Goal: Task Accomplishment & Management: Use online tool/utility

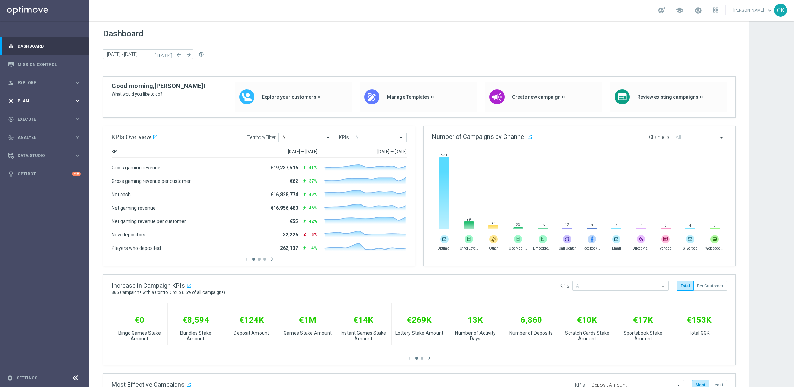
click at [22, 99] on span "Plan" at bounding box center [46, 101] width 57 height 4
click at [76, 147] on icon "keyboard_arrow_right" at bounding box center [77, 146] width 7 height 7
click at [26, 136] on span "Templates" at bounding box center [42, 136] width 49 height 4
click at [29, 146] on link "Optimail" at bounding box center [46, 145] width 50 height 5
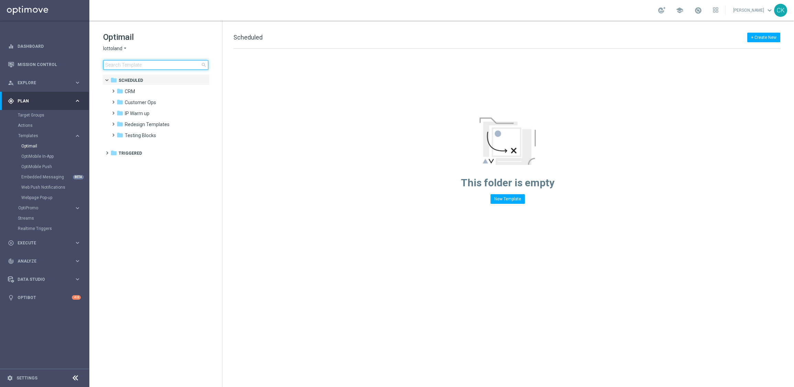
click at [122, 65] on input at bounding box center [155, 65] width 105 height 10
click at [138, 63] on input at bounding box center [155, 65] width 105 height 10
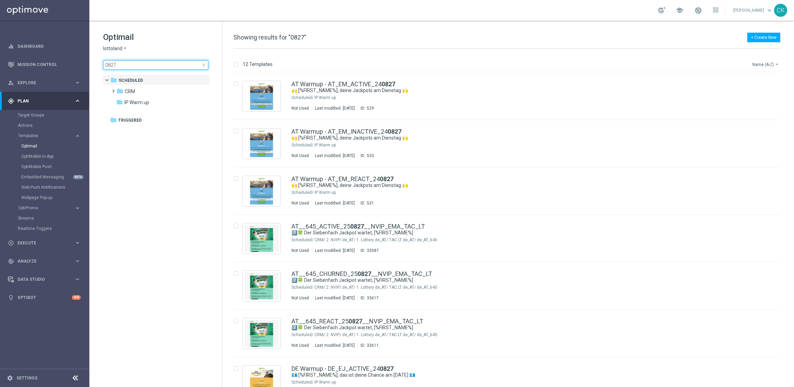
type input "0827"
click at [762, 67] on button "Name (A-Z) arrow_drop_down" at bounding box center [765, 64] width 29 height 8
click at [754, 94] on span "Date Modified (Newest)" at bounding box center [753, 95] width 46 height 5
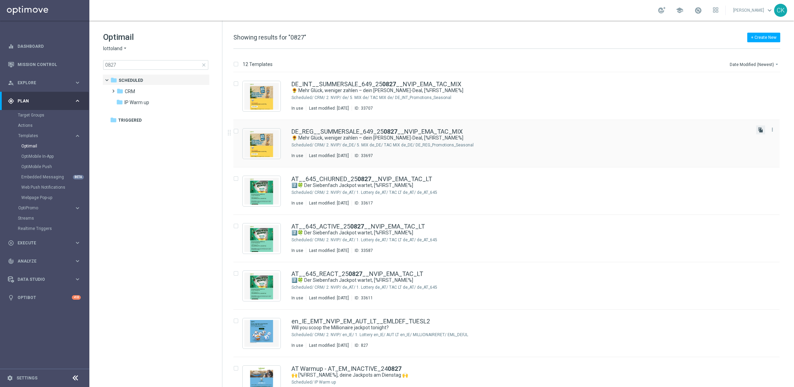
click at [761, 130] on icon "file_copy" at bounding box center [760, 129] width 5 height 5
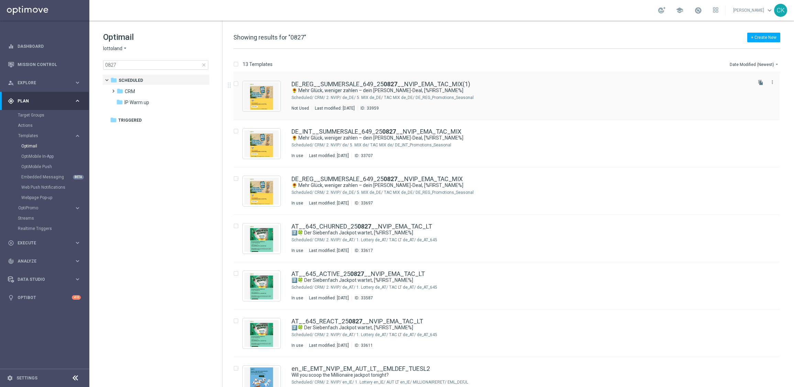
click at [401, 78] on div "DE_REG__SUMMERSALE_649_25 0827 __NVIP_EMA_TAC_MIX(1) 🌻 Mehr Glück, weniger zahl…" at bounding box center [506, 95] width 546 height 47
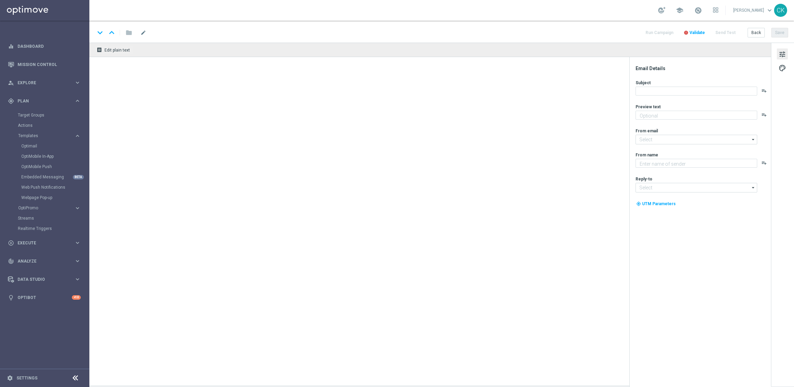
type textarea "GRATIS rubbeln zum LOTTO."
type textarea "Lottoland"
type input "[EMAIL_ADDRESS][DOMAIN_NAME]"
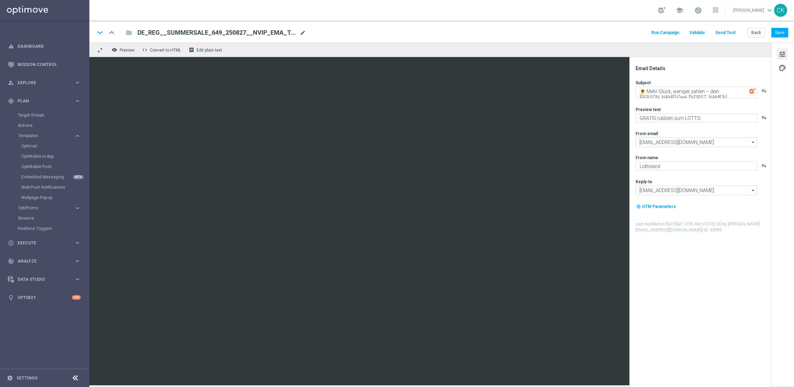
click at [300, 32] on span "mode_edit" at bounding box center [303, 33] width 6 height 6
click at [245, 39] on div "keyboard_arrow_down keyboard_arrow_up folder DE_REG__SUMMERSALE_649_250827__NVI…" at bounding box center [441, 32] width 704 height 22
click at [248, 35] on span "DE_REG__SUMMERSALE_649_250827__NVIP_EMA_TAC_MIX(1)" at bounding box center [216, 33] width 159 height 8
click at [248, 35] on input "DE_REG__SUMMERSALE_649_250827__NVIP_EMA_TAC_MIX(1)" at bounding box center [222, 32] width 170 height 9
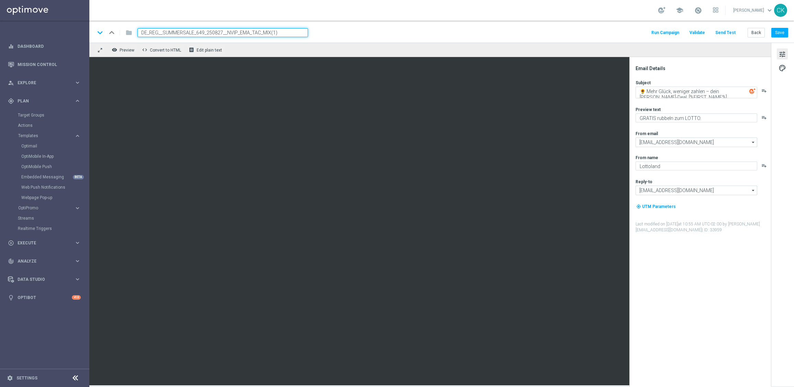
paste input "30__NVIP_EMA_TAC_MIX"
type input "DE_REG__SUMMERSALE_649_250830__NVIP_EMA_TAC_MIX"
click at [342, 35] on div "keyboard_arrow_down keyboard_arrow_up folder DE_REG__SUMMERSALE_649_250830__NVI…" at bounding box center [441, 32] width 693 height 9
click at [781, 33] on button "Save" at bounding box center [779, 33] width 17 height 10
click at [781, 70] on span "palette" at bounding box center [782, 68] width 8 height 9
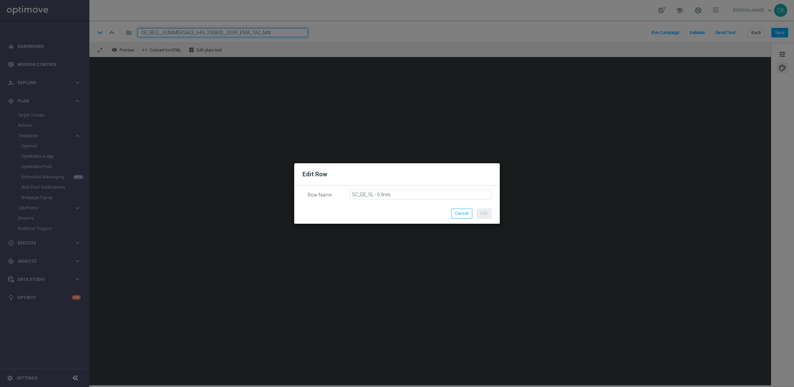
drag, startPoint x: 420, startPoint y: 189, endPoint x: 338, endPoint y: 189, distance: 81.4
click at [338, 189] on div "Row Name SC_DE_SL - 6 lines" at bounding box center [396, 195] width 205 height 18
drag, startPoint x: 398, startPoint y: 194, endPoint x: 347, endPoint y: 193, distance: 50.5
click at [347, 190] on div "Row Name SC_DE_SL - 6 lines" at bounding box center [396, 190] width 189 height 0
click at [459, 213] on button "Cancel" at bounding box center [461, 214] width 21 height 10
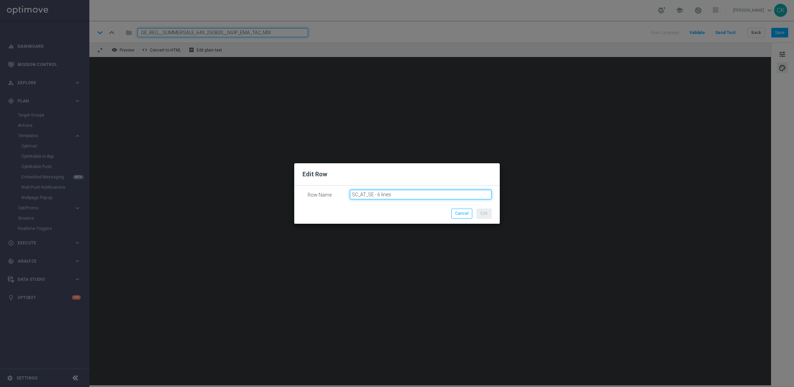
drag, startPoint x: 397, startPoint y: 197, endPoint x: 328, endPoint y: 192, distance: 68.6
click at [328, 190] on div "Row Name SC_AT_SE - 6 lines" at bounding box center [396, 190] width 189 height 0
click at [457, 215] on button "Cancel" at bounding box center [461, 214] width 21 height 10
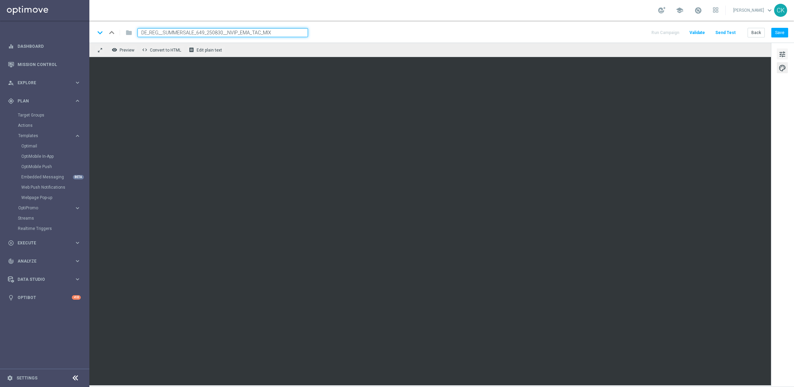
click at [784, 51] on span "tune" at bounding box center [782, 54] width 8 height 9
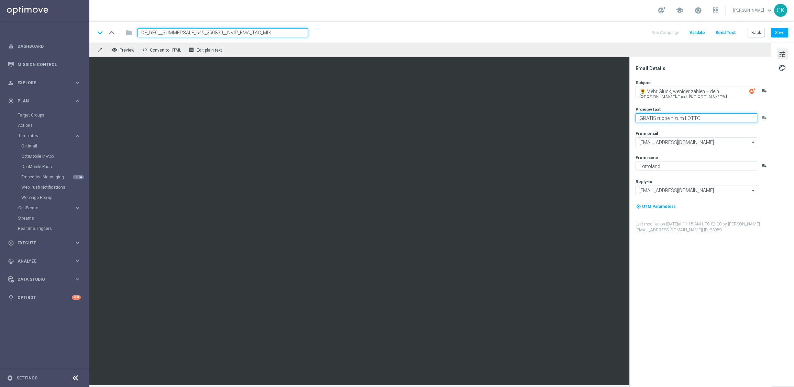
click at [639, 116] on textarea "GRATIS rubbeln zum LOTTO." at bounding box center [696, 117] width 122 height 9
click at [698, 116] on textarea "SuperLotto GRATIS rubbeln zum LOTTO." at bounding box center [696, 117] width 122 height 9
type textarea "SuperLotto GRATIS zum LOTTO."
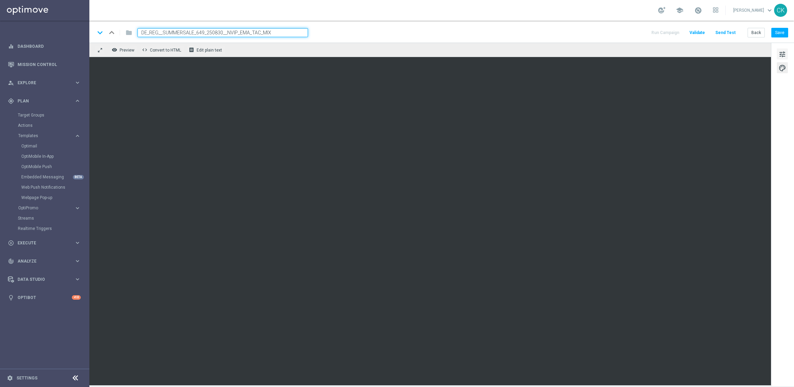
click at [780, 52] on span "tune" at bounding box center [782, 54] width 8 height 9
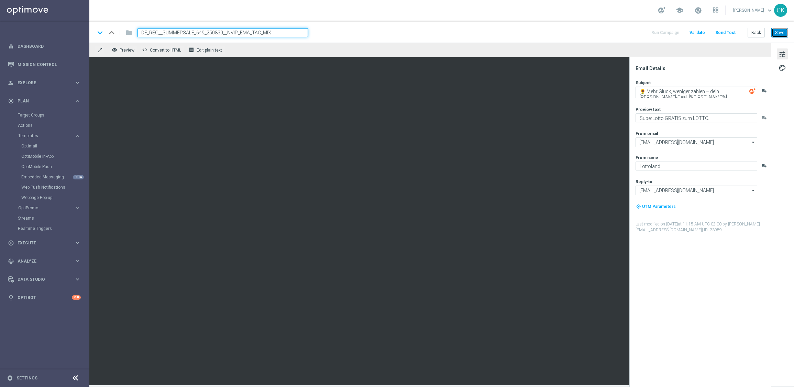
click at [783, 30] on button "Save" at bounding box center [779, 33] width 17 height 10
click at [690, 90] on textarea "🌻 Mehr [PERSON_NAME], [PERSON_NAME] zahlen – [PERSON_NAME]-Deal, [%FIRST_NAME%]" at bounding box center [696, 93] width 122 height 12
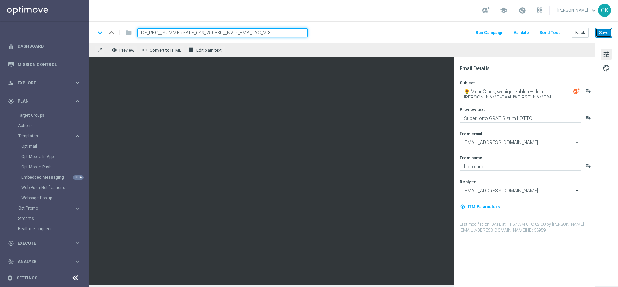
click at [606, 35] on button "Save" at bounding box center [604, 33] width 17 height 10
click at [609, 29] on button "Save" at bounding box center [604, 33] width 17 height 10
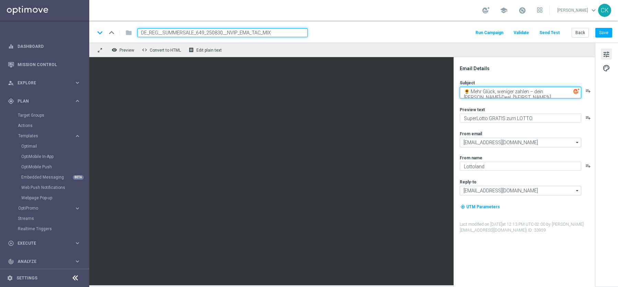
click at [468, 89] on textarea "🌻 Mehr Glück, weniger zahlen – dein Sommer-Deal, [%FIRST_NAME%]" at bounding box center [521, 93] width 122 height 12
paste textarea "💐"
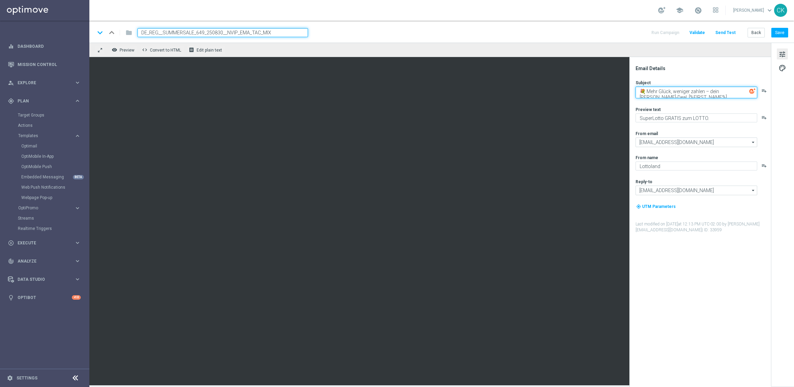
click at [644, 87] on textarea "💐 Mehr Glück, weniger zahlen – dein Sommer-Deal, [%FIRST_NAME%]" at bounding box center [696, 93] width 122 height 12
click at [646, 92] on textarea "💐 Mehr Glück, weniger zahlen – dein Sommer-Deal, [%FIRST_NAME%]" at bounding box center [696, 93] width 122 height 12
paste textarea "🍦"
click at [747, 92] on textarea "🍦 Mehr Glück, weniger zahlen – dein Sommer-Deal, [%FIRST_NAME%]" at bounding box center [696, 93] width 122 height 12
paste textarea "🍦"
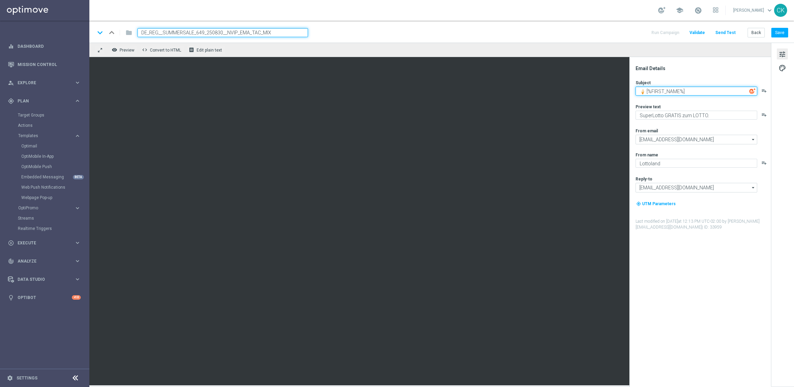
click at [693, 92] on textarea "🍦 [%FIRST_NAME%]" at bounding box center [696, 91] width 122 height 9
type textarea "🍦 [%FIRST_NAME%], heute im SSV.."
click at [781, 32] on button "Save" at bounding box center [779, 33] width 17 height 10
click at [736, 93] on textarea "🍦 [%FIRST_NAME%], heute im SSV.." at bounding box center [696, 91] width 122 height 9
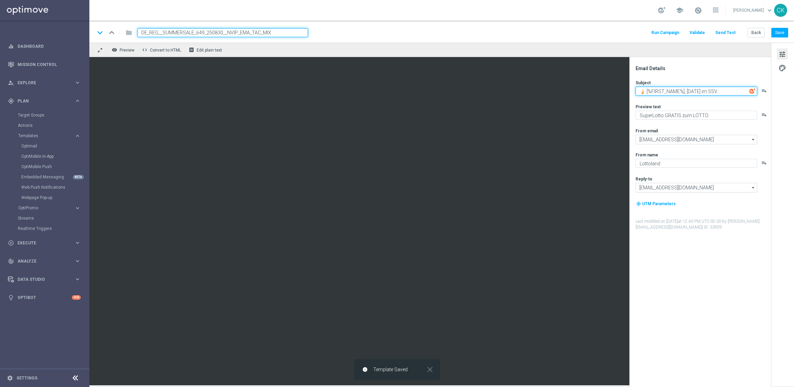
click at [736, 93] on textarea "🍦 [%FIRST_NAME%], heute im SSV.." at bounding box center [696, 91] width 122 height 9
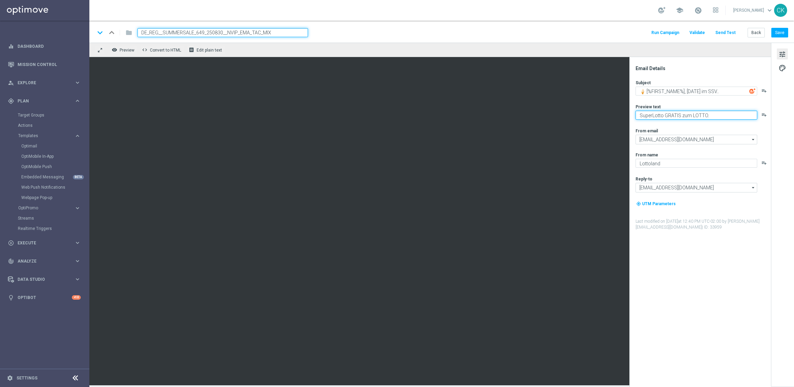
click at [721, 116] on textarea "SuperLotto GRATIS zum LOTTO." at bounding box center [696, 115] width 122 height 9
click at [642, 90] on textarea "🍦 [%FIRST_NAME%], heute im SSV.." at bounding box center [696, 91] width 122 height 9
click at [699, 124] on div "Subject 🍦 [%FIRST_NAME%], heute im SSV.. playlist_add Preview text SuperLotto G…" at bounding box center [702, 155] width 135 height 150
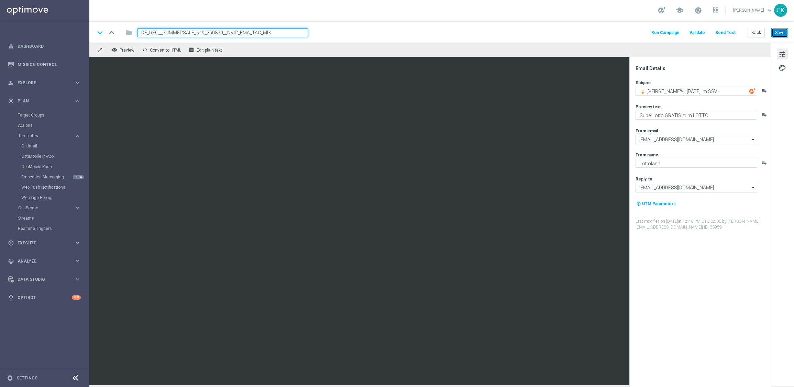
click at [783, 35] on button "Save" at bounding box center [779, 33] width 17 height 10
click at [728, 32] on button "Send Test" at bounding box center [725, 32] width 22 height 9
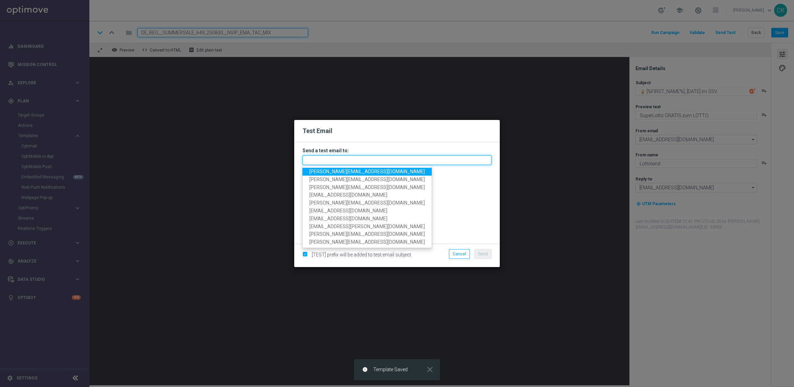
click at [351, 161] on input "text" at bounding box center [396, 160] width 189 height 10
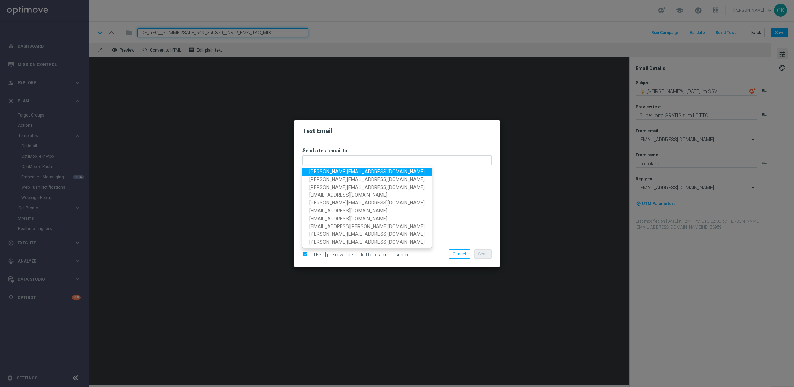
click at [351, 171] on span "charlotte.kammeyer@lottoland.com" at bounding box center [366, 171] width 115 height 5
type input "charlotte.kammeyer@lottoland.com"
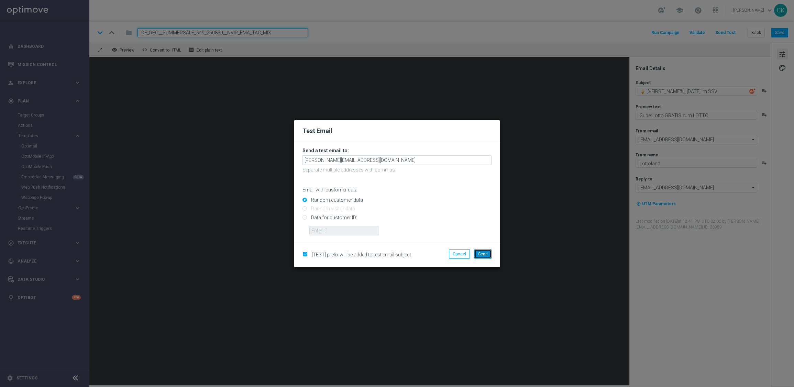
click at [481, 252] on span "Send" at bounding box center [483, 254] width 10 height 5
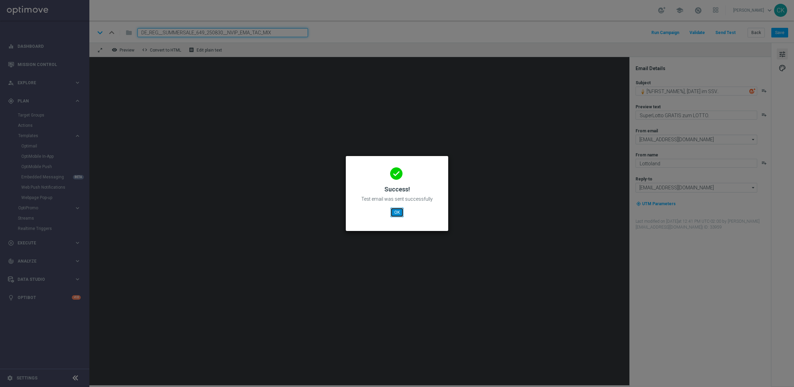
click at [399, 212] on button "OK" at bounding box center [396, 213] width 13 height 10
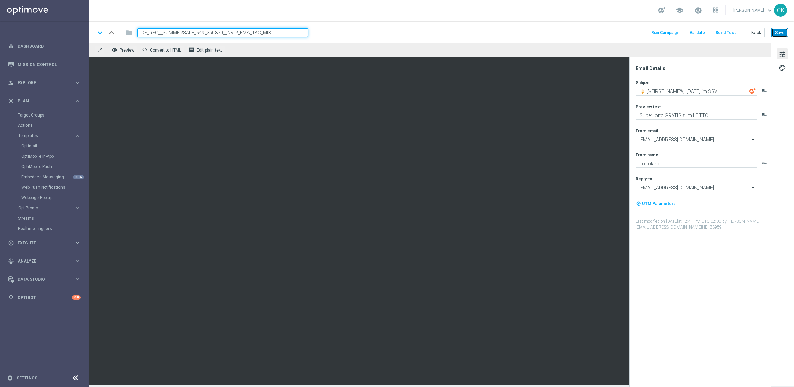
click at [777, 33] on button "Save" at bounding box center [779, 33] width 17 height 10
click at [729, 90] on textarea "🍦 [%FIRST_NAME%], heute im SSV.." at bounding box center [696, 91] width 122 height 9
click at [711, 116] on textarea "SuperLotto GRATIS zum LOTTO." at bounding box center [696, 115] width 122 height 9
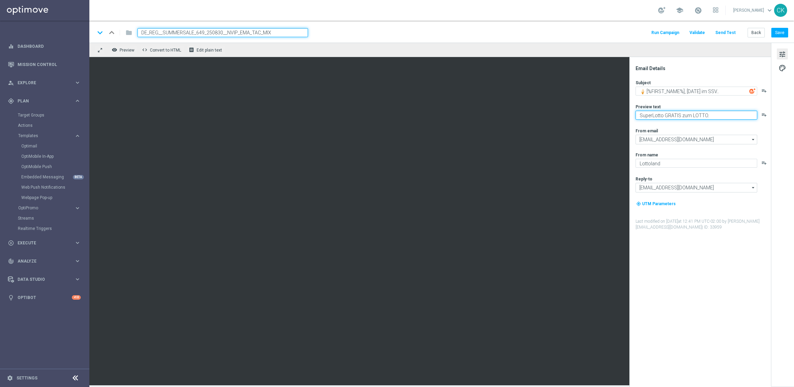
click at [711, 116] on textarea "SuperLotto GRATIS zum LOTTO." at bounding box center [696, 115] width 122 height 9
click at [781, 32] on button "Save" at bounding box center [779, 33] width 17 height 10
click at [780, 33] on button "Save" at bounding box center [779, 33] width 17 height 10
click at [727, 31] on button "Send Test" at bounding box center [725, 32] width 22 height 9
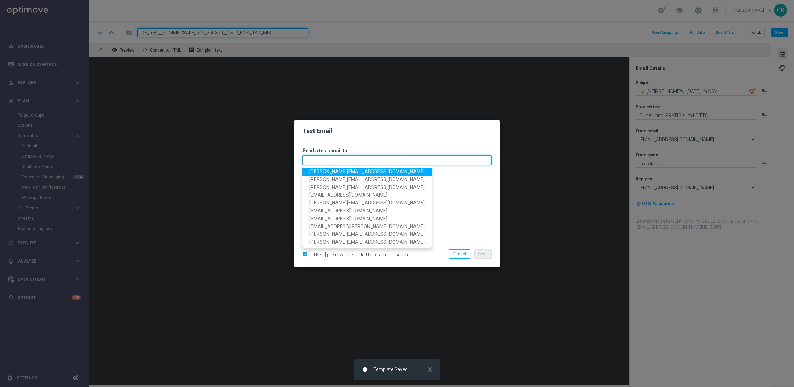
click at [391, 160] on input "text" at bounding box center [396, 160] width 189 height 10
click at [365, 172] on span "charlotte.kammeyer@lottoland.com" at bounding box center [366, 171] width 115 height 5
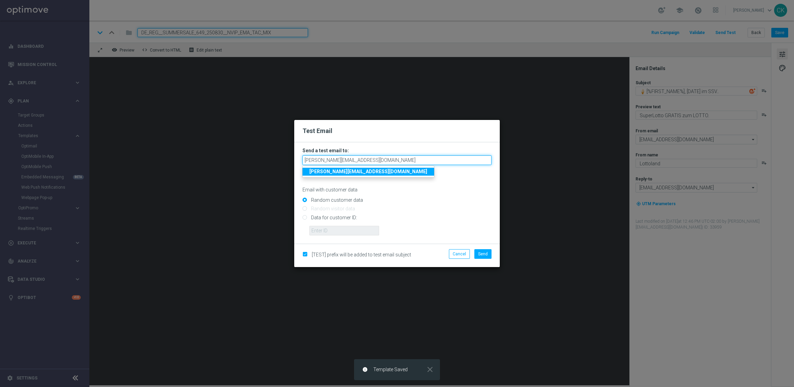
click at [396, 160] on input "charlotte.kammeyer@lottoland.com" at bounding box center [396, 160] width 189 height 10
type input "charlotte.kammeyer@lottoland.com,"
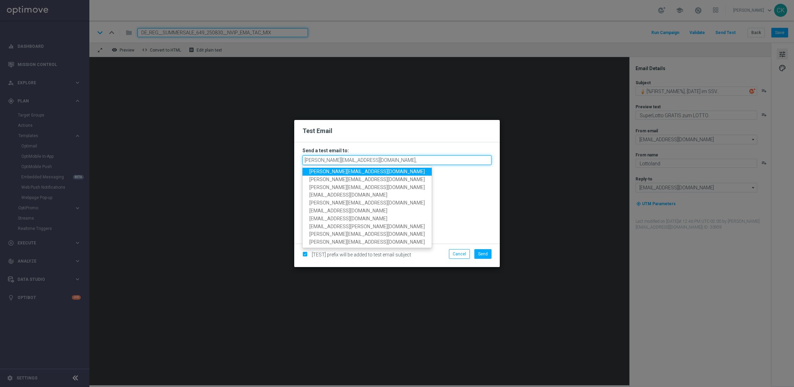
click at [397, 159] on input "charlotte.kammeyer@lottoland.com," at bounding box center [396, 160] width 189 height 10
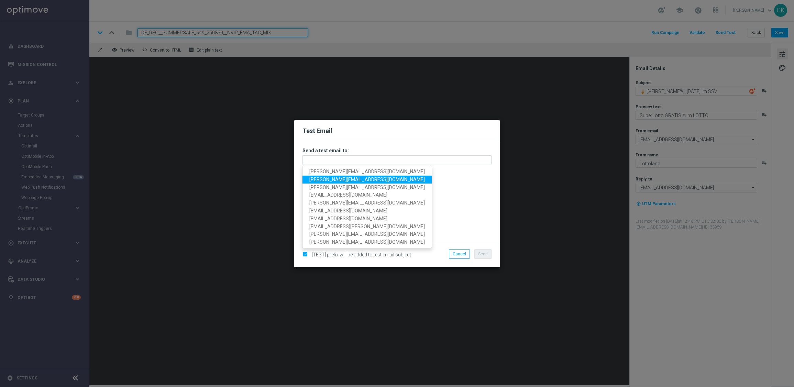
click at [360, 178] on span "michaela.weinmann@lottoland.com" at bounding box center [366, 179] width 115 height 5
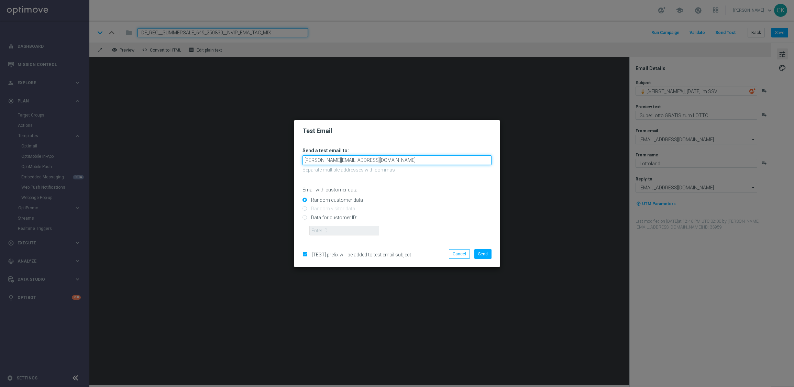
click at [407, 159] on input "michaela.weinmann@lottoland.com" at bounding box center [396, 160] width 189 height 10
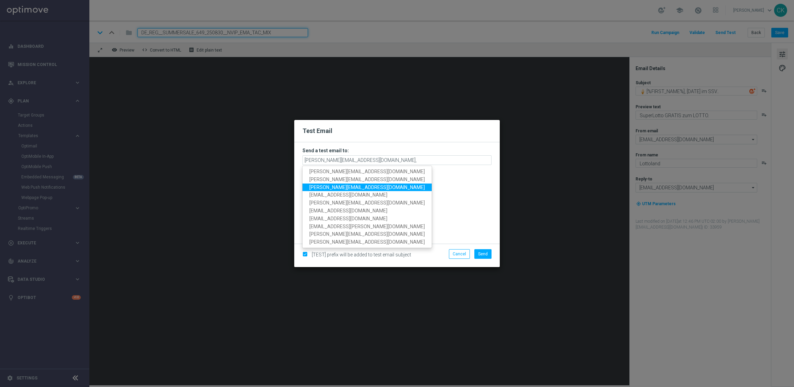
click at [358, 187] on span "alexander.huber@lottoland.com" at bounding box center [366, 186] width 115 height 5
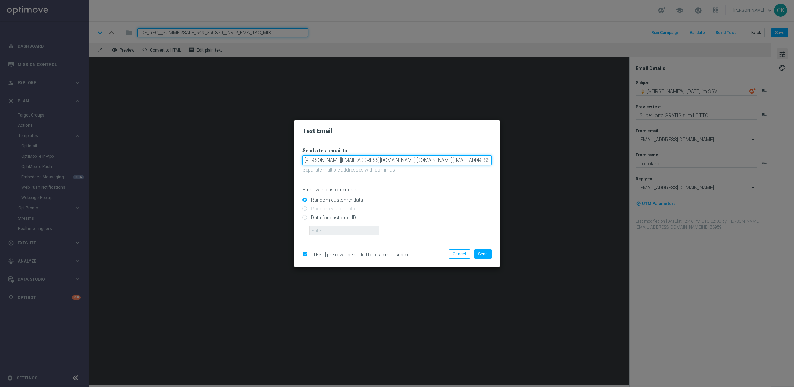
click at [463, 160] on input "michaela.weinmann@lottoland.com,alexander.huber@lottoland.com" at bounding box center [396, 160] width 189 height 10
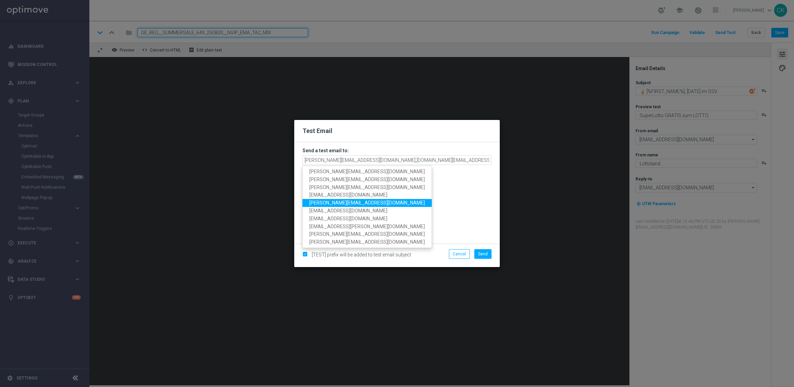
click at [366, 202] on span "sebastian.aubel@lottoland.com" at bounding box center [366, 202] width 115 height 5
type input "michaela.weinmann@lottoland.com,alexander.huber@lottoland.com,sebastian.aubel@l…"
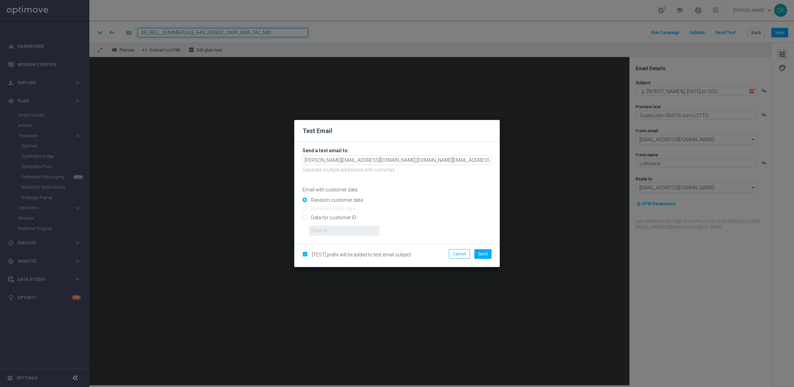
click at [326, 218] on input "Data for customer ID:" at bounding box center [396, 220] width 189 height 10
radio input "true"
click at [326, 231] on input "text" at bounding box center [344, 231] width 70 height 10
type input "14586067"
click at [482, 254] on span "Send" at bounding box center [483, 254] width 10 height 5
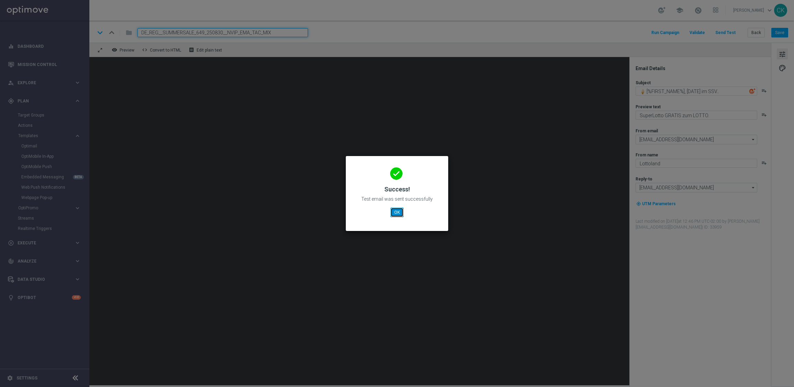
click at [402, 213] on button "OK" at bounding box center [396, 213] width 13 height 10
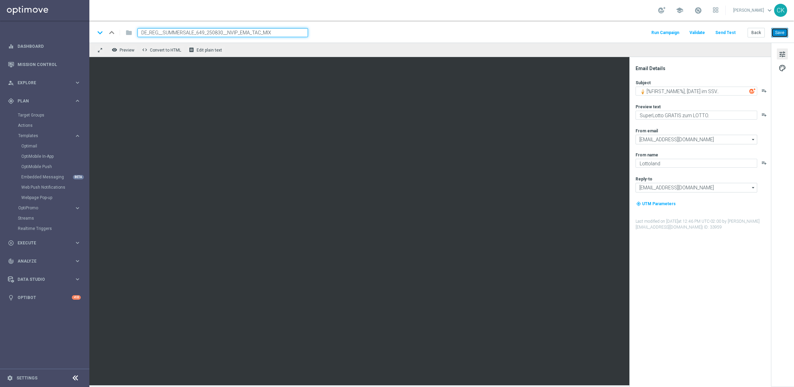
click at [780, 28] on button "Save" at bounding box center [779, 33] width 17 height 10
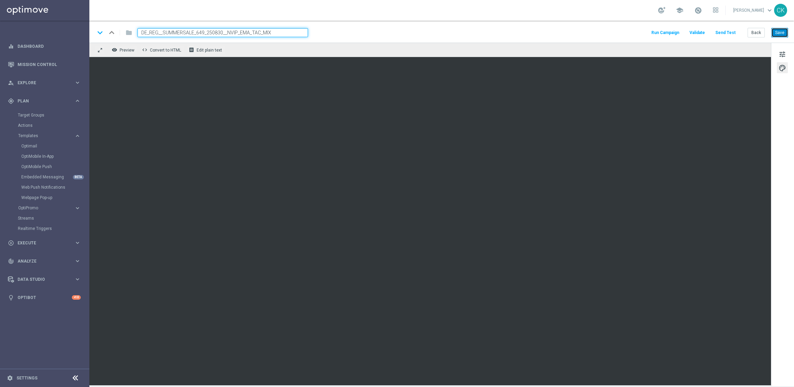
click at [779, 31] on button "Save" at bounding box center [779, 33] width 17 height 10
click at [752, 32] on button "Back" at bounding box center [755, 33] width 17 height 10
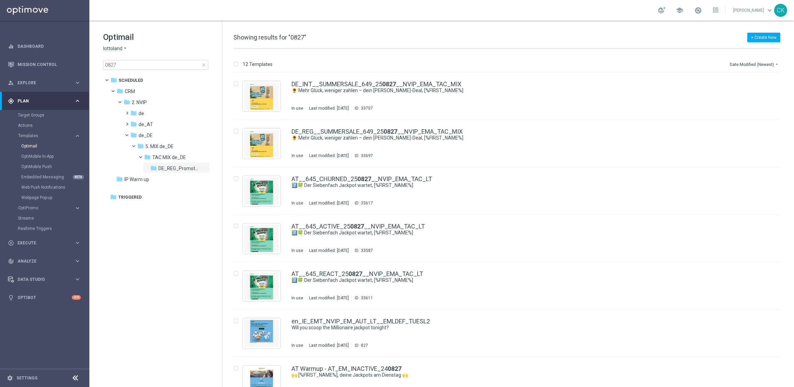
click at [203, 64] on span "close" at bounding box center [203, 64] width 5 height 5
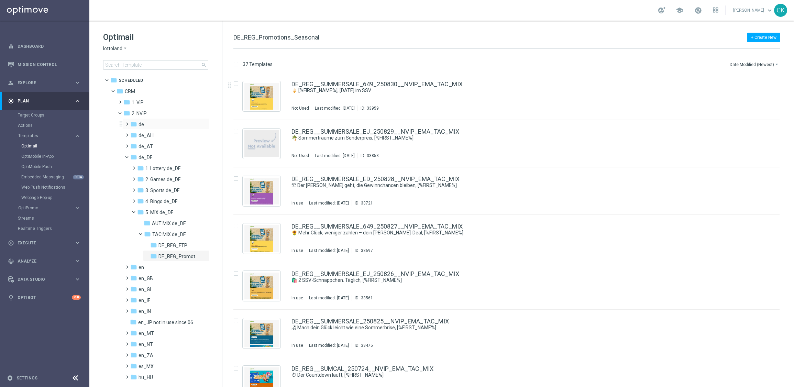
click at [124, 122] on span at bounding box center [125, 121] width 3 height 3
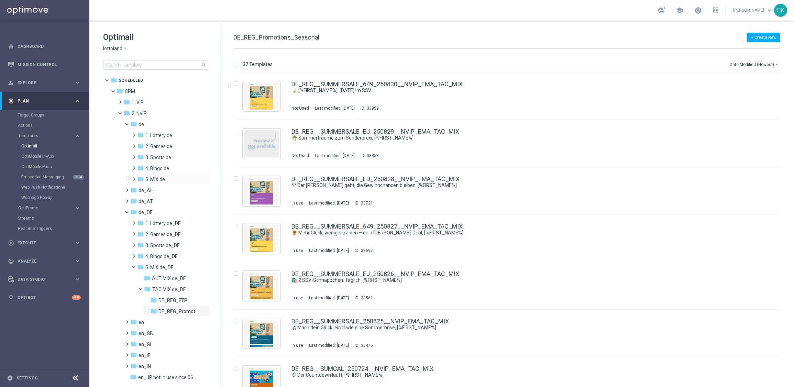
click at [133, 177] on span at bounding box center [132, 176] width 3 height 3
click at [141, 198] on span at bounding box center [139, 198] width 3 height 3
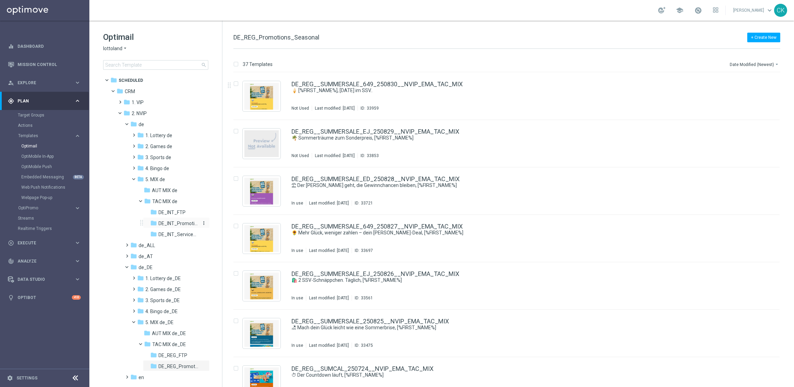
click at [182, 222] on span "DE_INT_Promotions_Seasonal" at bounding box center [178, 223] width 40 height 6
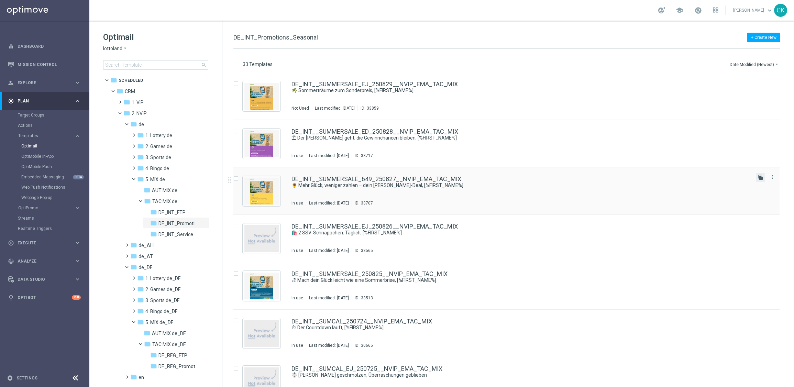
click at [758, 178] on icon "file_copy" at bounding box center [760, 177] width 5 height 5
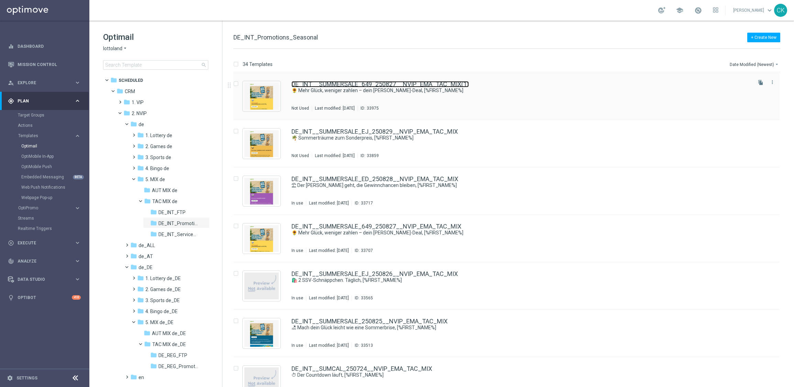
click at [369, 83] on link "DE_INT__SUMMERSALE_649_250827__NVIP_EMA_TAC_MIX(1)" at bounding box center [379, 84] width 177 height 6
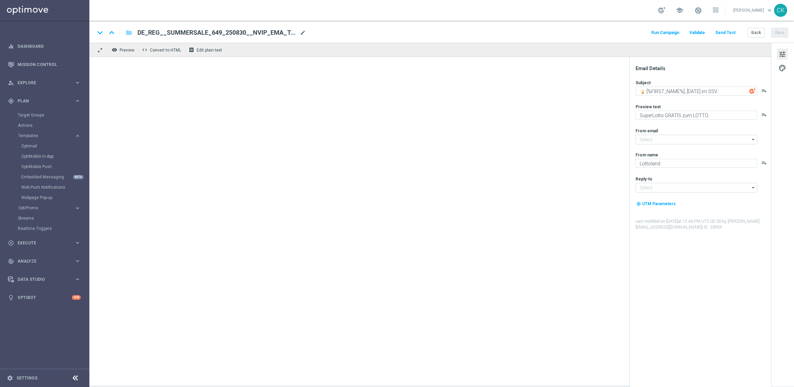
type input "[EMAIL_ADDRESS][DOMAIN_NAME]"
type input "DE_INT__SUMMERSALE_649_250827__NVIP_EMA_TAC_MIX(1)"
type textarea "🌻 Mehr Glück, weniger zahlen – dein Sommer-Deal, [%FIRST_NAME%]"
type textarea "GRATIS rubbeln zum LOTTO."
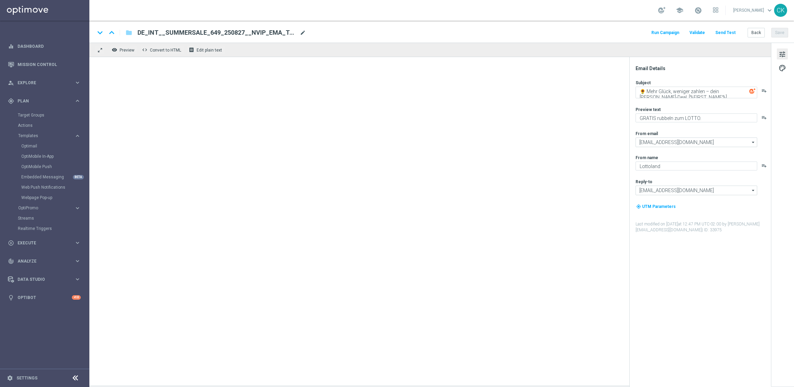
click at [301, 33] on span "mode_edit" at bounding box center [303, 33] width 6 height 6
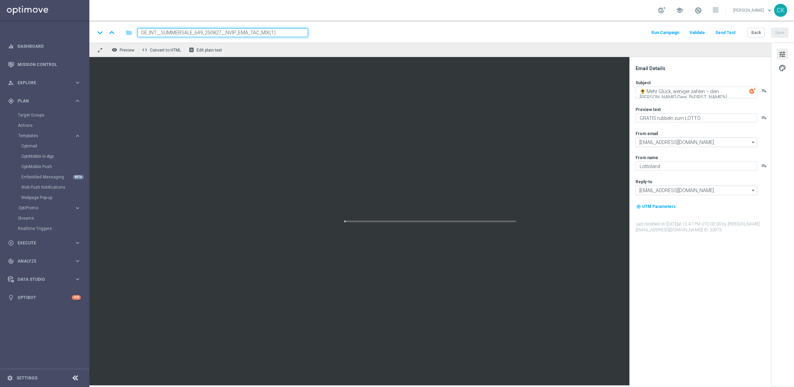
click at [300, 33] on input "DE_INT__SUMMERSALE_649_250827__NVIP_EMA_TAC_MIX(1)" at bounding box center [222, 32] width 170 height 9
paste input "30__NVIP_EMA_TAC_MIX"
type input "DE_INT__SUMMERSALE_649_250830__NVIP_EMA_TAC_MIX"
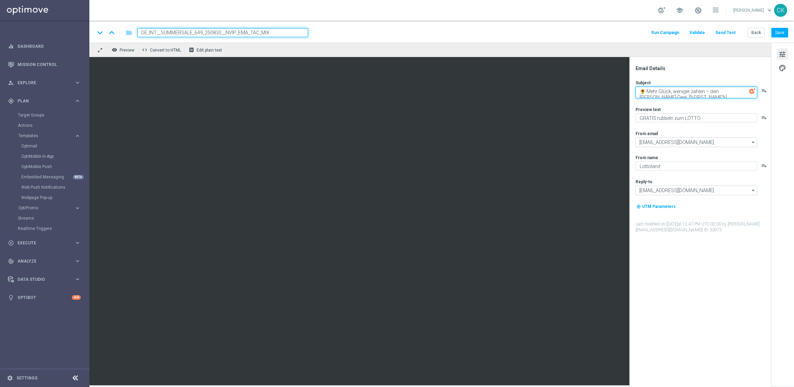
click at [700, 88] on textarea "🌻 Mehr Glück, weniger zahlen – dein Sommer-Deal, [%FIRST_NAME%]" at bounding box center [696, 93] width 122 height 12
paste textarea "[%FIRST_NAME%], heute im SSV.."
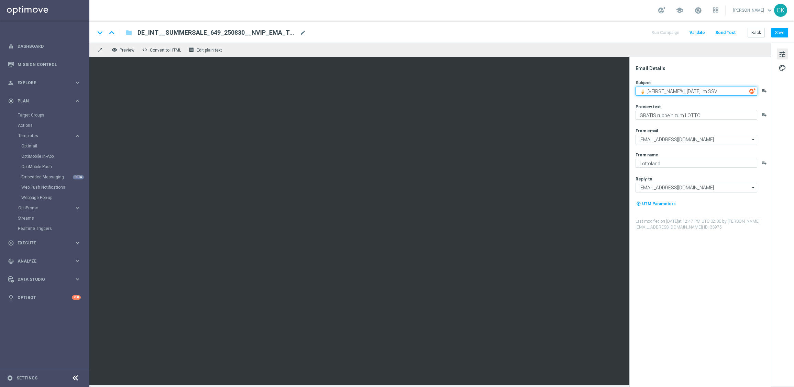
type textarea "🍦 [%FIRST_NAME%], heute im SSV.."
paste textarea "SuperLotto GRATIS"
type textarea "SuperLotto GRATIS zum LOTTO."
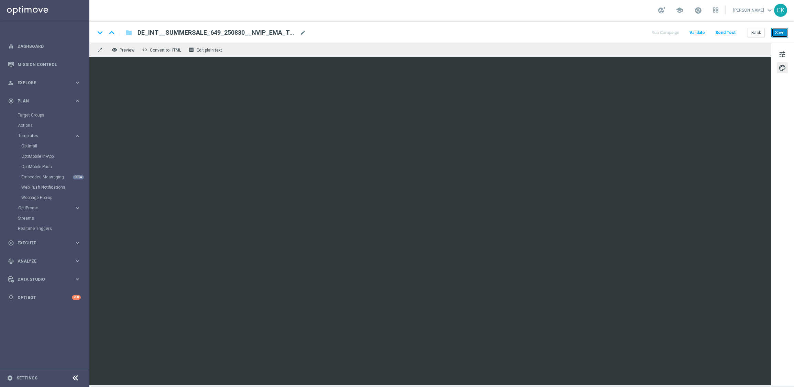
click at [779, 31] on button "Save" at bounding box center [779, 33] width 17 height 10
click at [780, 54] on span "tune" at bounding box center [782, 54] width 8 height 9
click at [782, 31] on button "Save" at bounding box center [779, 33] width 17 height 10
click at [782, 33] on button "Save" at bounding box center [779, 33] width 17 height 10
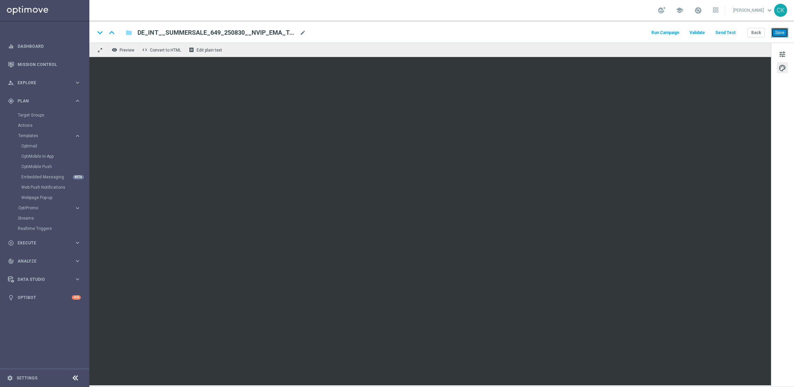
click at [782, 33] on button "Save" at bounding box center [779, 33] width 17 height 10
click at [781, 31] on button "Save" at bounding box center [779, 33] width 17 height 10
click at [755, 32] on button "Back" at bounding box center [755, 33] width 17 height 10
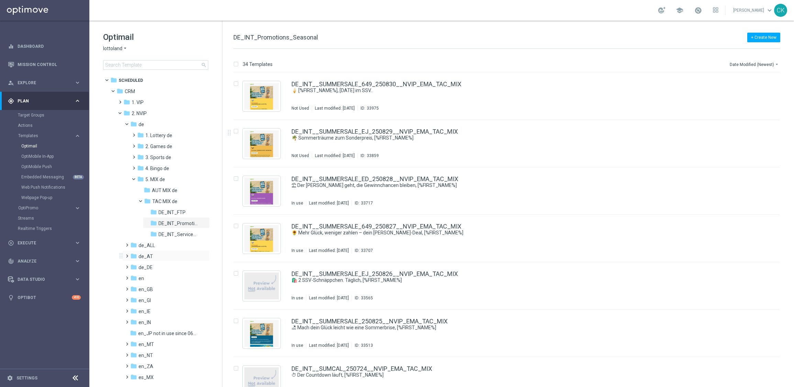
click at [126, 254] on span at bounding box center [125, 253] width 3 height 3
click at [134, 309] on span at bounding box center [132, 307] width 3 height 3
click at [141, 331] on span at bounding box center [139, 329] width 3 height 3
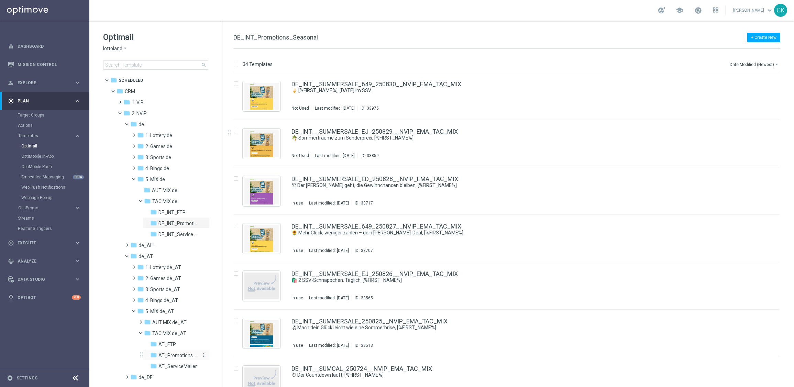
click at [178, 355] on span "AT_Promotions_Seasonal" at bounding box center [178, 355] width 40 height 6
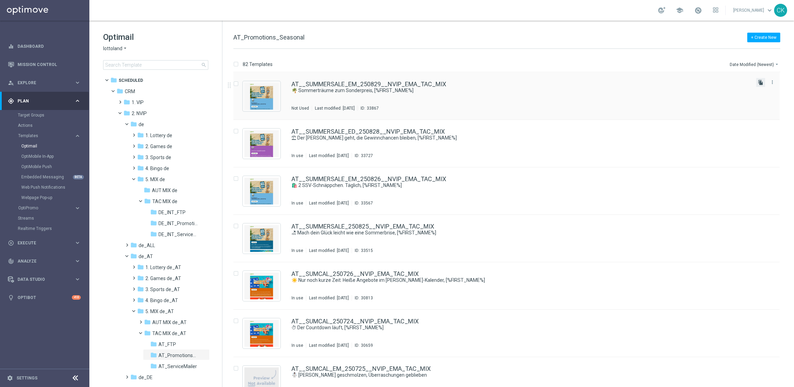
click at [759, 82] on icon "file_copy" at bounding box center [760, 82] width 5 height 5
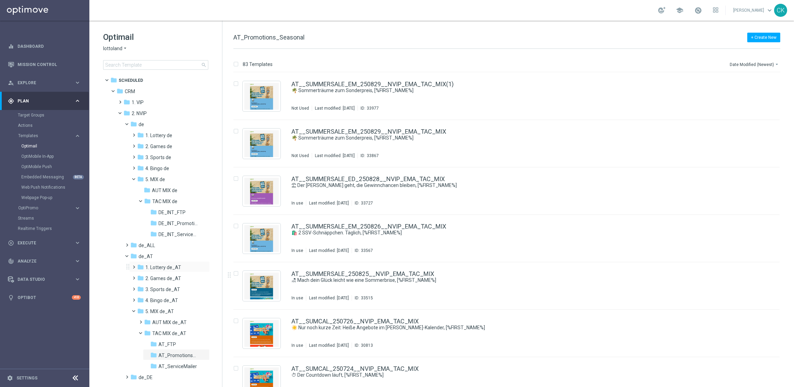
click at [133, 265] on span at bounding box center [132, 264] width 3 height 3
click at [141, 286] on span at bounding box center [139, 286] width 3 height 3
click at [169, 333] on span "de_AT_EG" at bounding box center [169, 333] width 23 height 6
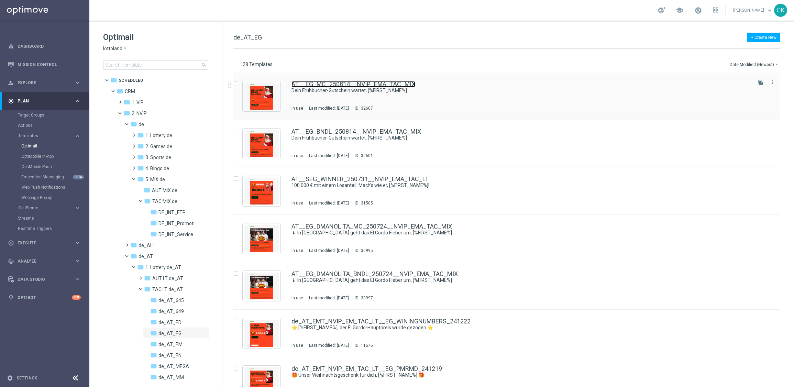
click at [327, 87] on link "AT__EG_MC_250814__NVIP_EMA_TAC_MIX" at bounding box center [353, 84] width 124 height 6
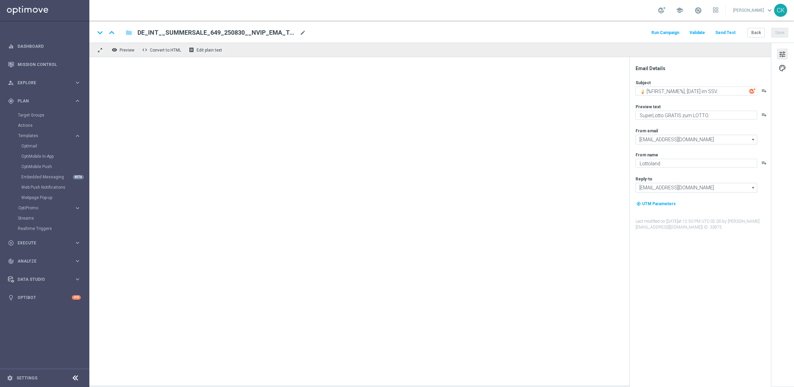
type textarea "Dein Frühbucher-Gutschein wartet, [%FIRST_NAME%]"
type textarea "Schon jetzt El Gordo sichern."
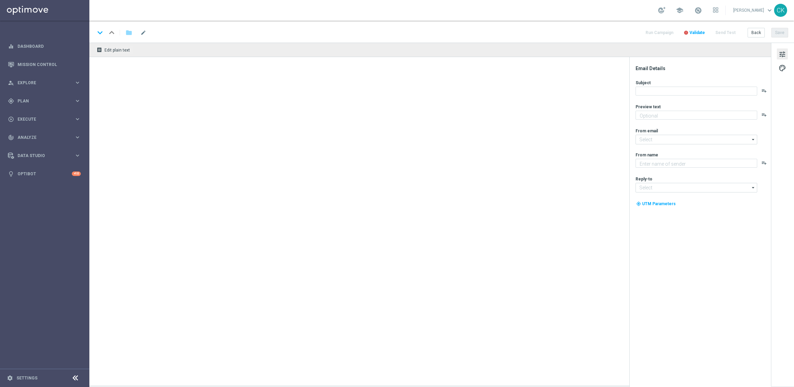
type textarea "Deine EuroMillionen zum Sommersparpreis."
type textarea "Lottoland"
type input "[EMAIL_ADDRESS][DOMAIN_NAME]"
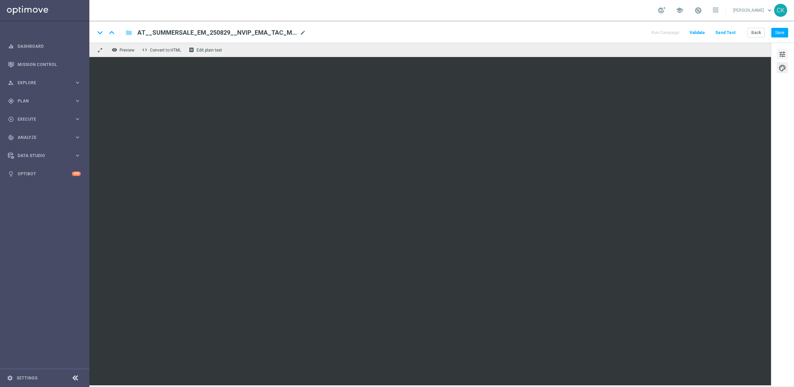
click at [781, 50] on span "tune" at bounding box center [782, 54] width 8 height 9
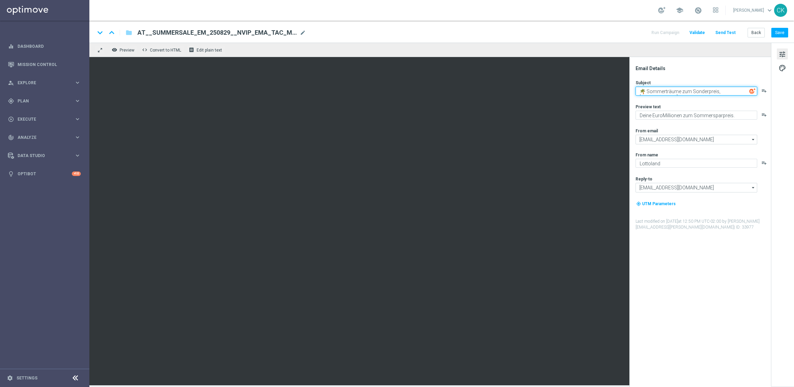
click at [697, 89] on textarea "🌴 Sommerträume zum Sonderpreis, [%FIRST_NAME%]" at bounding box center [696, 91] width 122 height 9
paste textarea "🍦 [%FIRST_NAME%], heute im SSV.."
type textarea "🍦 [%FIRST_NAME%], heute im SSV.."
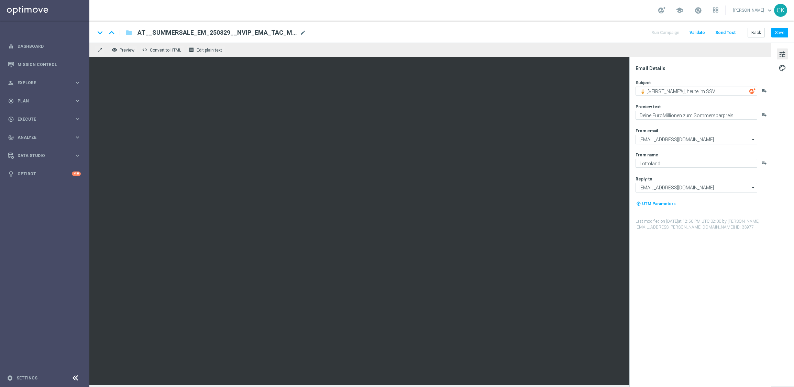
click at [677, 103] on div "Subject 🍦 [%FIRST_NAME%], heute im SSV.. playlist_add Preview text Deine EuroMi…" at bounding box center [702, 155] width 135 height 150
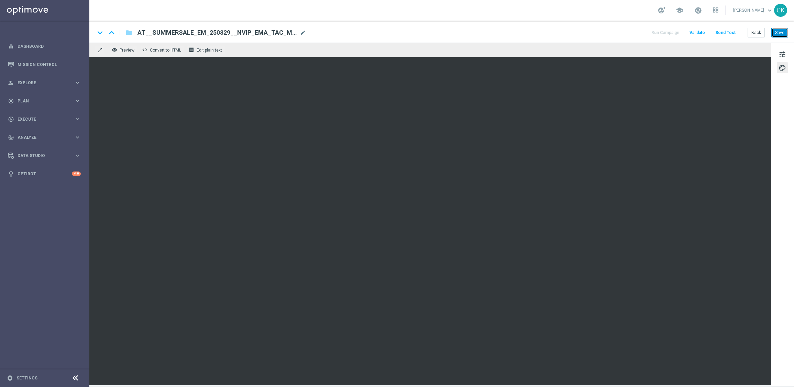
click at [778, 33] on button "Save" at bounding box center [779, 33] width 17 height 10
click at [779, 56] on span "tune" at bounding box center [782, 54] width 8 height 9
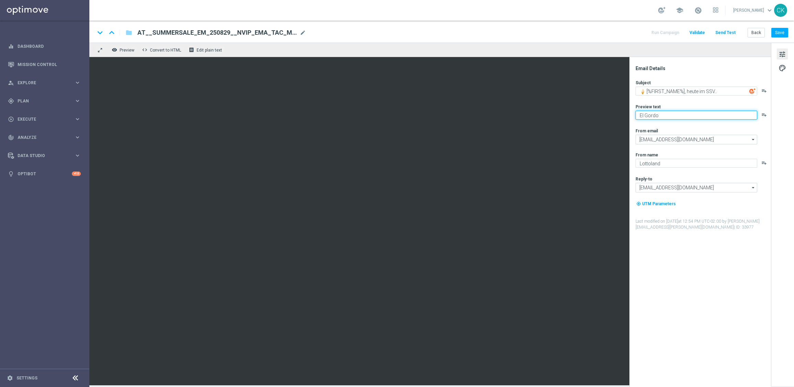
click at [637, 113] on textarea "El Gordo" at bounding box center [696, 115] width 122 height 9
click at [679, 116] on textarea "GRATIS El Gordo" at bounding box center [696, 115] width 122 height 9
type textarea "GRATIS El Gordo."
click at [777, 33] on button "Save" at bounding box center [779, 33] width 17 height 10
click at [784, 65] on span "palette" at bounding box center [782, 68] width 8 height 9
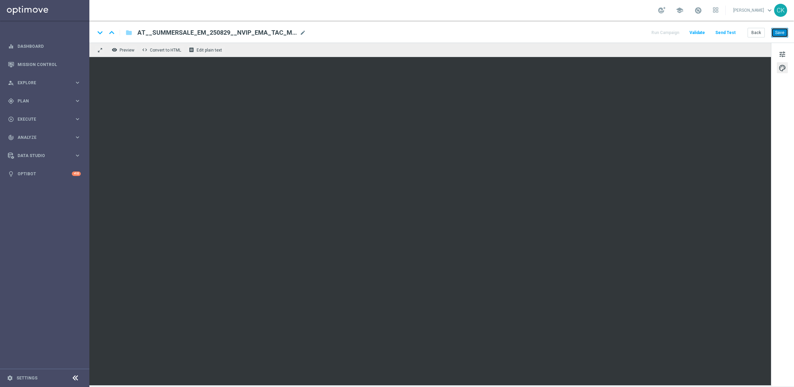
click at [784, 33] on button "Save" at bounding box center [779, 33] width 17 height 10
click at [781, 54] on span "tune" at bounding box center [782, 54] width 8 height 9
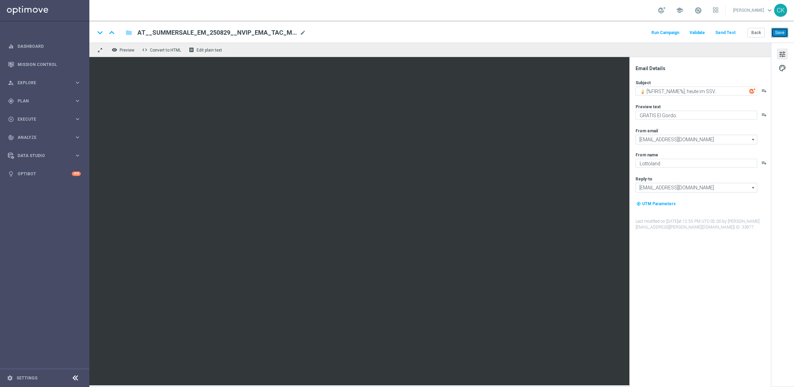
click at [781, 33] on button "Save" at bounding box center [779, 33] width 17 height 10
click at [783, 65] on span "palette" at bounding box center [782, 68] width 8 height 9
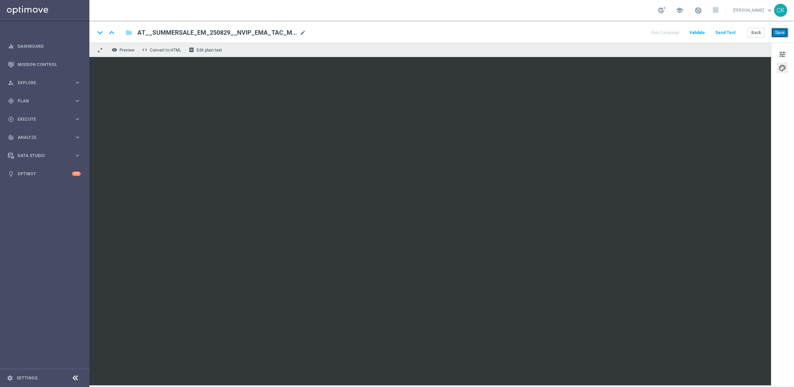
click at [784, 32] on button "Save" at bounding box center [779, 33] width 17 height 10
click at [780, 32] on button "Save" at bounding box center [779, 33] width 17 height 10
click at [779, 34] on button "Save" at bounding box center [779, 33] width 17 height 10
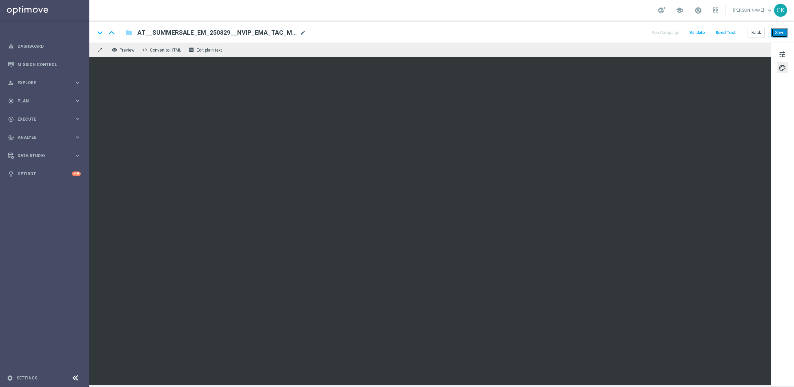
click at [781, 32] on button "Save" at bounding box center [779, 33] width 17 height 10
click at [785, 33] on button "Save" at bounding box center [779, 33] width 17 height 10
click at [783, 50] on span "tune" at bounding box center [782, 54] width 8 height 9
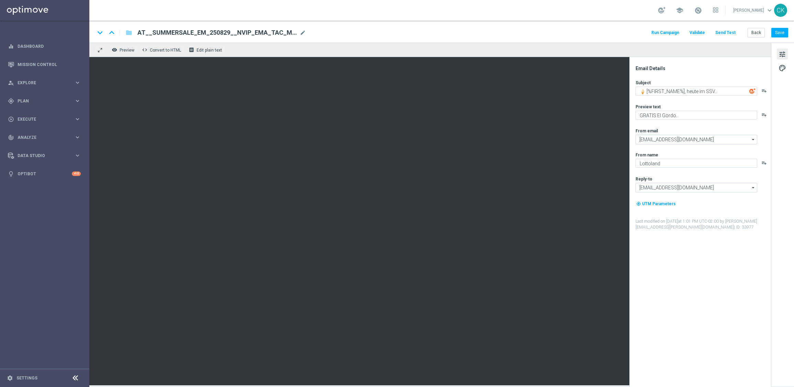
click at [729, 30] on button "Send Test" at bounding box center [725, 32] width 22 height 9
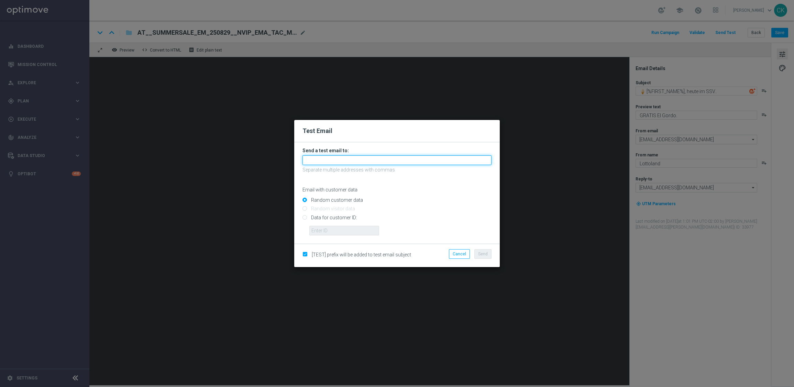
click at [365, 159] on input "text" at bounding box center [396, 160] width 189 height 10
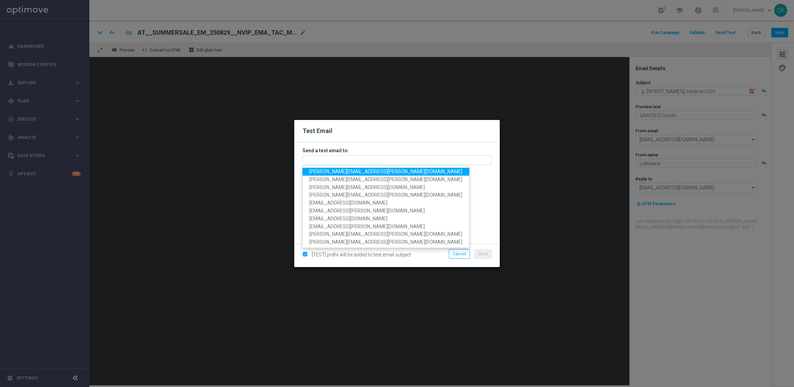
click at [352, 170] on span "[PERSON_NAME][EMAIL_ADDRESS][PERSON_NAME][DOMAIN_NAME]" at bounding box center [385, 171] width 153 height 5
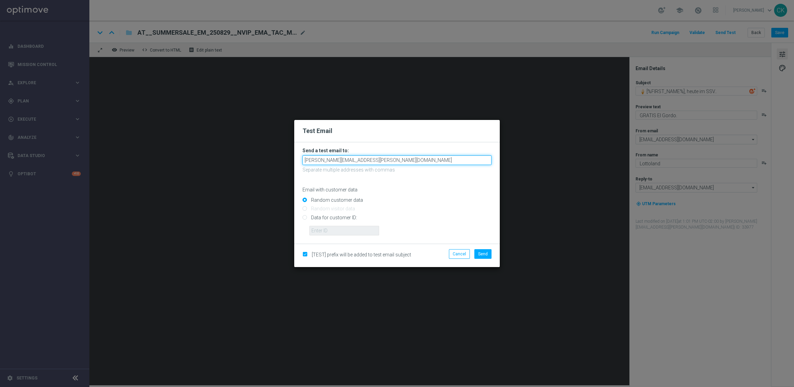
click at [404, 162] on input "michaela.weinmann@lottoland.com" at bounding box center [396, 160] width 189 height 10
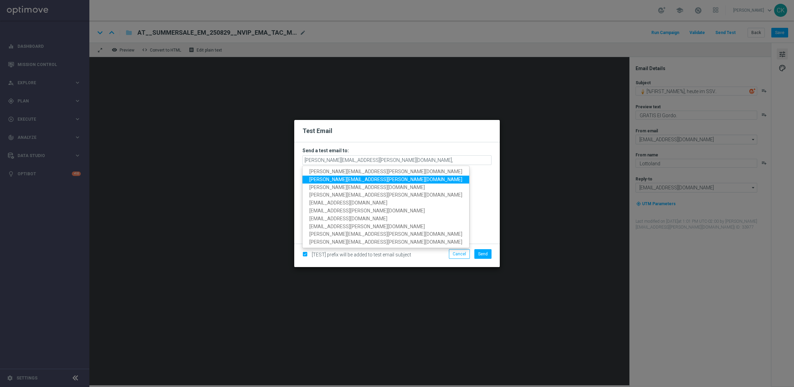
click at [353, 178] on span "alexander.huber@lottoland.com" at bounding box center [385, 179] width 153 height 5
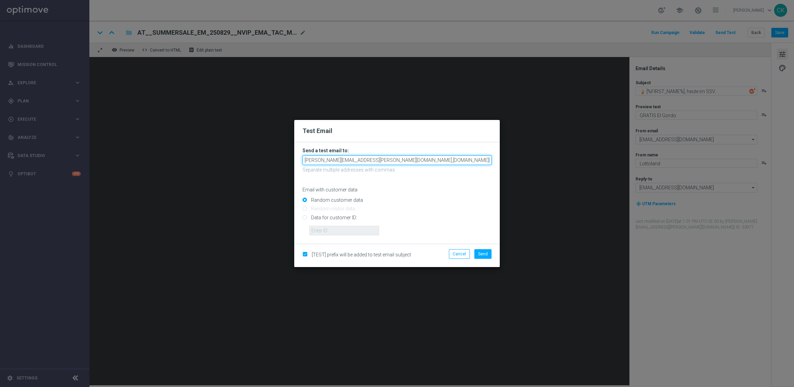
click at [457, 161] on input "michaela.weinmann@lottoland.com,alexander.huber@lottoland.com" at bounding box center [396, 160] width 189 height 10
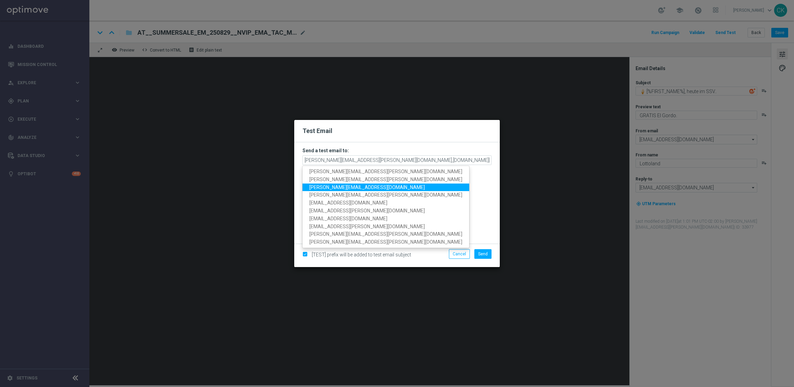
click at [364, 185] on span "sebastian.aubel@lottoland.com" at bounding box center [366, 186] width 115 height 5
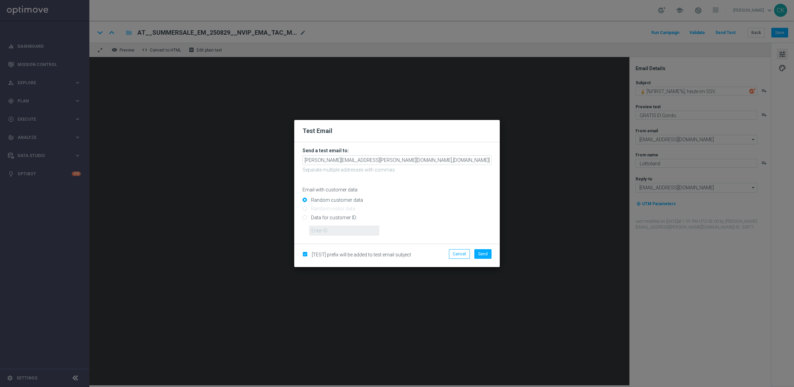
scroll to position [0, 26]
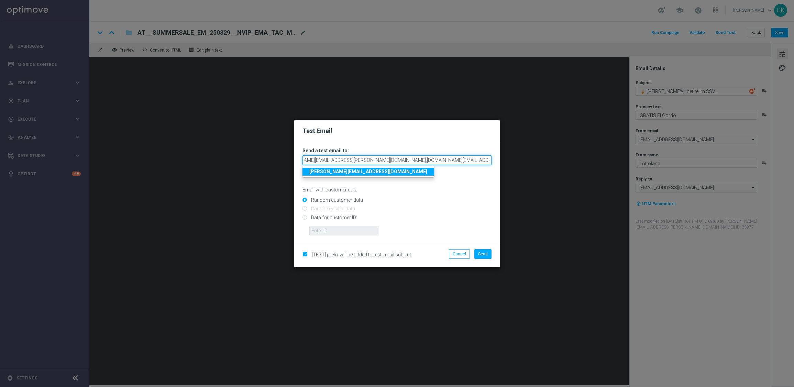
click at [489, 158] on input "michaela.weinmann@lottoland.com,alexander.huber@lottoland.com,sebastian.aubel@l…" at bounding box center [396, 160] width 189 height 10
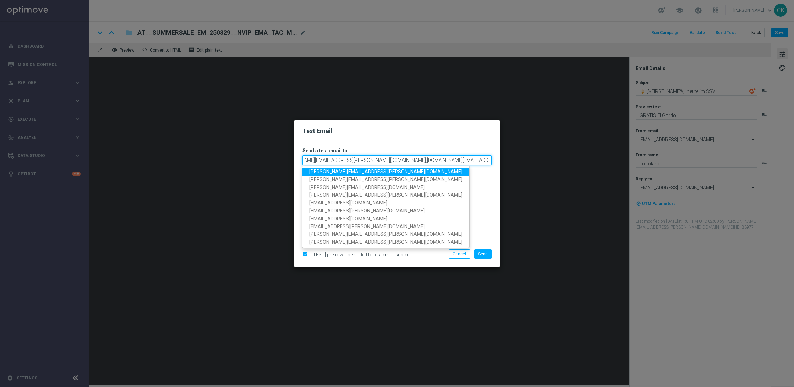
scroll to position [0, 27]
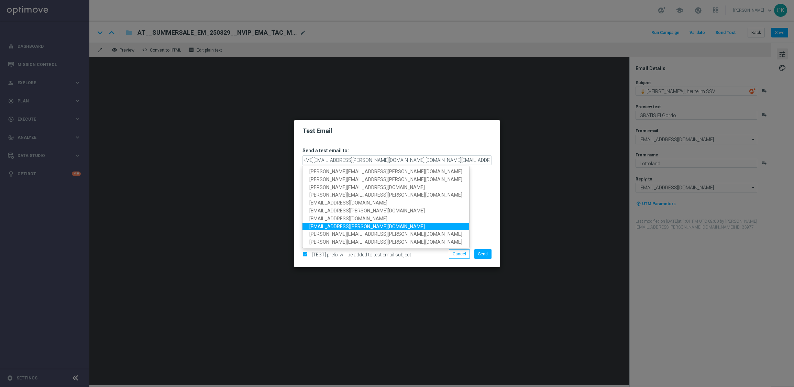
click at [348, 225] on span "palma.prieto@lottoland.com" at bounding box center [366, 225] width 115 height 5
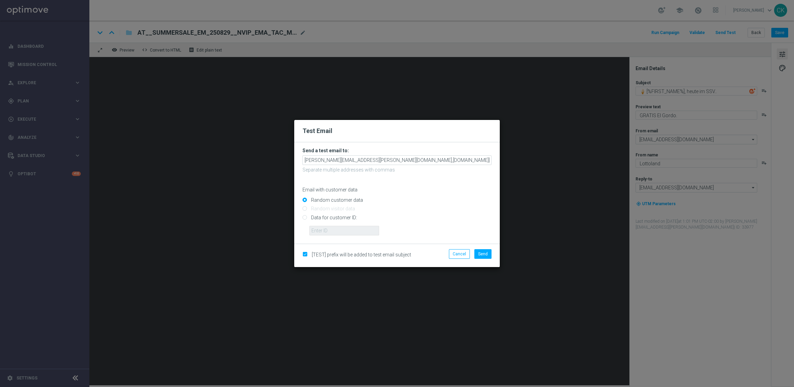
scroll to position [0, 87]
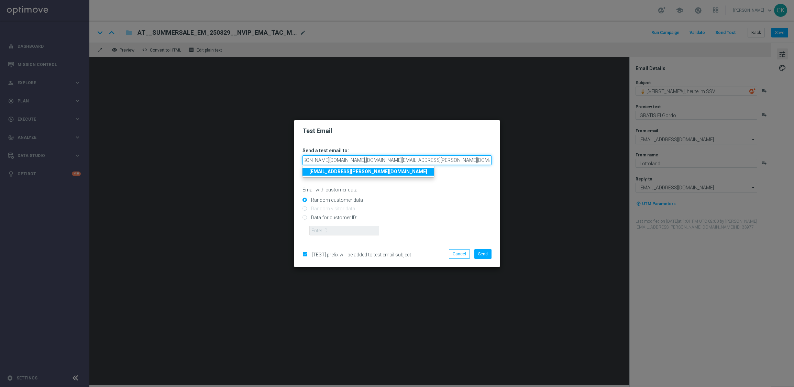
click at [489, 159] on input "michaela.weinmann@lottoland.com,alexander.huber@lottoland.com,sebastian.aubel@l…" at bounding box center [396, 160] width 189 height 10
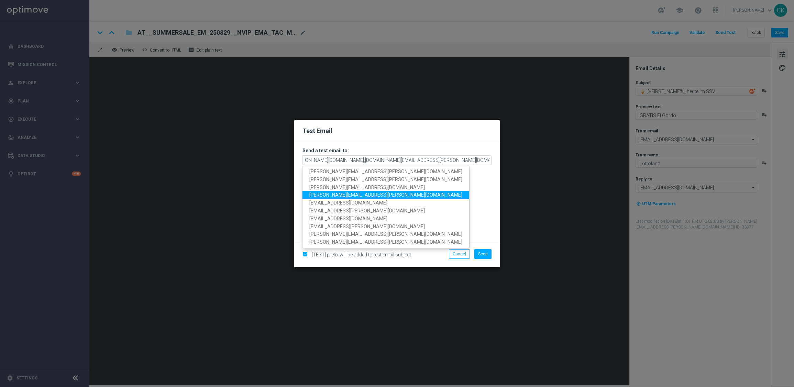
click at [360, 192] on span "charlotte.kammeyer@lottoland.com" at bounding box center [385, 194] width 153 height 5
type input "michaela.weinmann@lottoland.com,alexander.huber@lottoland.com,sebastian.aubel@l…"
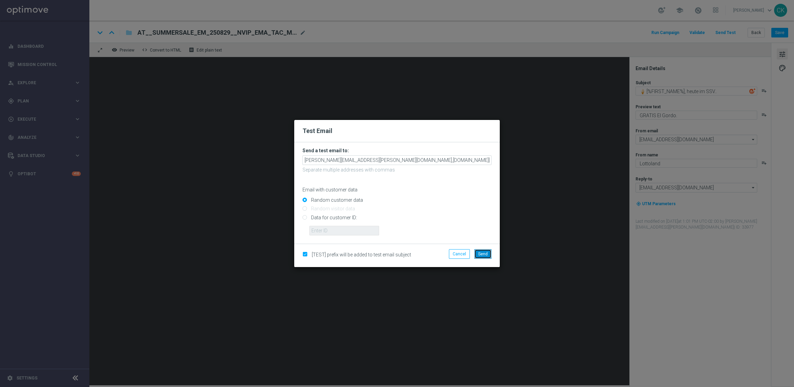
click at [484, 256] on span "Send" at bounding box center [483, 254] width 10 height 5
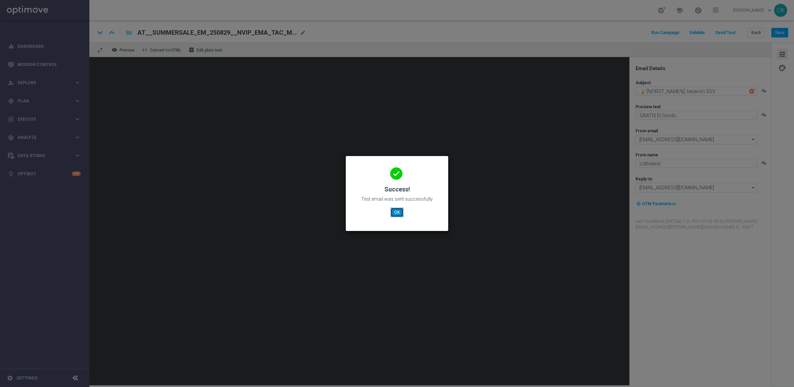
click at [397, 214] on button "OK" at bounding box center [396, 213] width 13 height 10
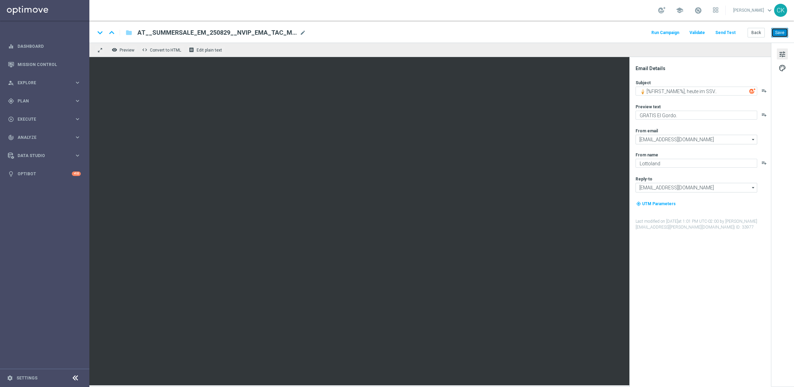
click at [776, 32] on button "Save" at bounding box center [779, 33] width 17 height 10
click at [781, 35] on button "Save" at bounding box center [779, 33] width 17 height 10
click at [754, 28] on button "Back" at bounding box center [755, 33] width 17 height 10
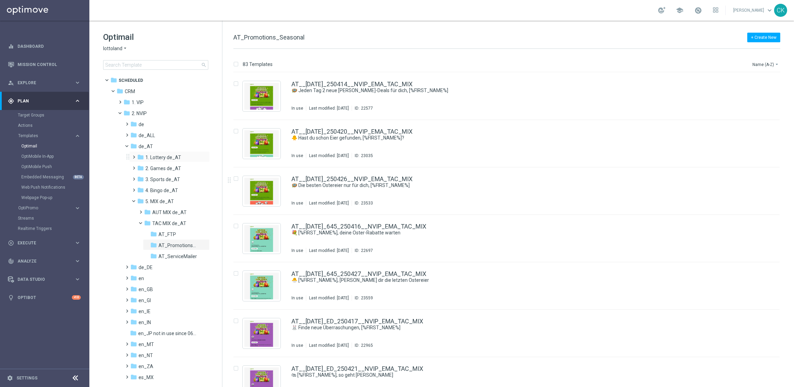
click at [133, 153] on span at bounding box center [132, 154] width 3 height 3
click at [138, 176] on span at bounding box center [139, 176] width 3 height 3
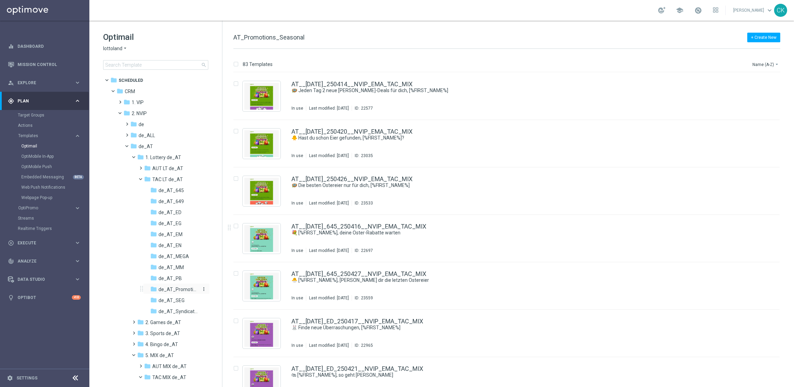
click at [187, 288] on span "de_AT_Promotions" at bounding box center [178, 289] width 40 height 6
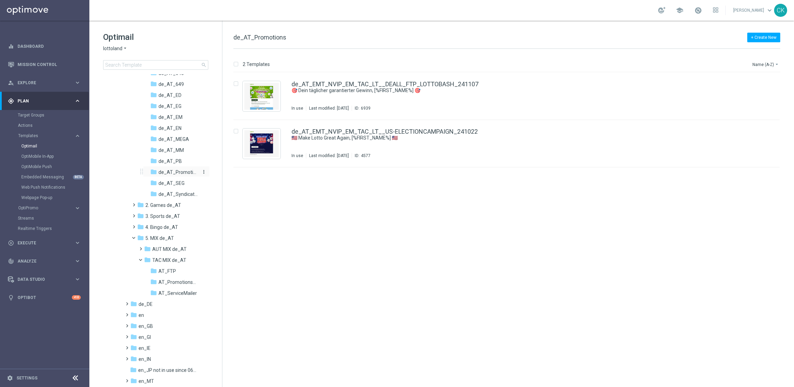
scroll to position [119, 0]
click at [172, 278] on span "AT_Promotions_Seasonal" at bounding box center [178, 281] width 40 height 6
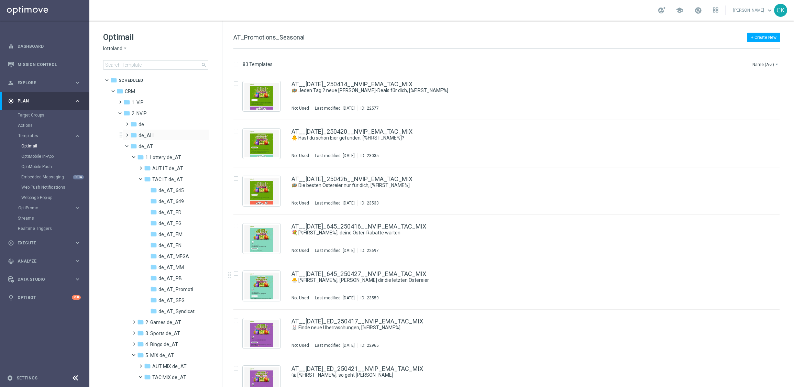
click at [125, 133] on span at bounding box center [125, 132] width 3 height 3
click at [132, 144] on span at bounding box center [132, 143] width 3 height 3
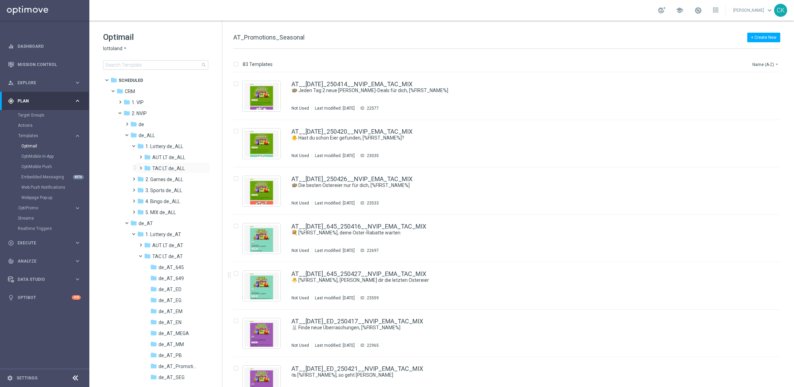
click at [141, 166] on span at bounding box center [139, 165] width 3 height 3
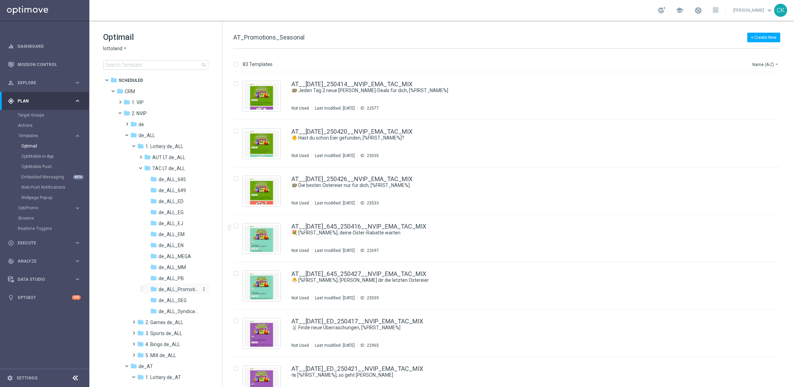
click at [177, 286] on span "de_ALL_Promotions" at bounding box center [178, 289] width 40 height 6
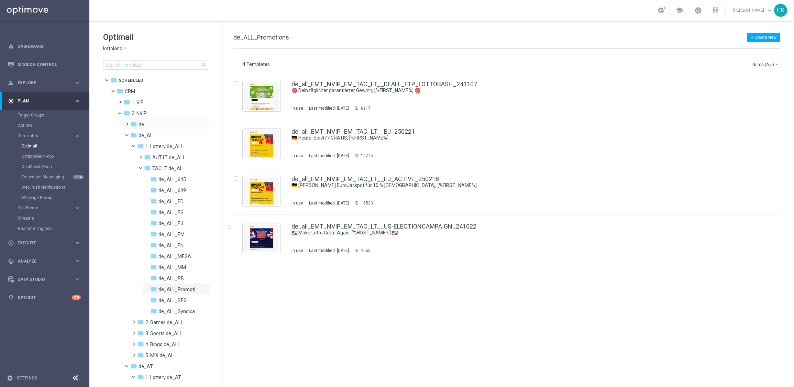
click at [127, 122] on span at bounding box center [125, 121] width 3 height 3
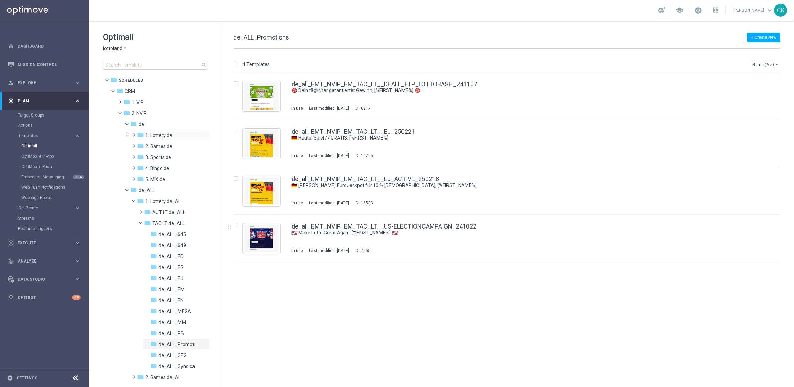
click at [134, 133] on span at bounding box center [132, 132] width 3 height 3
click at [141, 155] on span at bounding box center [139, 154] width 3 height 3
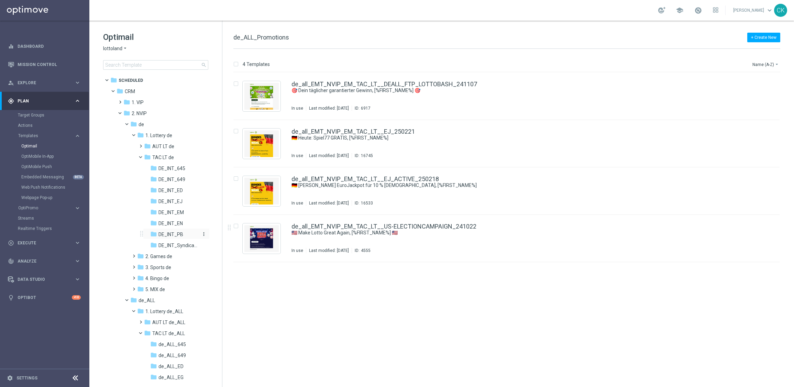
click at [175, 234] on span "DE_INT_PB" at bounding box center [170, 234] width 25 height 6
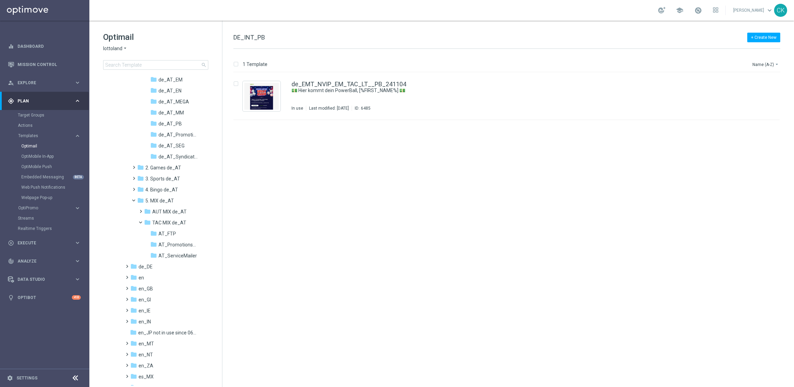
scroll to position [553, 0]
click at [126, 251] on span at bounding box center [125, 249] width 3 height 3
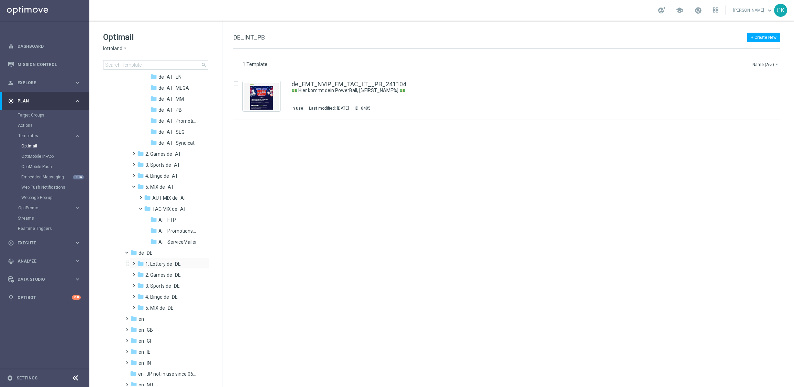
click at [134, 262] on span at bounding box center [132, 260] width 3 height 3
click at [141, 284] on span at bounding box center [139, 282] width 3 height 3
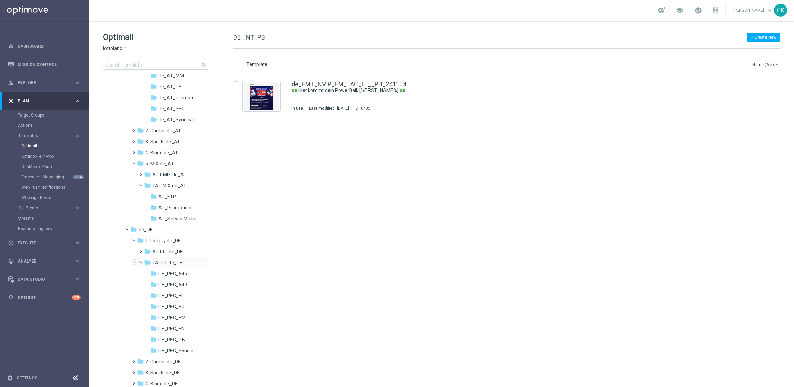
scroll to position [584, 0]
click at [186, 328] on div "folder DE_REG_PB" at bounding box center [175, 332] width 50 height 8
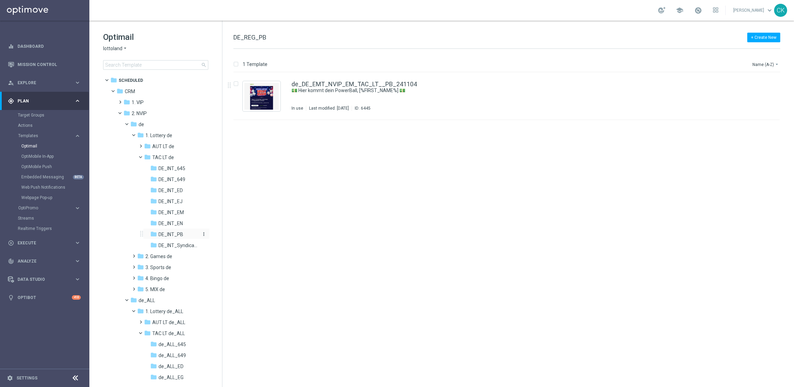
click at [163, 235] on span "DE_INT_PB" at bounding box center [170, 234] width 25 height 6
click at [109, 78] on span at bounding box center [110, 78] width 3 height 3
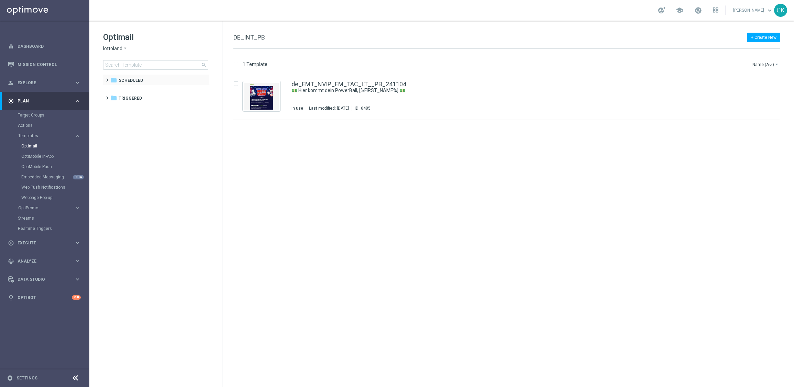
click at [107, 78] on span at bounding box center [105, 77] width 3 height 3
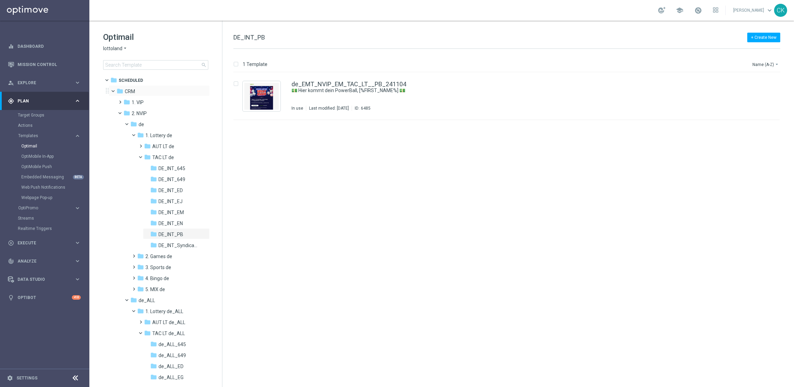
click at [115, 91] on span at bounding box center [116, 89] width 3 height 3
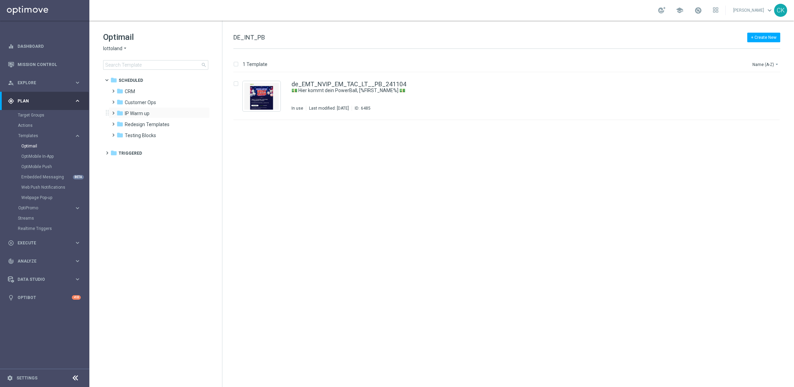
click at [112, 111] on span at bounding box center [111, 110] width 3 height 3
click at [141, 112] on span "IP Warm up" at bounding box center [137, 113] width 25 height 6
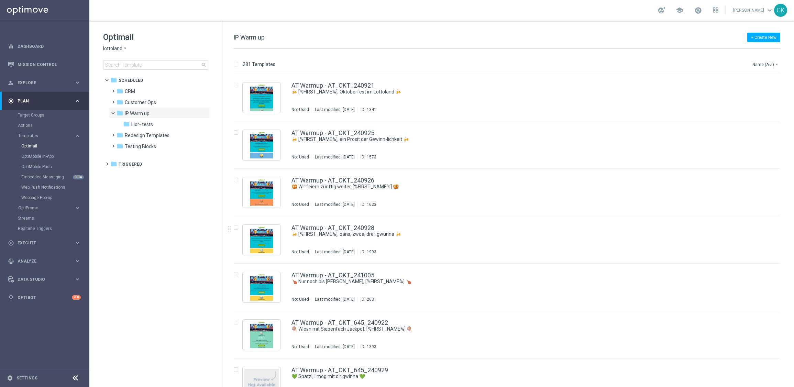
scroll to position [3057, 0]
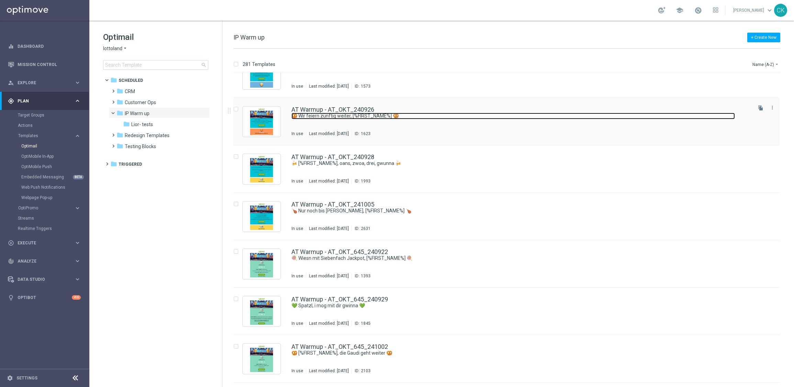
click at [325, 113] on link "🥨 Wir feiern zünftig weiter, [%FIRST_NAME%] 🥨" at bounding box center [512, 116] width 443 height 7
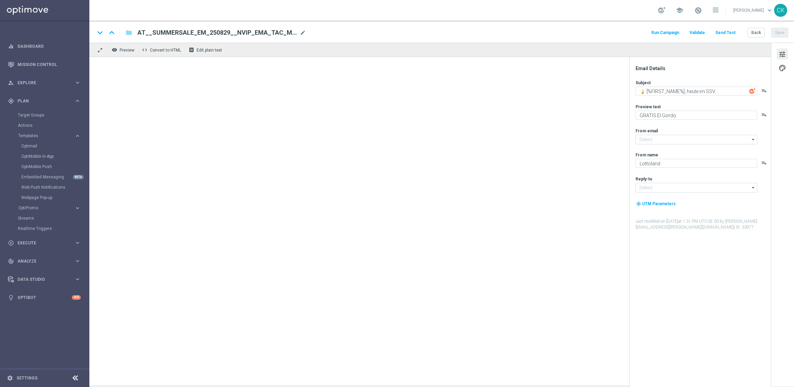
type input "[EMAIL_ADDRESS][DOMAIN_NAME]"
type textarea "🥨 Wir feiern zünftig weiter, [%FIRST_NAME%] 🥨"
type textarea "Dein Bonus-Joker wartet."
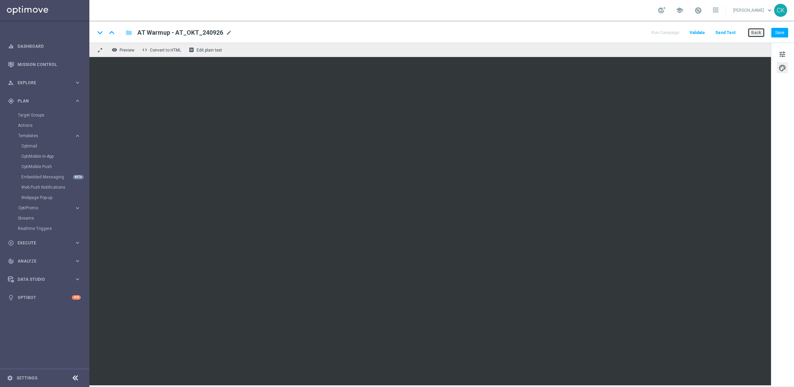
click at [758, 33] on button "Back" at bounding box center [755, 33] width 17 height 10
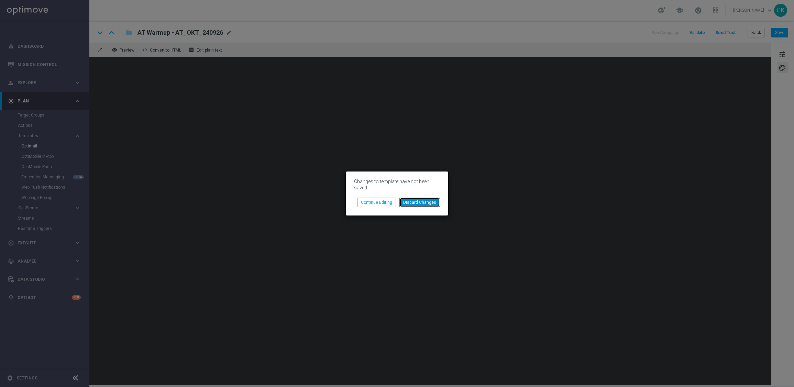
click at [425, 203] on button "Discard Changes" at bounding box center [419, 203] width 41 height 10
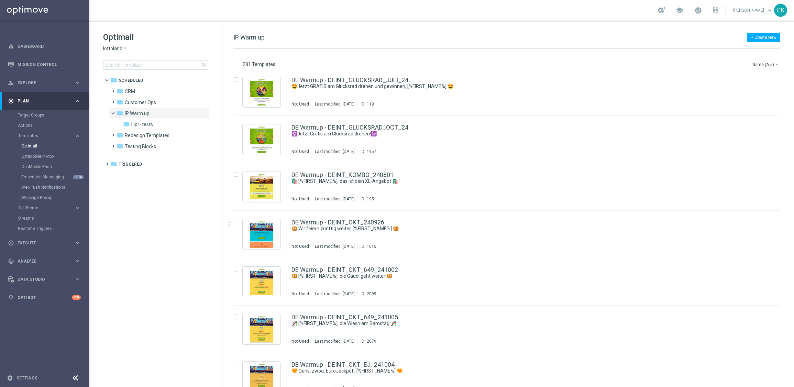
scroll to position [8631, 0]
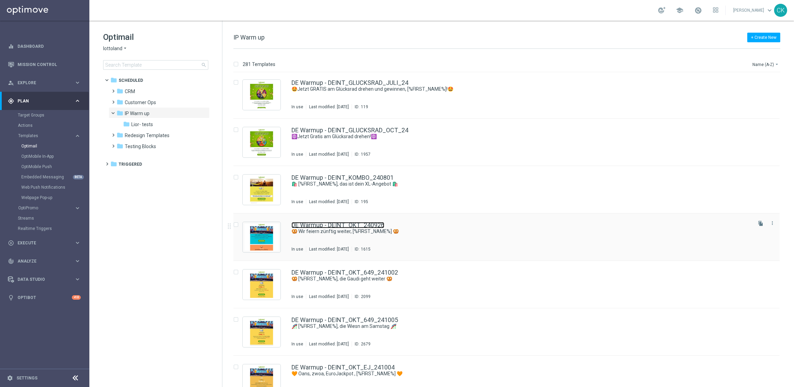
click at [330, 225] on link "DE Warmup - DEINT_OKT_240926" at bounding box center [337, 225] width 93 height 6
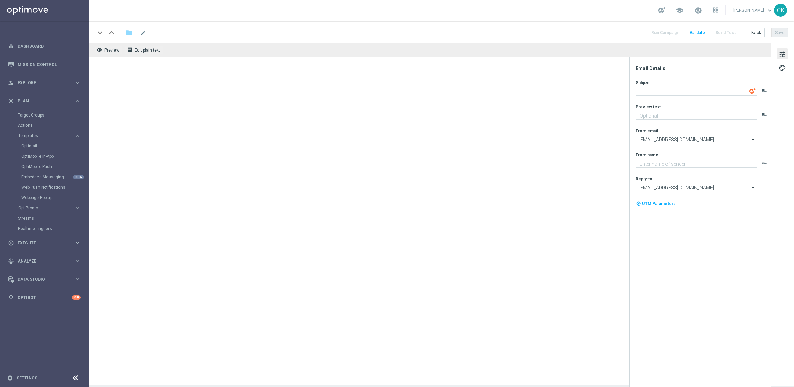
type textarea "Lottoland"
type textarea "🥨 Wir feiern zünftig weiter, [%FIRST_NAME%] 🥨"
type textarea "Dein Bonus-Joker wartet."
type input "[EMAIL_ADDRESS][DOMAIN_NAME]"
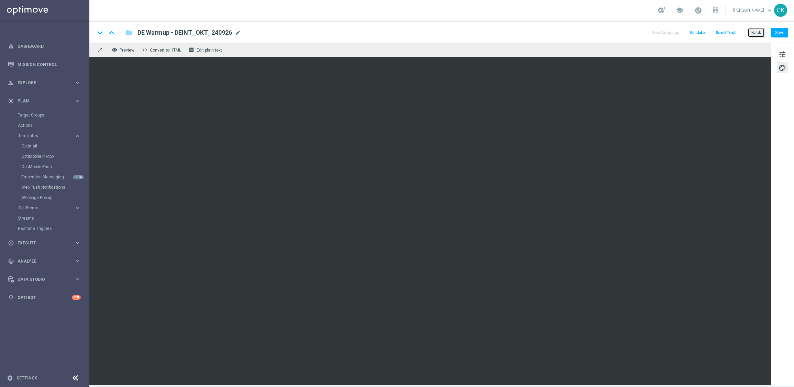
click at [754, 32] on button "Back" at bounding box center [755, 33] width 17 height 10
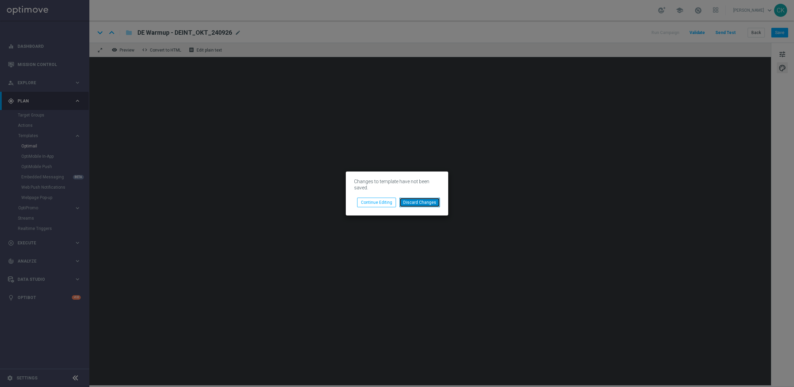
click at [413, 203] on button "Discard Changes" at bounding box center [419, 203] width 41 height 10
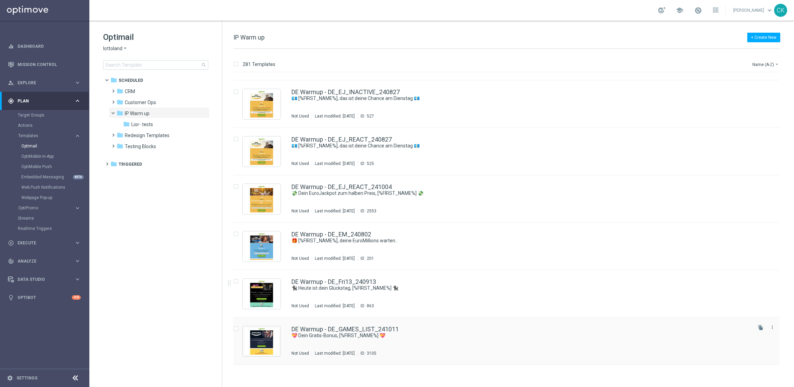
scroll to position [6457, 0]
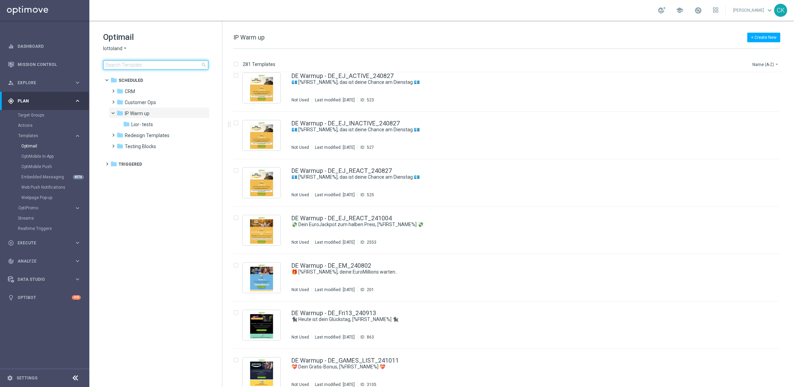
click at [141, 62] on input at bounding box center [155, 65] width 105 height 10
click at [113, 89] on span at bounding box center [111, 88] width 3 height 3
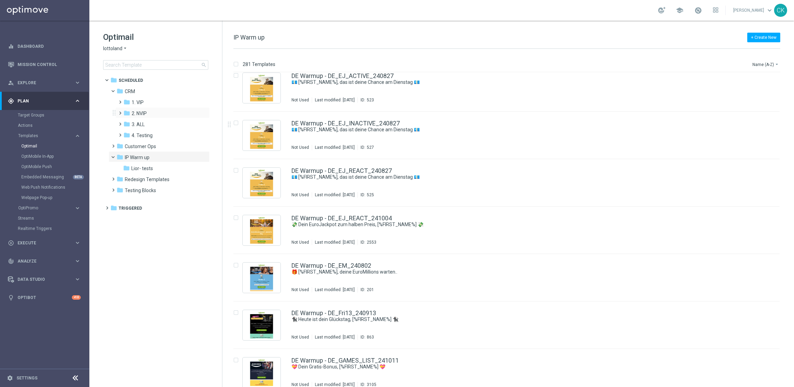
click at [118, 111] on span at bounding box center [118, 110] width 3 height 3
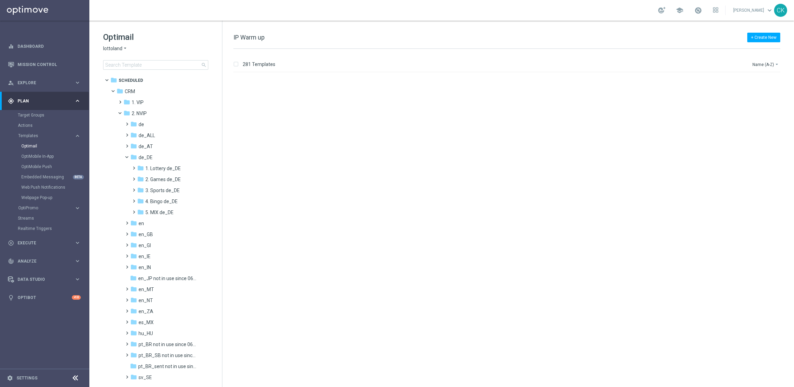
scroll to position [6457, 0]
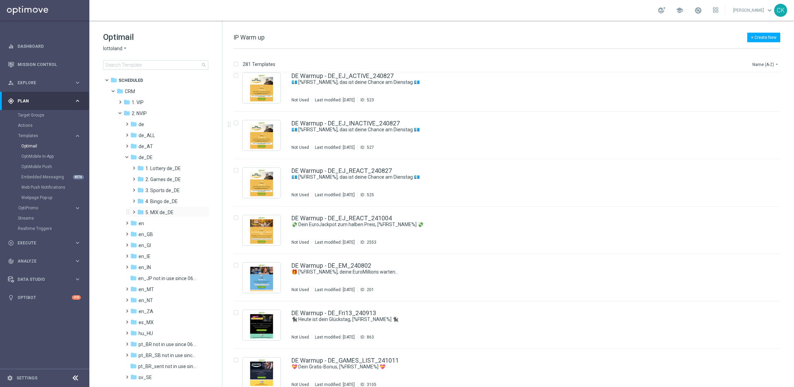
click at [134, 210] on span at bounding box center [132, 209] width 3 height 3
click at [141, 232] on span at bounding box center [139, 231] width 3 height 3
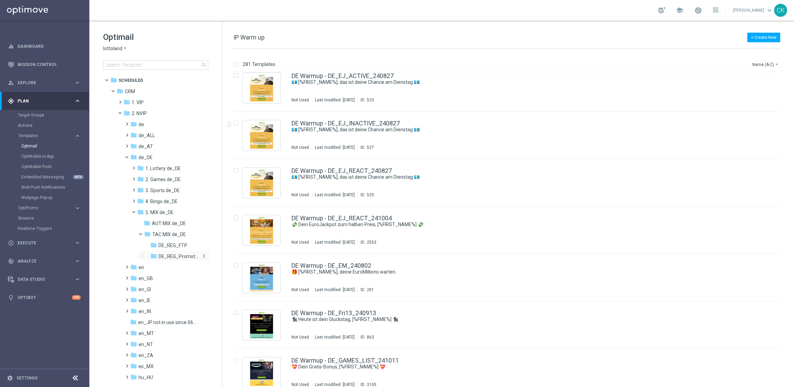
click at [175, 255] on span "DE_REG_Promotions_Seasonal" at bounding box center [178, 256] width 40 height 6
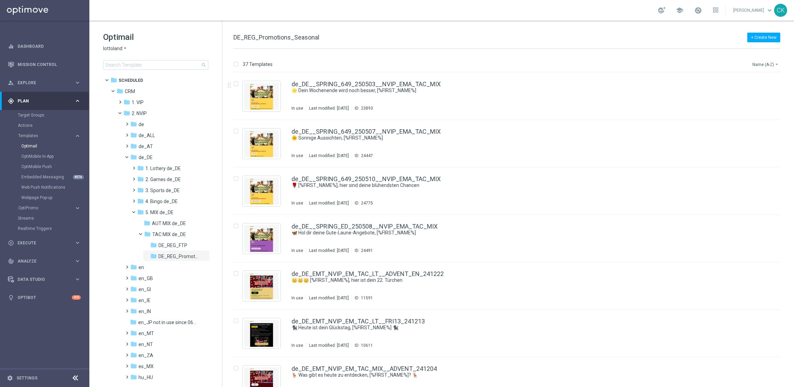
click at [771, 61] on button "Name (A-Z) arrow_drop_down" at bounding box center [765, 64] width 29 height 8
click at [757, 91] on div "Date Modified (Newest)" at bounding box center [752, 95] width 55 height 10
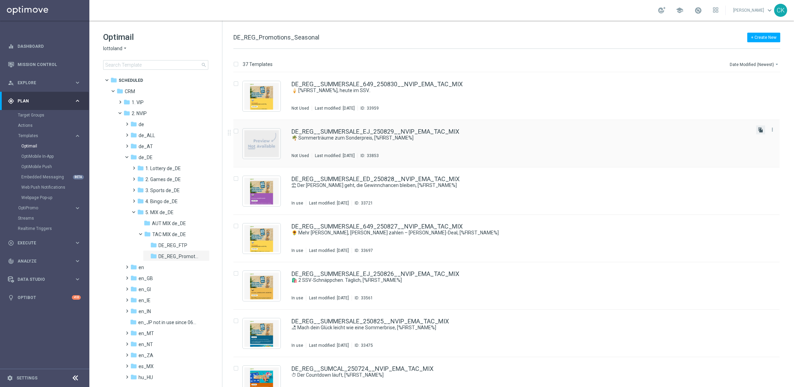
click at [758, 129] on icon "file_copy" at bounding box center [760, 129] width 5 height 5
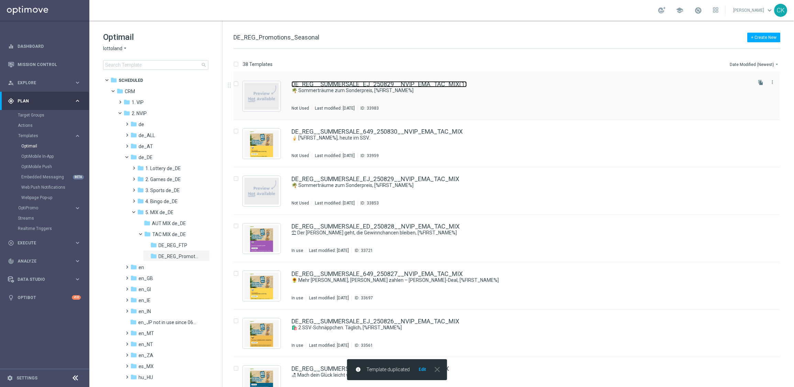
click at [364, 87] on link "DE_REG__SUMMERSALE_EJ_250829__NVIP_EMA_TAC_MIX(1)" at bounding box center [378, 84] width 175 height 6
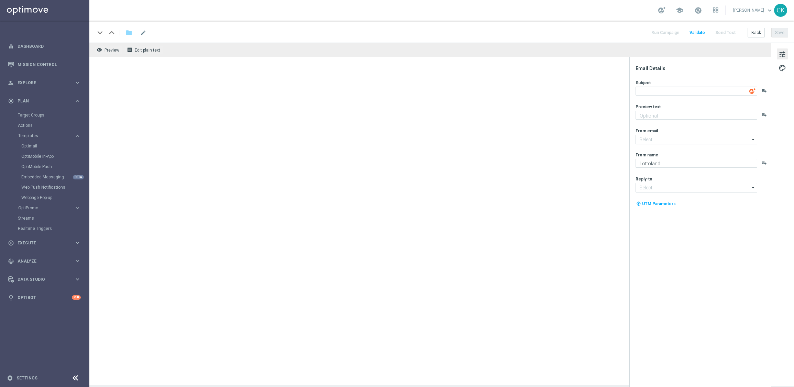
type input "[EMAIL_ADDRESS][DOMAIN_NAME]"
type textarea "🌴 Sommerträume zum Sonderpreis, [%FIRST_NAME%]"
type textarea "Dein EuroJackpot zum Sommersparpreis."
type input "[EMAIL_ADDRESS][DOMAIN_NAME]"
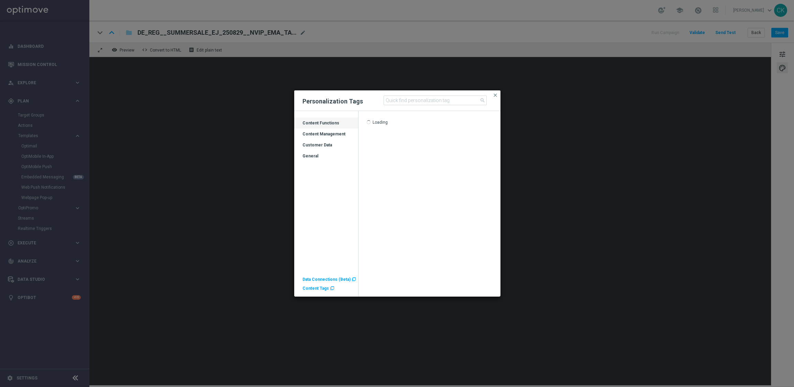
click at [316, 288] on span "Content Tags" at bounding box center [315, 288] width 26 height 5
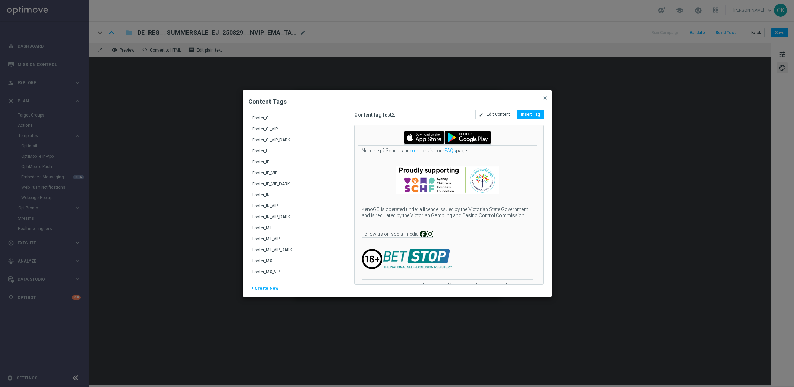
scroll to position [430, 0]
click at [545, 96] on span "close" at bounding box center [544, 97] width 5 height 5
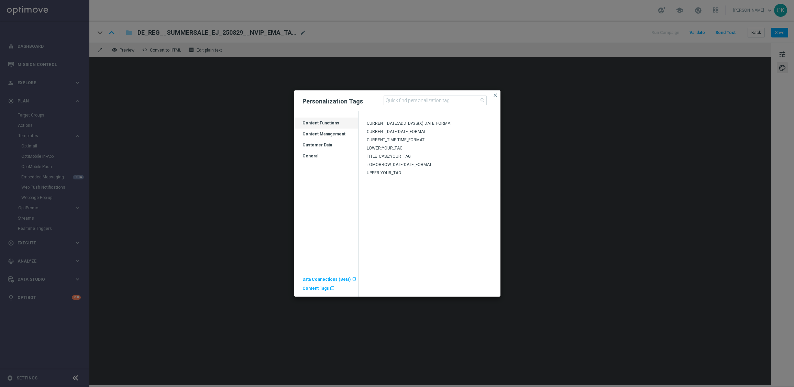
click at [316, 144] on div "Customer Data" at bounding box center [326, 147] width 64 height 11
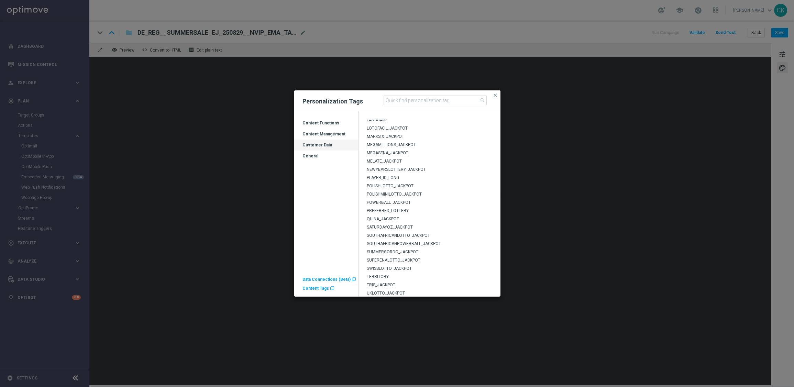
scroll to position [194, 0]
click at [391, 191] on span "POWERBALL_JACKPOT" at bounding box center [389, 193] width 44 height 5
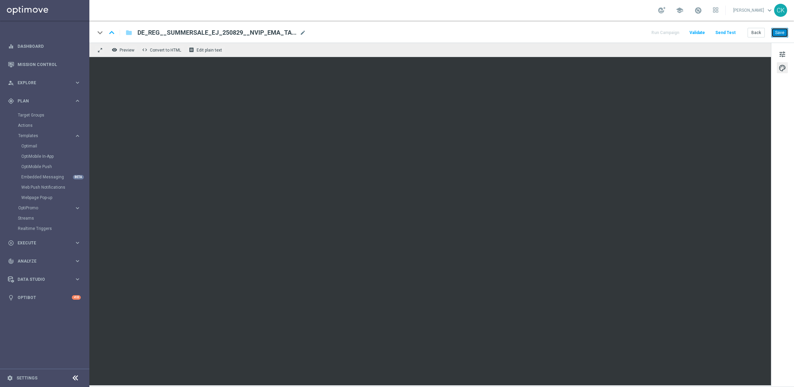
click at [782, 31] on button "Save" at bounding box center [779, 33] width 17 height 10
click at [269, 34] on span "DE_REG__SUMMERSALE_EJ_250829__NVIP_EMA_TAC_MIX(1)" at bounding box center [216, 33] width 159 height 8
click at [260, 34] on input "DE_REG__SUMMERSALE_EJ_250829__NVIP_EMA_TAC_MIX(1)" at bounding box center [222, 32] width 170 height 9
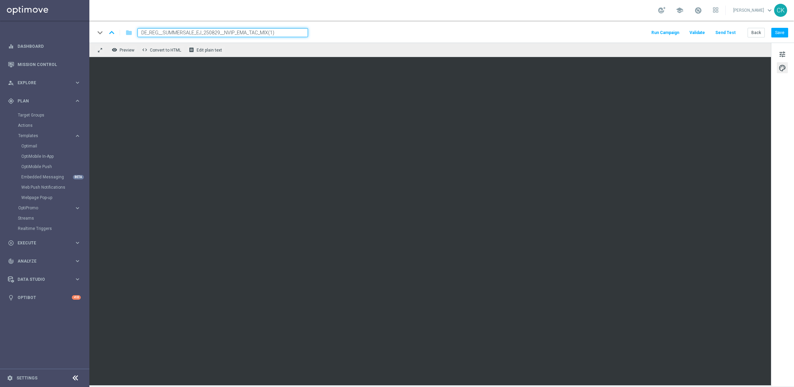
paste input "PB_250831__NVIP_EMA_TAC_MIX"
type input "DE_REG__SUMMERSALE_PB_250831__NVIP_EMA_TAC_MIX"
click at [349, 32] on div "keyboard_arrow_down keyboard_arrow_up folder DE_REG__SUMMERSALE_PB_250831__NVIP…" at bounding box center [441, 32] width 693 height 9
click at [779, 30] on button "Save" at bounding box center [779, 33] width 17 height 10
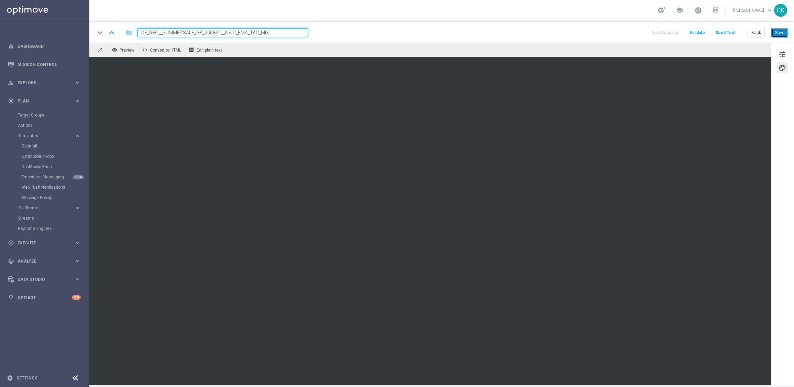
click at [777, 36] on button "Save" at bounding box center [779, 33] width 17 height 10
click at [780, 34] on button "Save" at bounding box center [779, 33] width 17 height 10
click at [780, 51] on span "tune" at bounding box center [782, 54] width 8 height 9
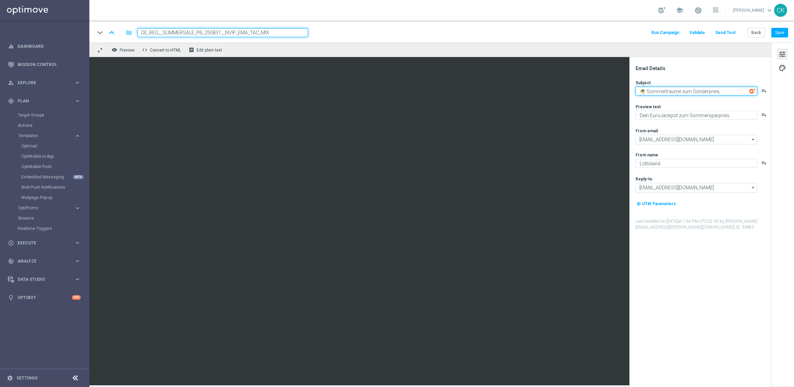
drag, startPoint x: 720, startPoint y: 92, endPoint x: 661, endPoint y: 84, distance: 60.0
click at [661, 84] on div "Subject 🌴 Sommerträume zum Sonderpreis, [%FIRST_NAME%] playlist_add" at bounding box center [702, 88] width 135 height 16
paste textarea "☀️"
click at [716, 90] on textarea "☀️ [%FIRST_NAME%]" at bounding box center [696, 91] width 122 height 9
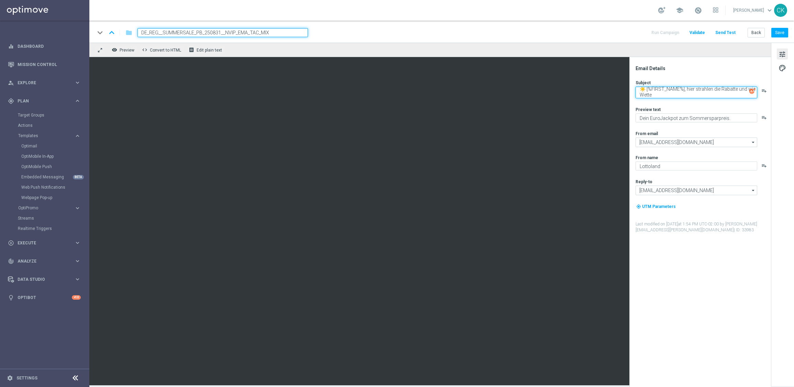
type textarea "☀️ [%FIRST_NAME%], hier strahlen die Rabatte und wie Wette"
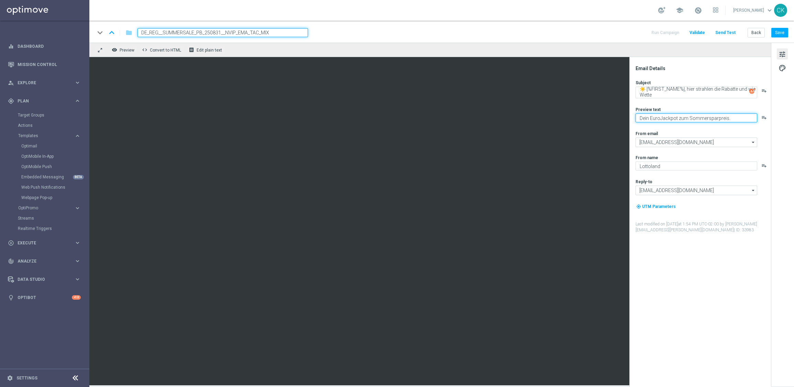
drag, startPoint x: 747, startPoint y: 119, endPoint x: 630, endPoint y: 119, distance: 117.2
click at [630, 119] on div "Email Details Subject ☀️ [%FIRST_NAME%], hier strahlen die Rabatte und wie Wett…" at bounding box center [700, 222] width 142 height 330
type textarea "D"
type textarea "SSV im Lottoland."
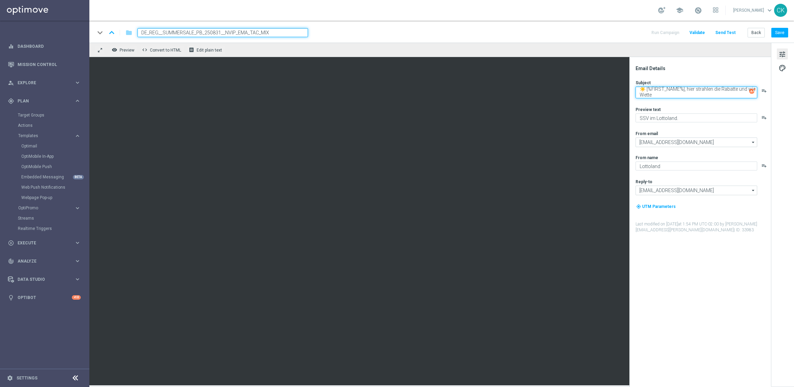
click at [663, 92] on textarea "☀️ [%FIRST_NAME%], hier strahlen die Rabatte und wie Wette" at bounding box center [696, 93] width 122 height 12
click at [725, 96] on textarea "☀️ [%FIRST_NAME%], hier strahlen die Rabatte und wie Wette" at bounding box center [696, 93] width 122 height 12
click at [749, 88] on img at bounding box center [752, 91] width 6 height 6
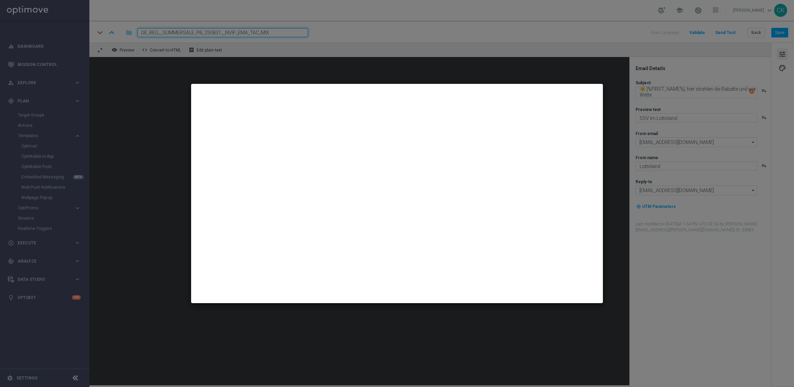
click at [581, 57] on modal-container at bounding box center [397, 193] width 794 height 387
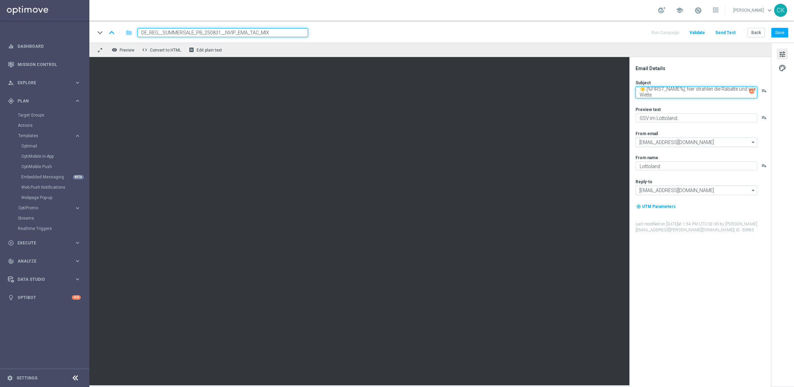
click at [745, 89] on textarea "☀️ [%FIRST_NAME%], hier strahlen die Rabatte und wie Wette" at bounding box center [696, 93] width 122 height 12
click at [683, 98] on div "Subject ☀️ [%FIRST_NAME%], hier strahlen die Rabatte und die Wette playlist_add…" at bounding box center [702, 156] width 135 height 153
click at [693, 109] on div "Preview text" at bounding box center [702, 109] width 135 height 5
click at [784, 32] on button "Save" at bounding box center [779, 33] width 17 height 10
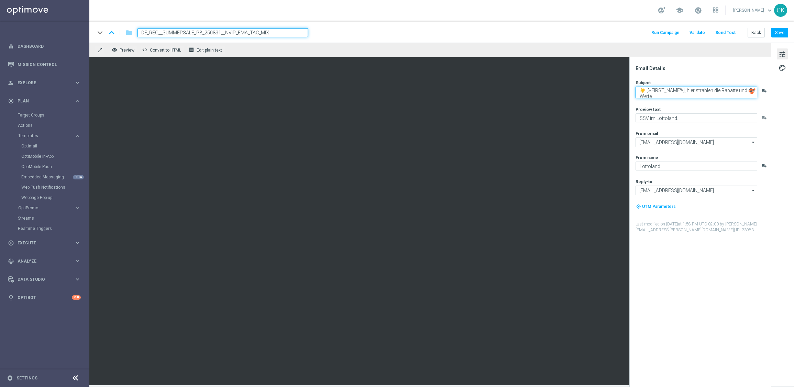
drag, startPoint x: 746, startPoint y: 91, endPoint x: 748, endPoint y: 107, distance: 15.5
click at [746, 91] on textarea "☀️ [%FIRST_NAME%], hier strahlen die Rabatte und die Wette" at bounding box center [696, 93] width 122 height 12
type textarea "☀️ [%FIRST_NAME%], hier strahlen die Rabatte um die Wette"
click at [684, 100] on div "Subject ☀️ [%FIRST_NAME%], hier strahlen die Rabatte um die Wette playlist_add …" at bounding box center [702, 156] width 135 height 153
click at [667, 92] on textarea "☀️ [%FIRST_NAME%], hier strahlen die Rabatte um die Wette" at bounding box center [696, 93] width 122 height 12
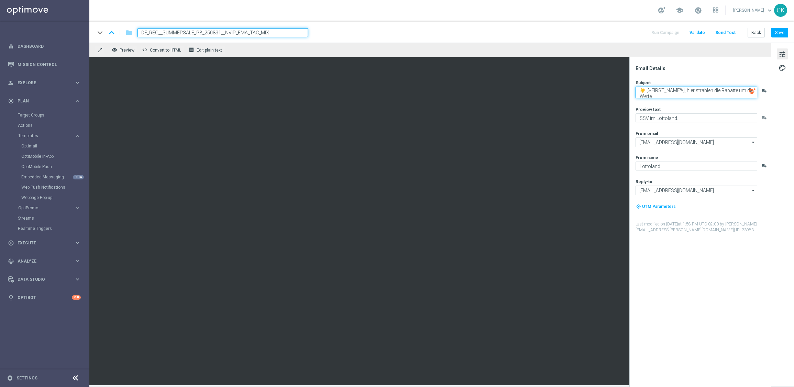
click at [667, 92] on textarea "☀️ [%FIRST_NAME%], hier strahlen die Rabatte um die Wette" at bounding box center [696, 93] width 122 height 12
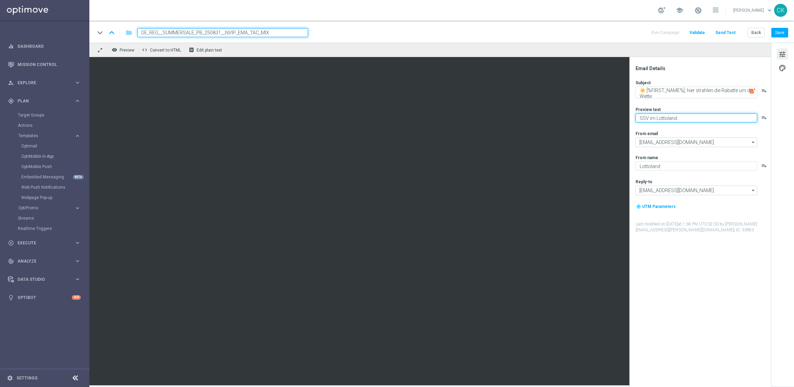
click at [698, 115] on textarea "SSV im Lottoland." at bounding box center [696, 117] width 122 height 9
click at [674, 127] on div "Subject ☀️ [%FIRST_NAME%], hier strahlen die Rabatte um die Wette playlist_add …" at bounding box center [702, 156] width 135 height 153
click at [780, 30] on button "Save" at bounding box center [779, 33] width 17 height 10
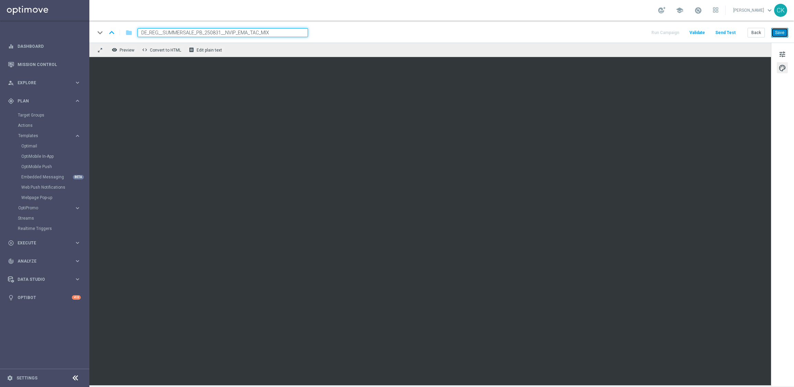
click at [779, 35] on button "Save" at bounding box center [779, 33] width 17 height 10
click at [779, 34] on button "Save" at bounding box center [779, 33] width 17 height 10
click at [778, 33] on button "Save" at bounding box center [779, 33] width 17 height 10
click at [780, 33] on button "Save" at bounding box center [779, 33] width 17 height 10
click at [781, 36] on button "Save" at bounding box center [779, 33] width 17 height 10
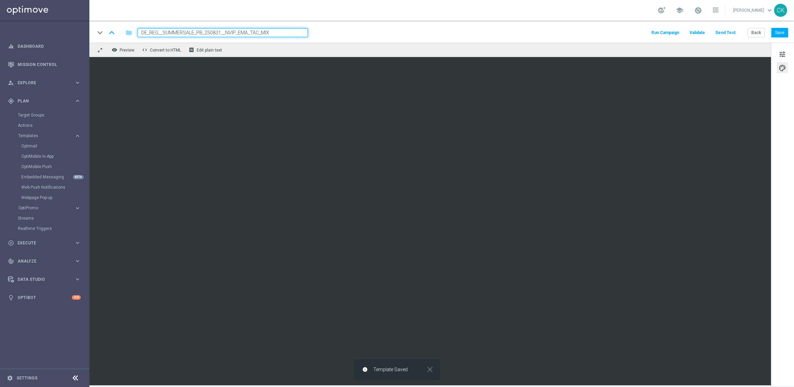
click at [732, 31] on button "Send Test" at bounding box center [725, 32] width 22 height 9
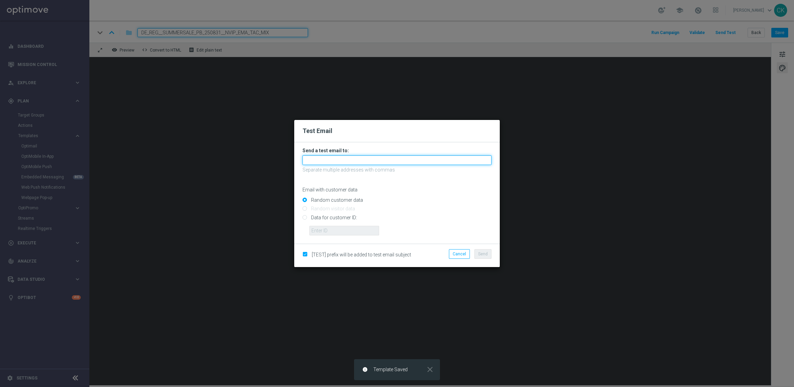
click at [325, 162] on input "text" at bounding box center [396, 160] width 189 height 10
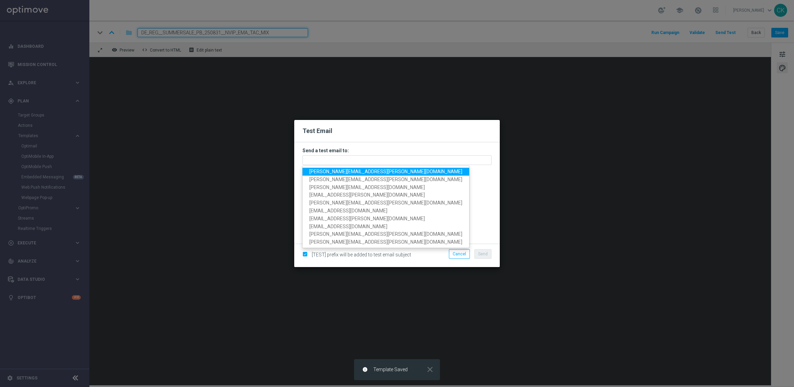
click at [328, 171] on span "michaela.weinmann@lottoland.com" at bounding box center [385, 171] width 153 height 5
type input "michaela.weinmann@lottoland.com"
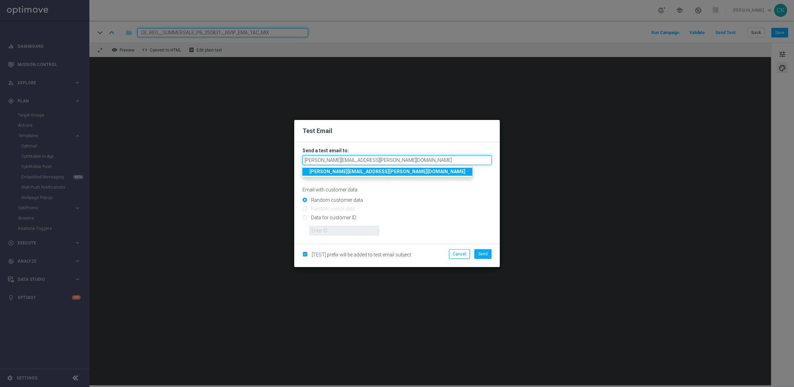
click at [414, 161] on input "michaela.weinmann@lottoland.com" at bounding box center [396, 160] width 189 height 10
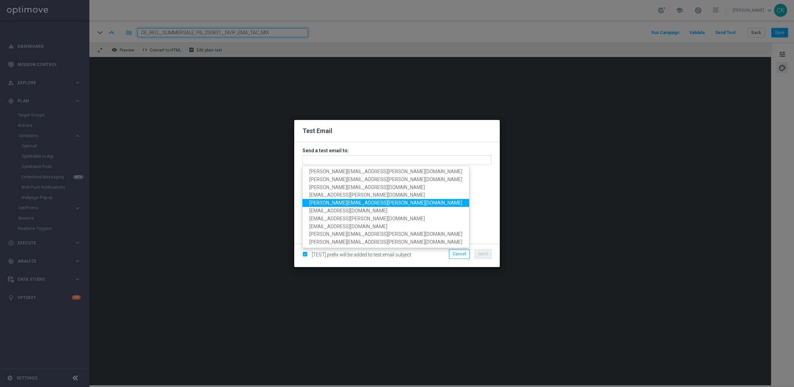
click at [366, 205] on span "charlotte.kammeyer@lottoland.com" at bounding box center [385, 202] width 153 height 5
type input "charlotte.kammeyer@lottoland.com"
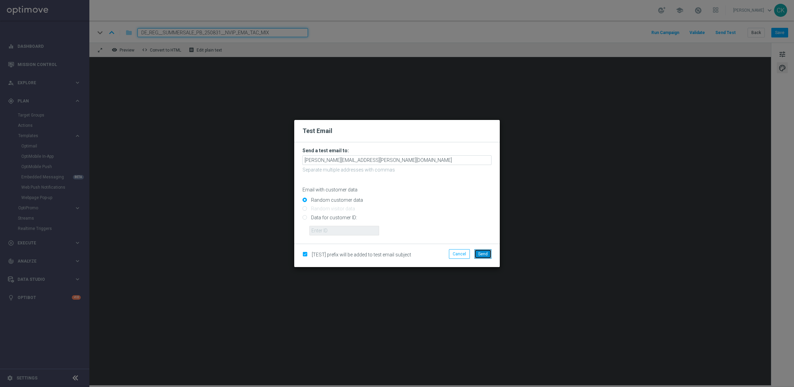
click at [488, 255] on button "Send" at bounding box center [482, 254] width 17 height 10
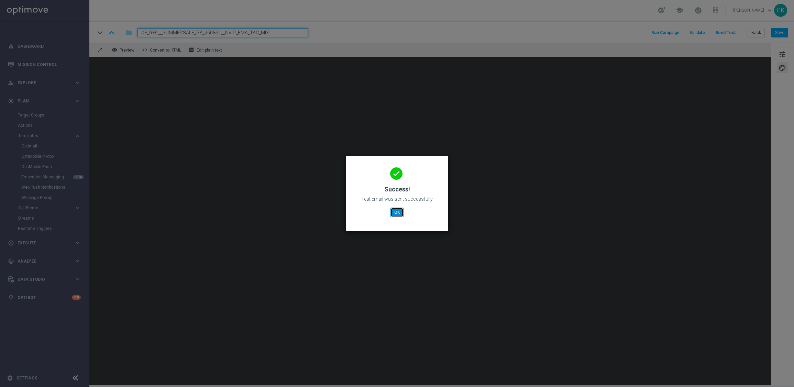
click at [397, 213] on button "OK" at bounding box center [396, 213] width 13 height 10
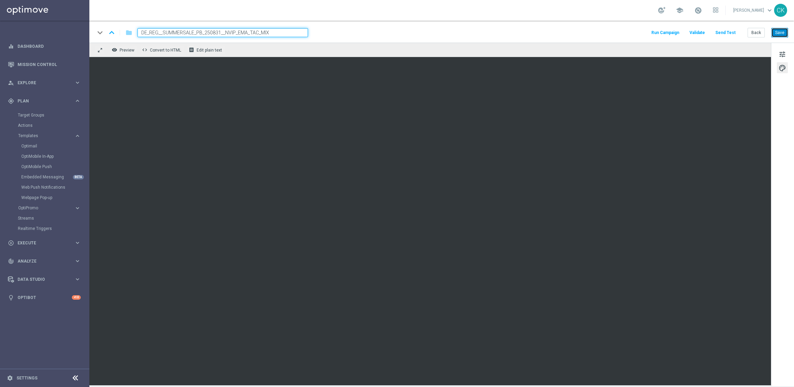
click at [781, 33] on button "Save" at bounding box center [779, 33] width 17 height 10
click at [780, 31] on button "Save" at bounding box center [779, 33] width 17 height 10
click at [726, 35] on button "Send Test" at bounding box center [725, 32] width 22 height 9
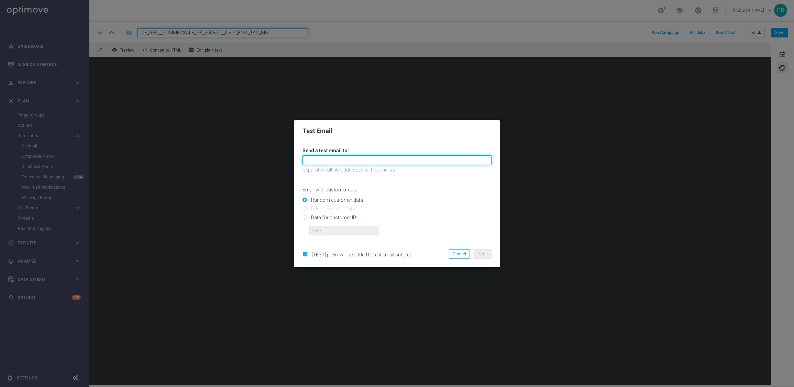
click at [354, 160] on input "text" at bounding box center [396, 160] width 189 height 10
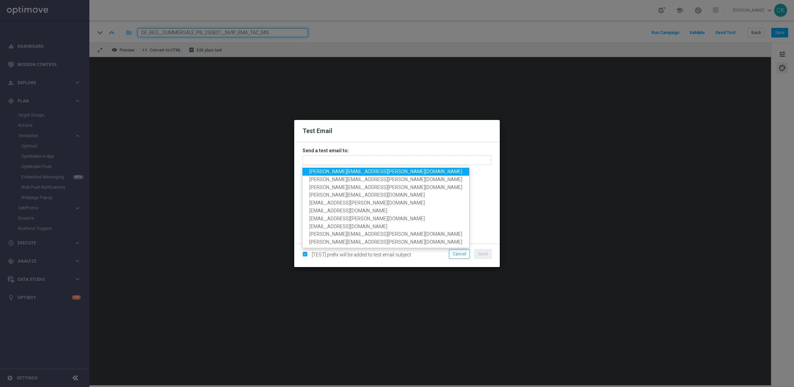
click at [351, 171] on span "charlotte.kammeyer@lottoland.com" at bounding box center [385, 171] width 153 height 5
type input "charlotte.kammeyer@lottoland.com"
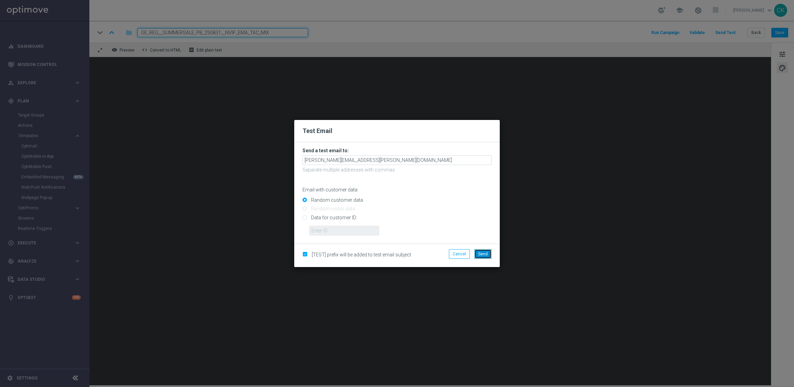
click at [483, 252] on span "Send" at bounding box center [483, 254] width 10 height 5
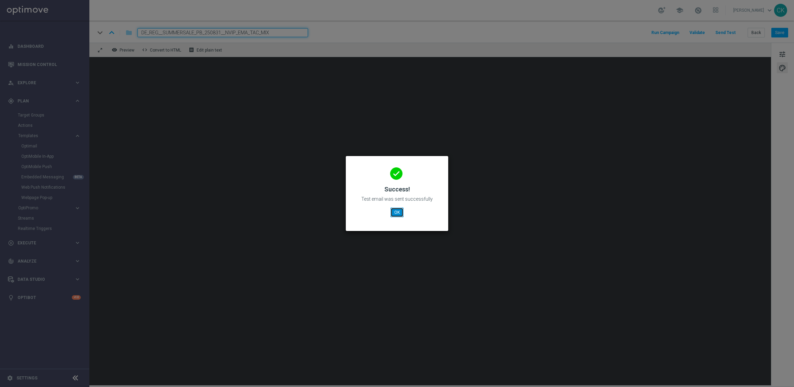
click at [395, 209] on button "OK" at bounding box center [396, 213] width 13 height 10
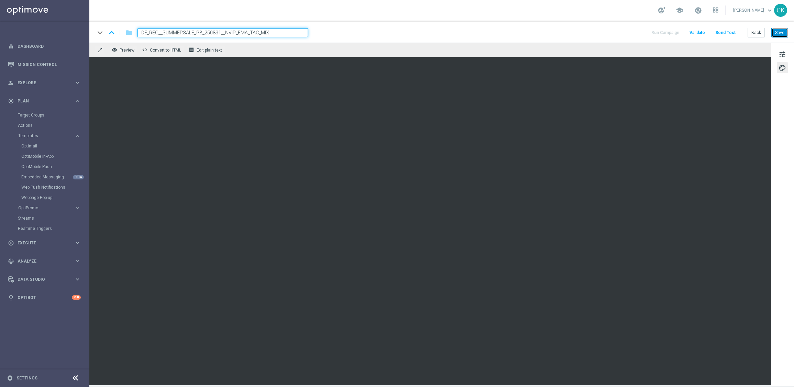
click at [782, 31] on button "Save" at bounding box center [779, 33] width 17 height 10
click at [785, 31] on button "Save" at bounding box center [779, 33] width 17 height 10
click at [781, 31] on button "Save" at bounding box center [779, 33] width 17 height 10
click at [727, 33] on button "Send Test" at bounding box center [725, 32] width 22 height 9
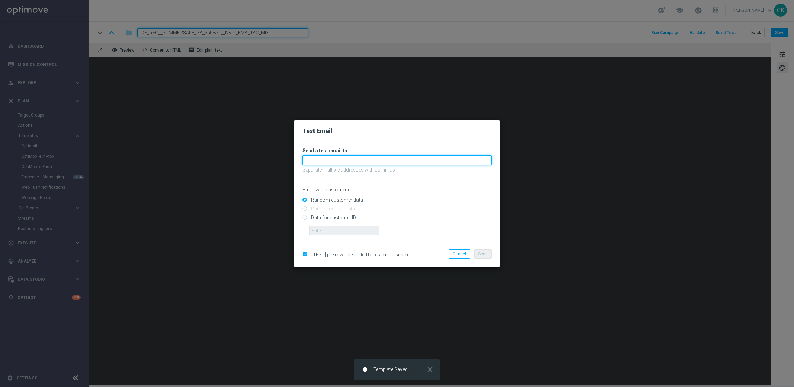
click at [397, 164] on input "text" at bounding box center [396, 160] width 189 height 10
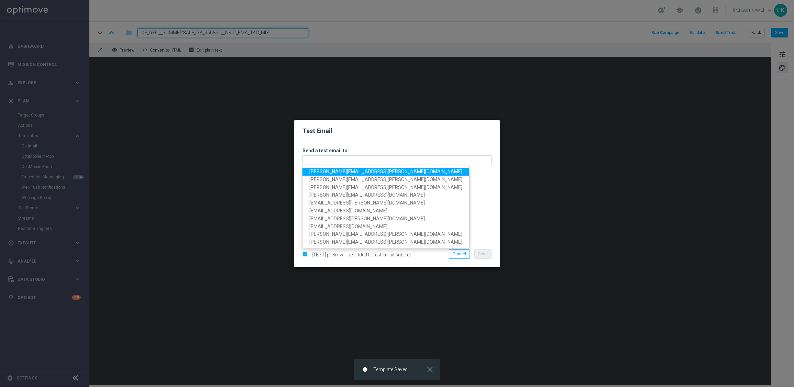
click at [367, 170] on span "charlotte.kammeyer@lottoland.com" at bounding box center [385, 171] width 153 height 5
type input "charlotte.kammeyer@lottoland.com"
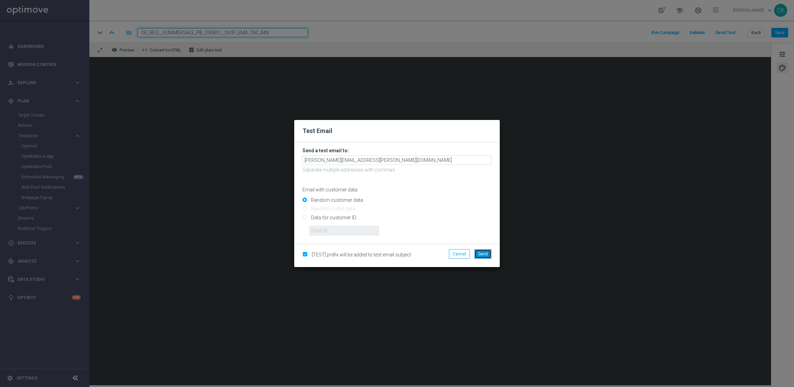
click at [484, 254] on span "Send" at bounding box center [483, 254] width 10 height 5
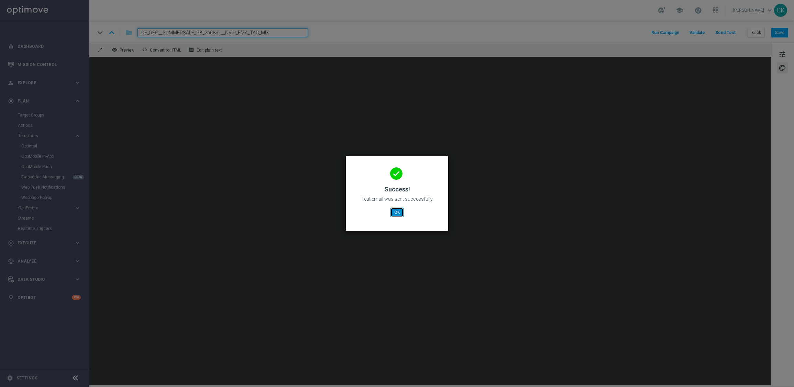
click at [394, 209] on button "OK" at bounding box center [396, 213] width 13 height 10
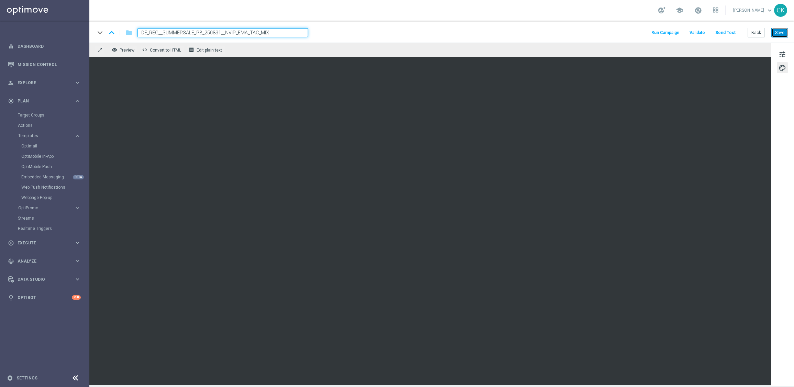
click at [779, 33] on button "Save" at bounding box center [779, 33] width 17 height 10
click at [780, 34] on button "Save" at bounding box center [779, 33] width 17 height 10
click at [785, 56] on span "tune" at bounding box center [782, 54] width 8 height 9
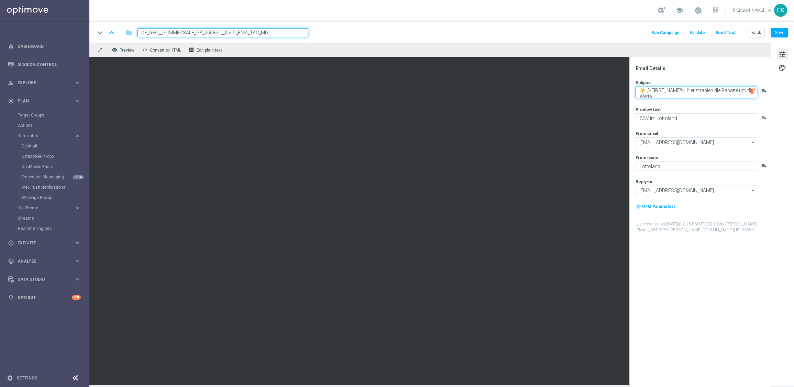
click at [672, 92] on textarea "☀️ [%FIRST_NAME%], hier strahlen die Rabatte um die Wette" at bounding box center [696, 93] width 122 height 12
click at [780, 35] on button "Save" at bounding box center [779, 33] width 17 height 10
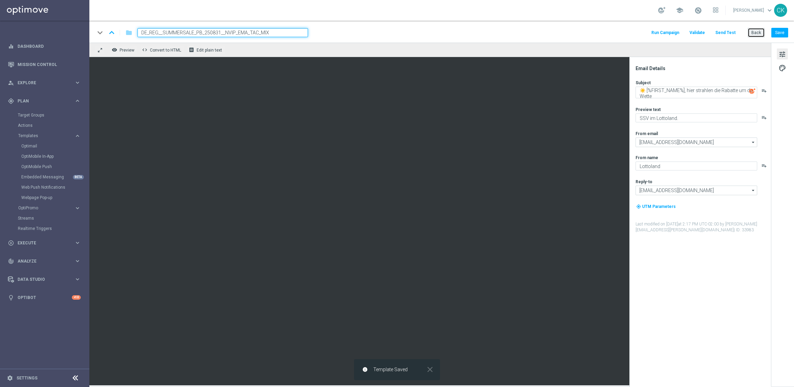
click at [760, 32] on button "Back" at bounding box center [755, 33] width 17 height 10
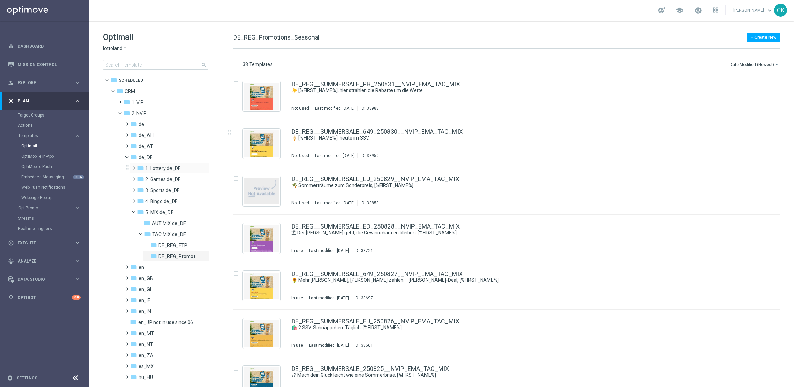
click at [134, 166] on span at bounding box center [132, 165] width 3 height 3
click at [141, 188] on span at bounding box center [139, 187] width 3 height 3
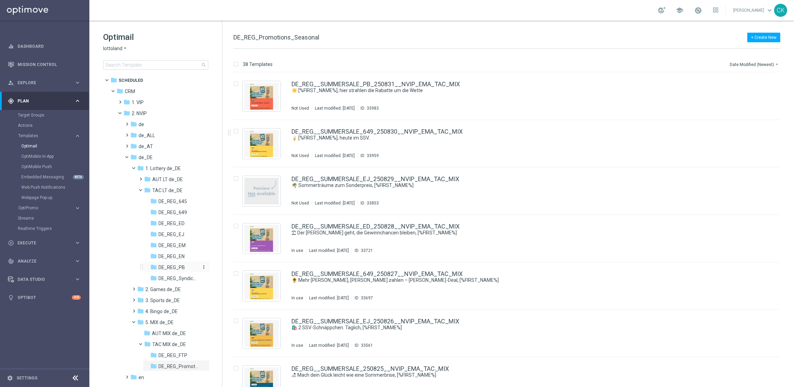
click at [168, 266] on span "DE_REG_PB" at bounding box center [171, 267] width 26 height 6
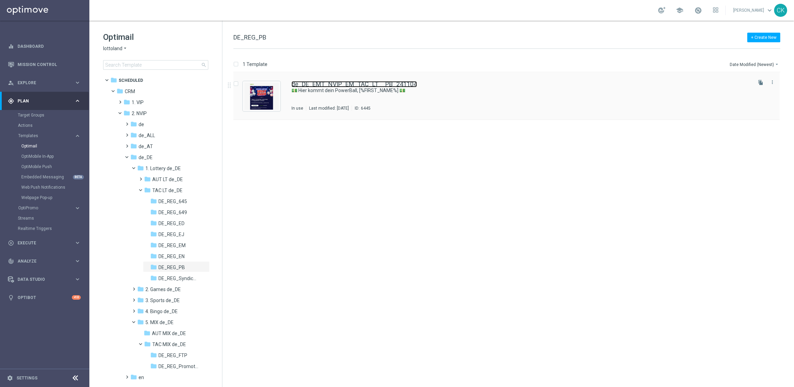
click at [334, 84] on link "de_DE_EMT_NVIP_EM_TAC_LT__PB_241104" at bounding box center [353, 84] width 125 height 6
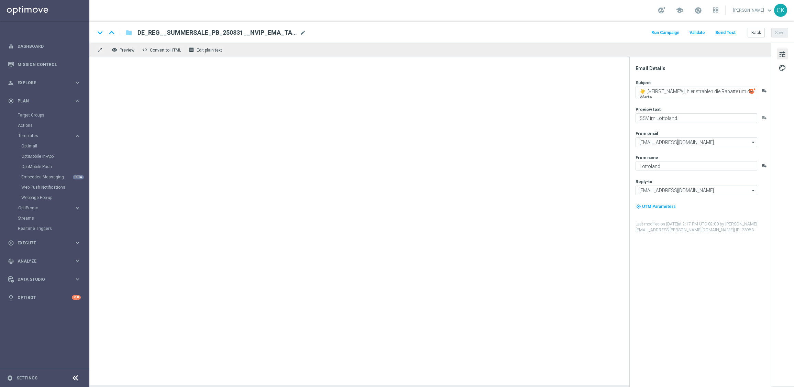
type textarea "💵 Hier kommt dein PowerBall, [%FIRST_NAME%] 💵"
type textarea "MegaMillions GRATIS dazu."
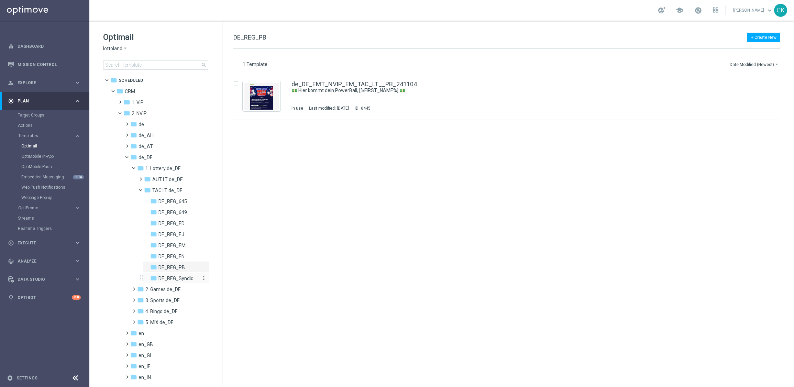
click at [170, 276] on span "DE_REG_Syndicates" at bounding box center [178, 278] width 40 height 6
click at [335, 81] on link "de_DE_EMT_NVIP_EM_TAC_LT__SUPERBOWL_250209" at bounding box center [367, 84] width 153 height 6
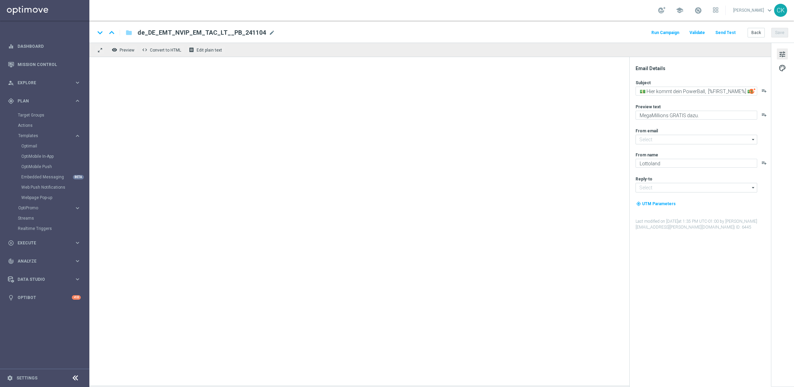
type input "[EMAIL_ADDRESS][DOMAIN_NAME]"
type textarea "🏈 10 € Rabatt? Touchdown für dich, [%FIRST_NAME%]"
type textarea "Dein American DREAM für nur 9,90 €."
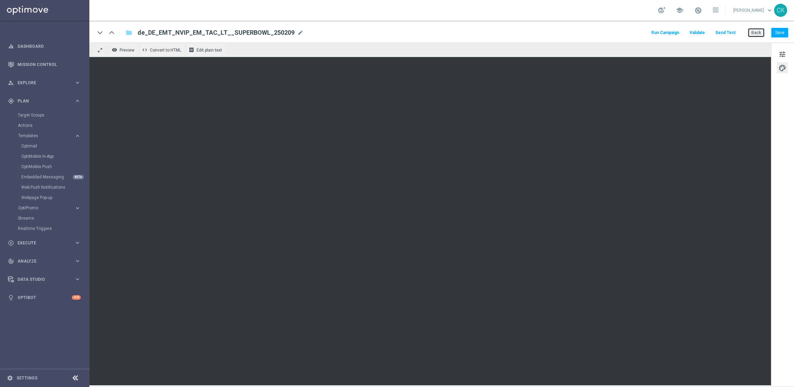
click at [757, 32] on button "Back" at bounding box center [755, 33] width 17 height 10
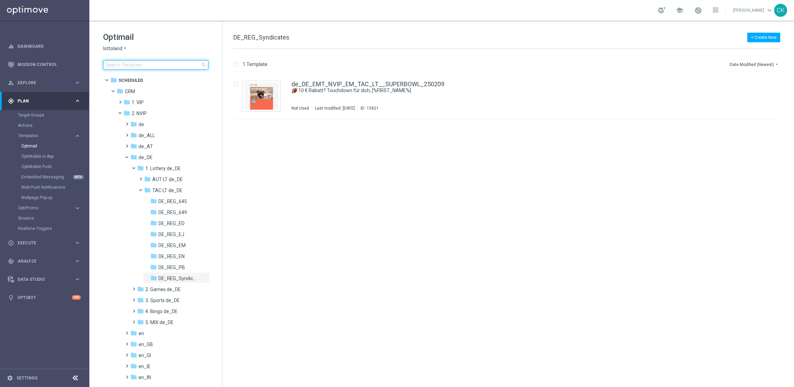
click at [146, 67] on input at bounding box center [155, 65] width 105 height 10
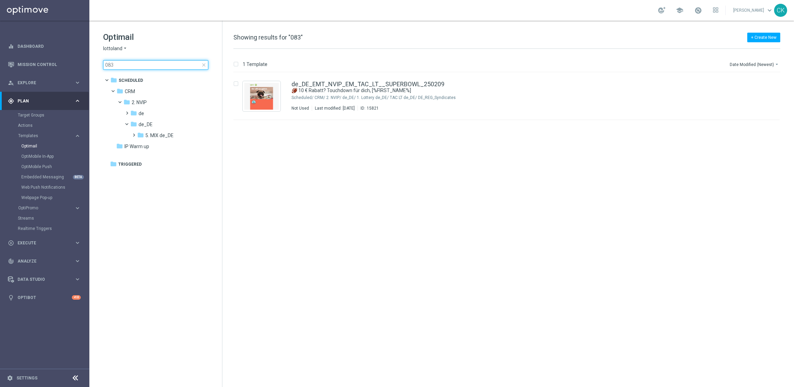
type input "0831"
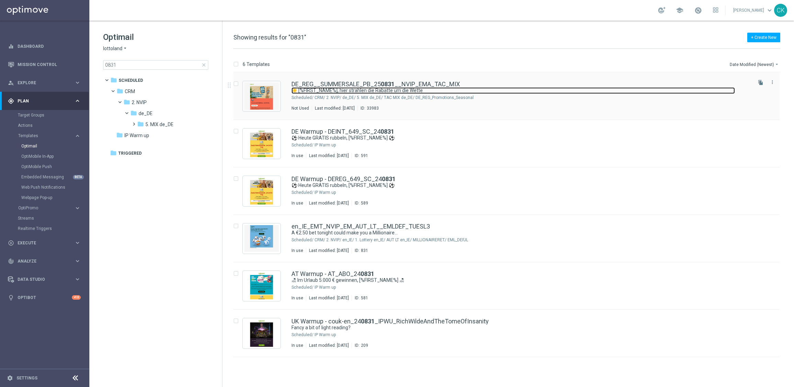
click at [341, 89] on link "☀️ [%FIRST_NAME%], hier strahlen die Rabatte um die Wette" at bounding box center [512, 90] width 443 height 7
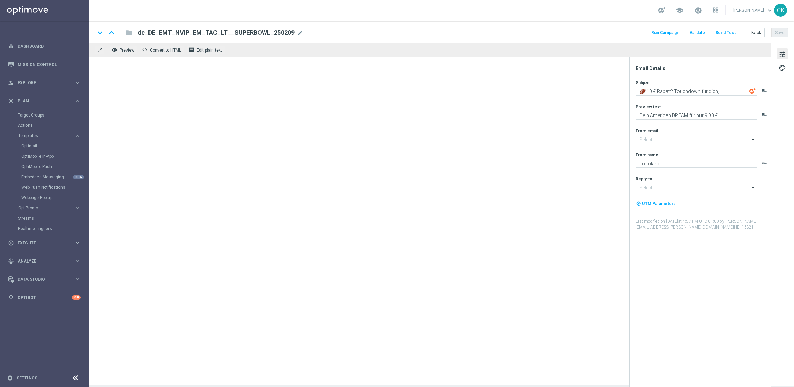
type input "[EMAIL_ADDRESS][DOMAIN_NAME]"
type textarea "☀️ [%FIRST_NAME%], hier strahlen die Rabatte um die Wette"
type textarea "SSV im Lottoland."
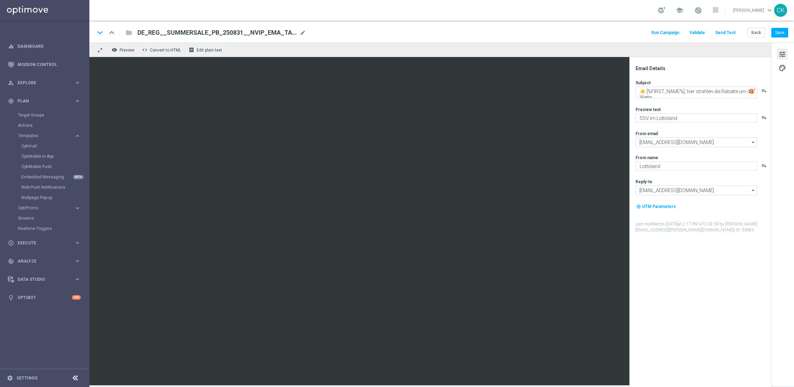
click at [781, 61] on div "tune palette" at bounding box center [782, 215] width 23 height 344
click at [781, 64] on span "palette" at bounding box center [782, 68] width 8 height 9
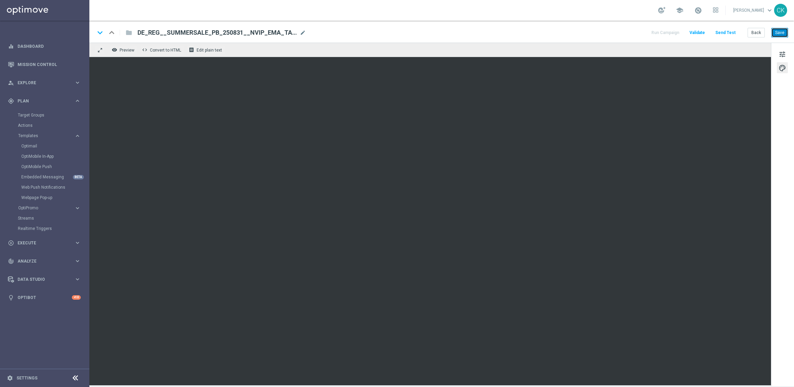
click at [780, 32] on button "Save" at bounding box center [779, 33] width 17 height 10
click at [724, 34] on button "Send Test" at bounding box center [725, 32] width 22 height 9
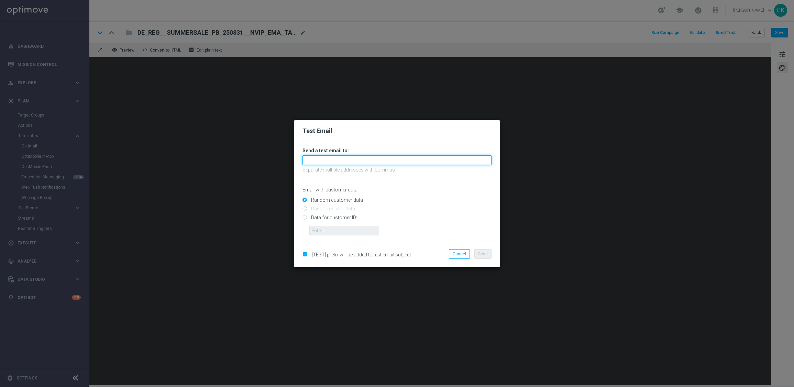
click at [376, 163] on input "text" at bounding box center [396, 160] width 189 height 10
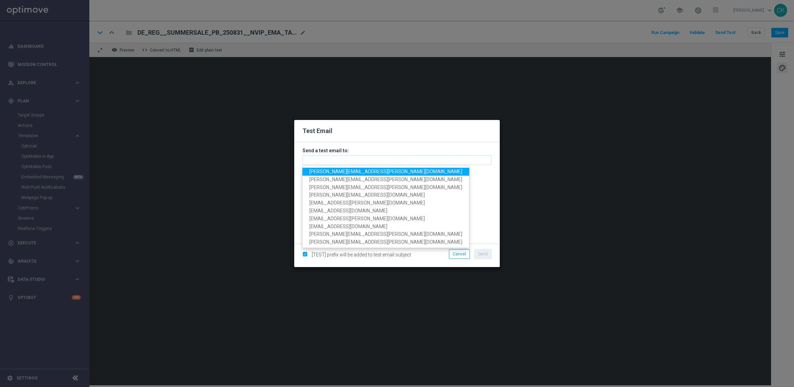
click at [356, 170] on span "charlotte.kammeyer@lottoland.com" at bounding box center [385, 171] width 153 height 5
type input "charlotte.kammeyer@lottoland.com"
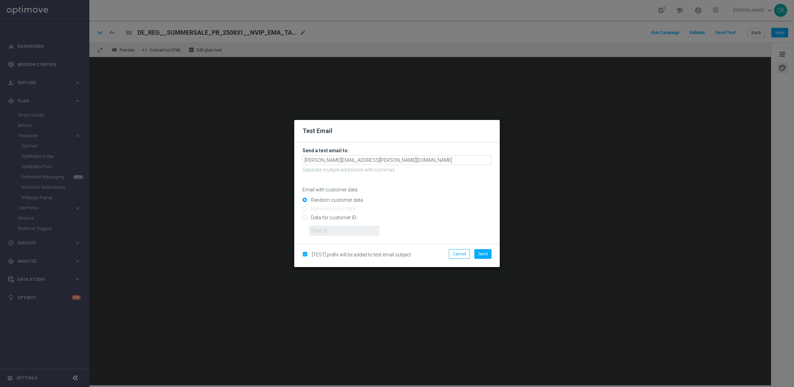
click at [332, 216] on input "Data for customer ID:" at bounding box center [396, 220] width 189 height 10
radio input "true"
click at [332, 225] on input "Data for customer ID:" at bounding box center [396, 220] width 189 height 10
click at [332, 232] on input "text" at bounding box center [344, 231] width 70 height 10
type input "14586067"
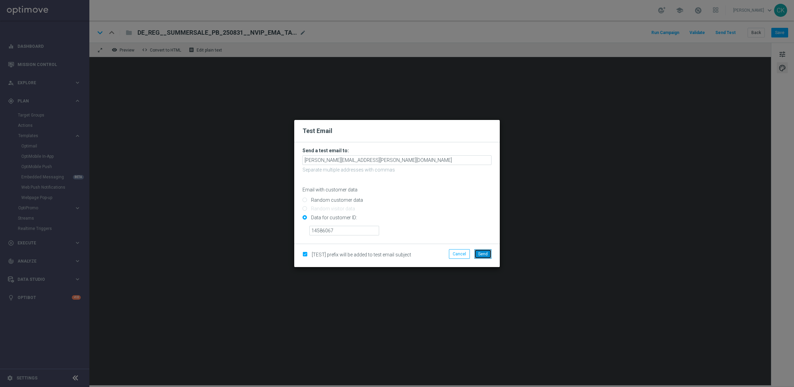
click at [483, 255] on span "Send" at bounding box center [483, 254] width 10 height 5
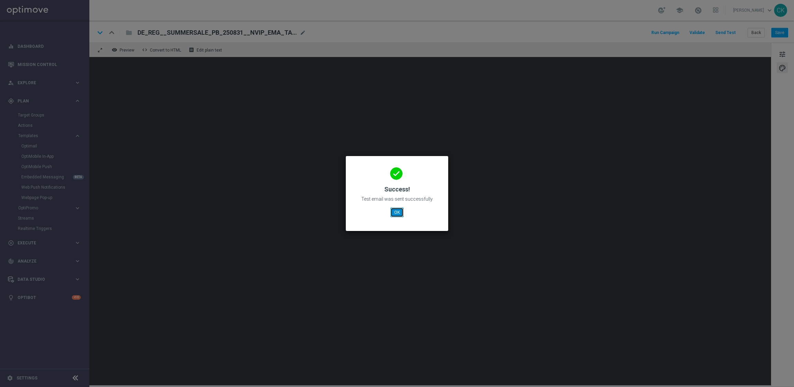
click at [398, 211] on button "OK" at bounding box center [396, 213] width 13 height 10
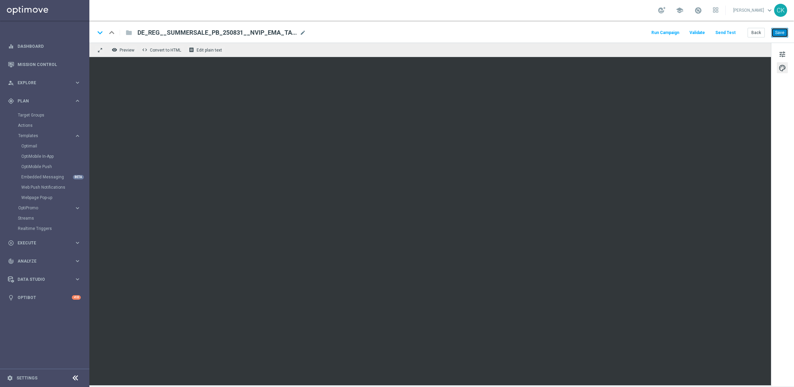
click at [784, 29] on button "Save" at bounding box center [779, 33] width 17 height 10
click at [758, 33] on button "Back" at bounding box center [755, 33] width 17 height 10
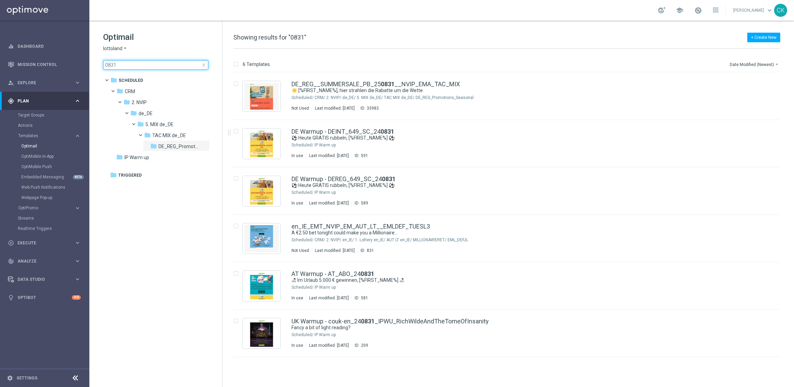
click at [158, 65] on input "0831" at bounding box center [155, 65] width 105 height 10
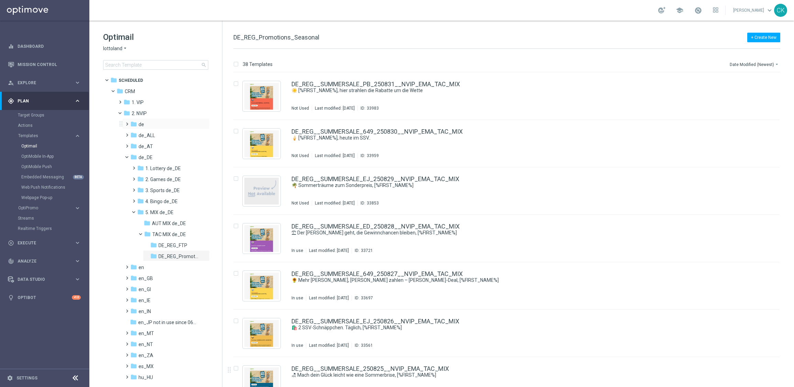
click at [127, 122] on span at bounding box center [125, 121] width 3 height 3
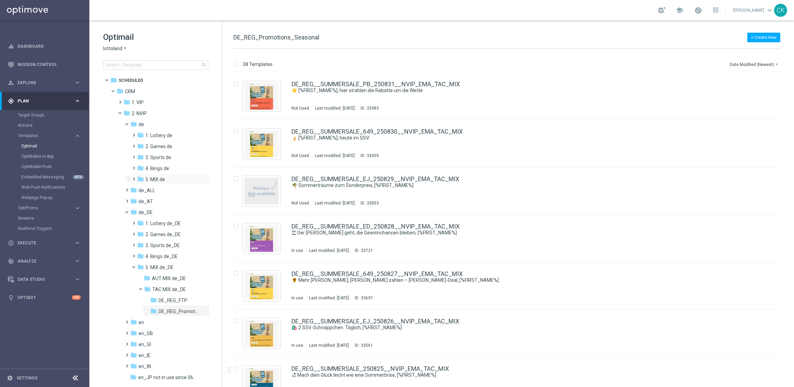
click at [134, 177] on span at bounding box center [132, 176] width 3 height 3
click at [141, 199] on span at bounding box center [139, 198] width 3 height 3
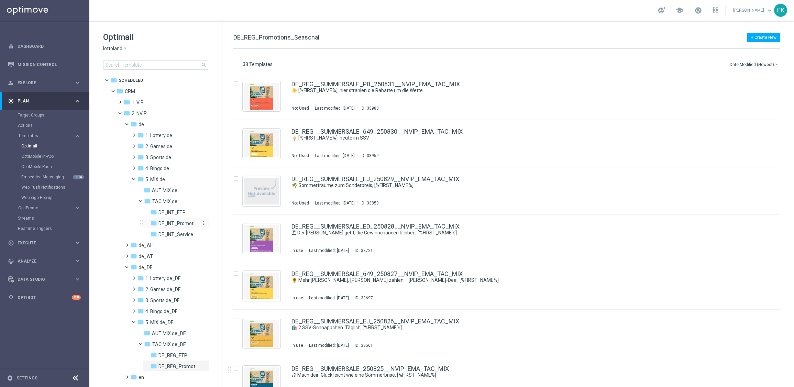
click at [179, 222] on span "DE_INT_Promotions_Seasonal" at bounding box center [178, 223] width 40 height 6
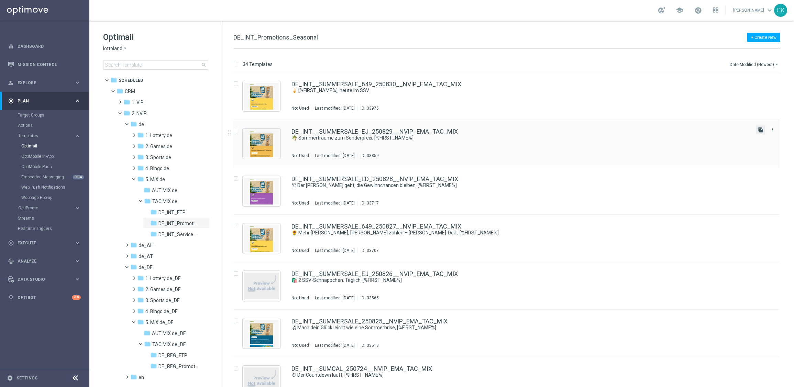
click at [760, 128] on icon "file_copy" at bounding box center [760, 129] width 5 height 5
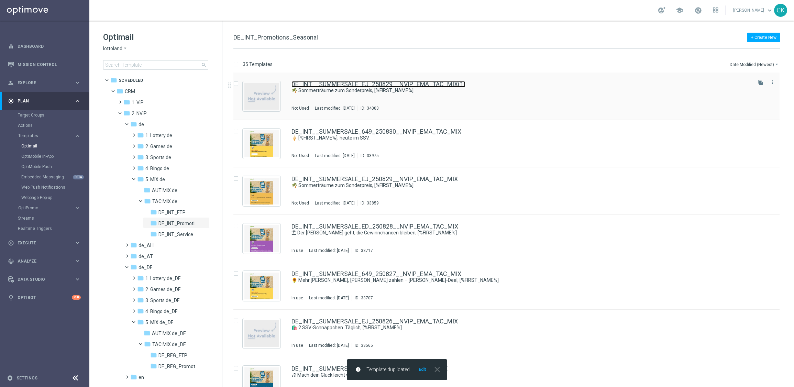
click at [331, 86] on link "DE_INT__SUMMERSALE_EJ_250829__NVIP_EMA_TAC_MIX(1)" at bounding box center [378, 84] width 174 height 6
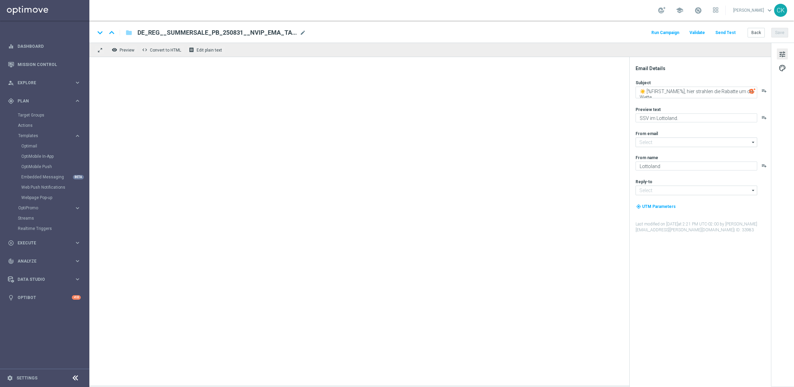
type input "[EMAIL_ADDRESS][DOMAIN_NAME]"
type input "DE_INT__SUMMERSALE_EJ_250829__NVIP_EMA_TAC_MIX(1)"
type textarea "🌴 Sommerträume zum Sonderpreis, [%FIRST_NAME%]"
type textarea "Dein EuroJackpot zum Sommersparpreis."
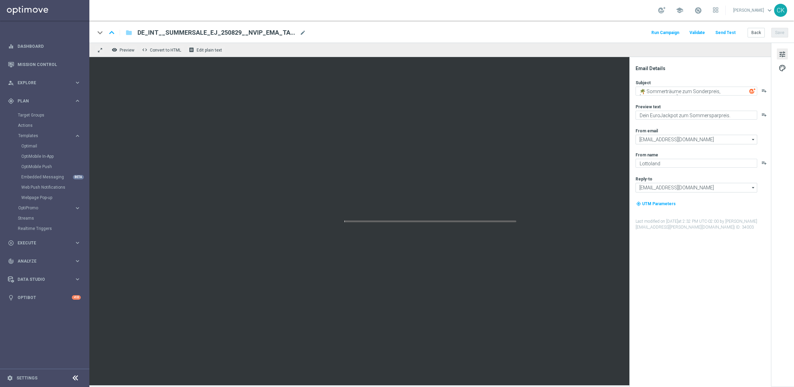
click at [268, 30] on span "DE_INT__SUMMERSALE_EJ_250829__NVIP_EMA_TAC_MIX(1)" at bounding box center [216, 33] width 159 height 8
click at [268, 30] on input "DE_INT__SUMMERSALE_EJ_250829__NVIP_EMA_TAC_MIX(1)" at bounding box center [222, 32] width 170 height 9
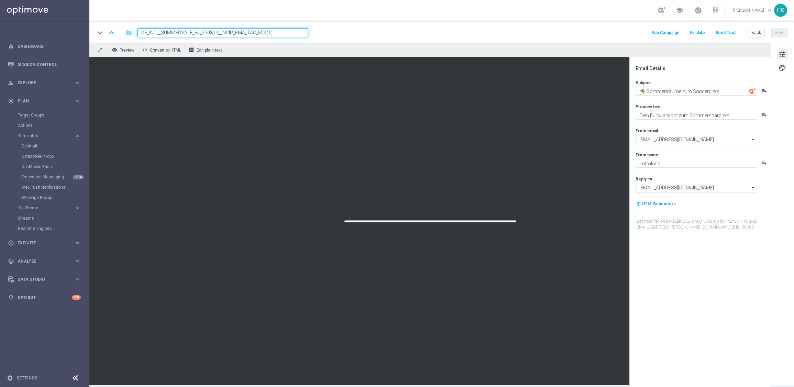
click at [268, 30] on input "DE_INT__SUMMERSALE_EJ_250829__NVIP_EMA_TAC_MIX(1)" at bounding box center [222, 32] width 170 height 9
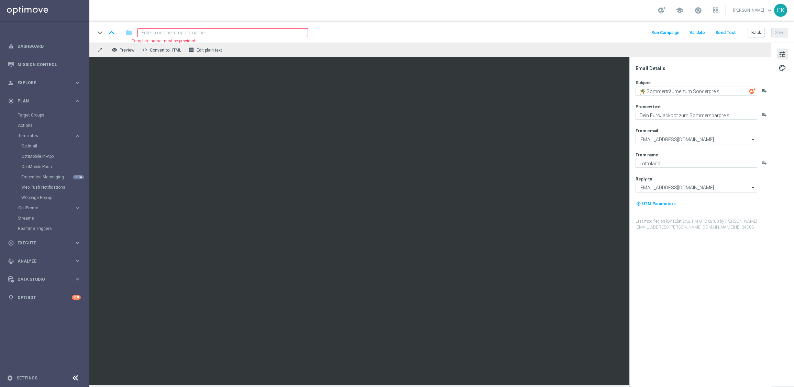
paste input "DE_INT__SUMMERSALE_SL_250831__NVIP_EMA_TAC_MIX"
type input "DE_INT__SUMMERSALE_SL_250831__NVIP_EMA_TAC_MIX"
click at [367, 38] on div "keyboard_arrow_down keyboard_arrow_up folder DE_INT__SUMMERSALE_SL_250831__NVIP…" at bounding box center [441, 32] width 704 height 22
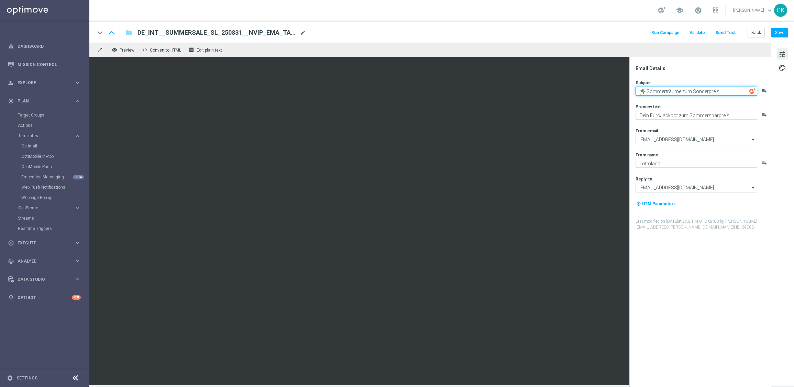
click at [705, 91] on textarea "🌴 Sommerträume zum Sonderpreis, [%FIRST_NAME%]" at bounding box center [696, 91] width 122 height 9
paste textarea "☀️ [%FIRST_NAME%], hier strahlen die Rabatte um die Wette"
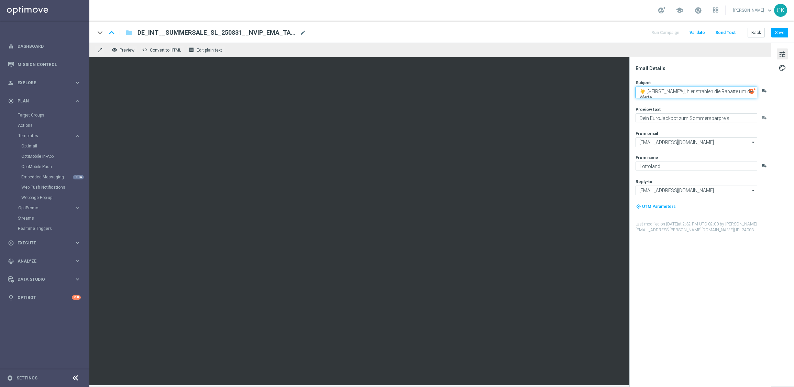
scroll to position [2, 0]
type textarea "☀️ [%FIRST_NAME%], hier strahlen die Rabatte um die Wette"
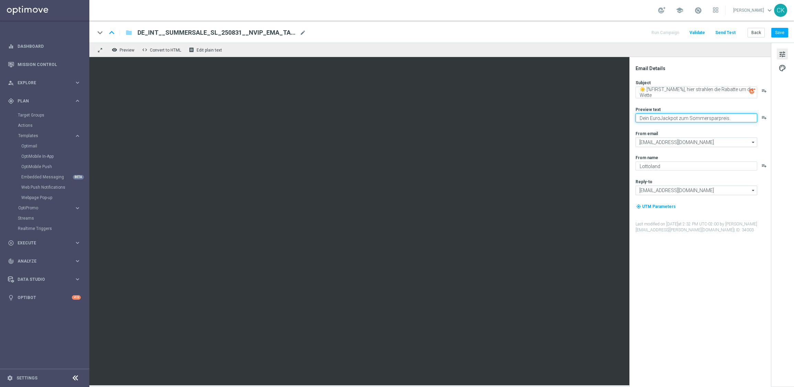
click at [693, 117] on textarea "Dein EuroJackpot zum Sommersparpreis." at bounding box center [696, 117] width 122 height 9
paste textarea "SSV im Lottoland"
type textarea "SSV im Lottoland."
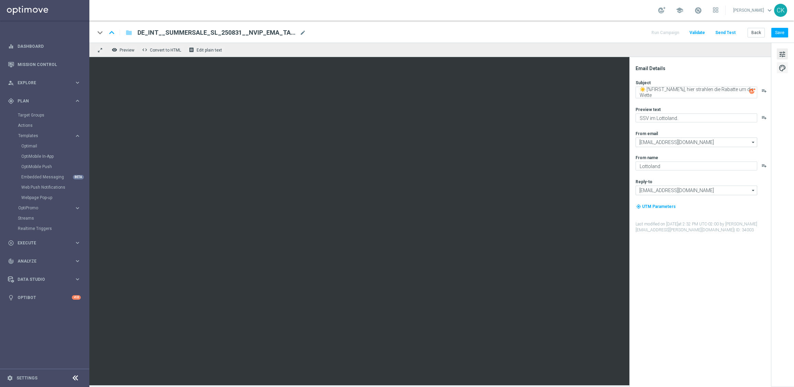
click at [784, 69] on span "palette" at bounding box center [782, 68] width 8 height 9
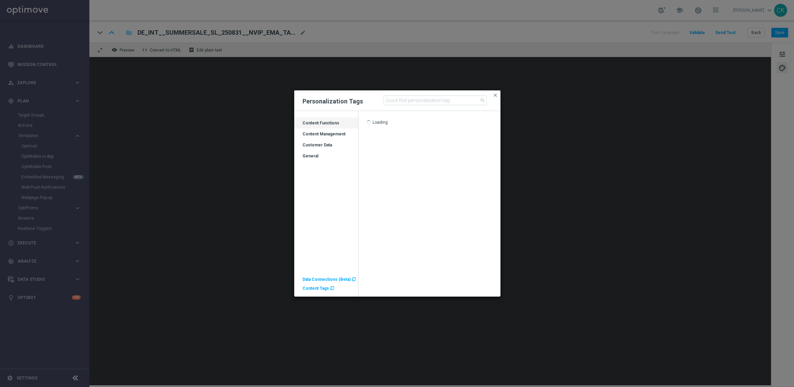
click at [311, 142] on div "Customer Data" at bounding box center [326, 147] width 64 height 11
click at [310, 143] on div "Customer Data" at bounding box center [326, 147] width 64 height 11
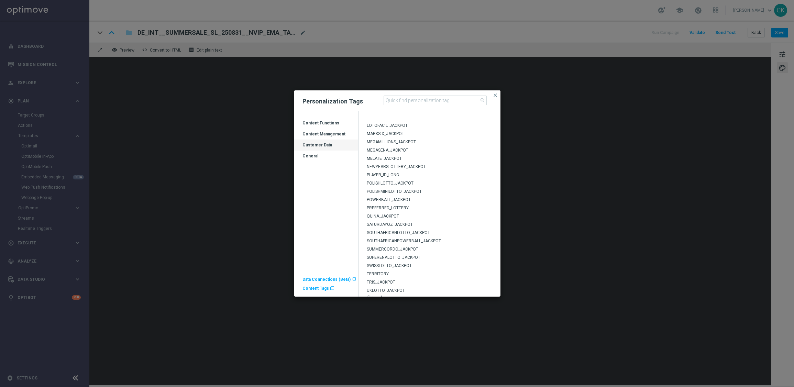
scroll to position [194, 0]
click at [387, 250] on span "SUPERENALOTTO_JACKPOT" at bounding box center [394, 250] width 54 height 5
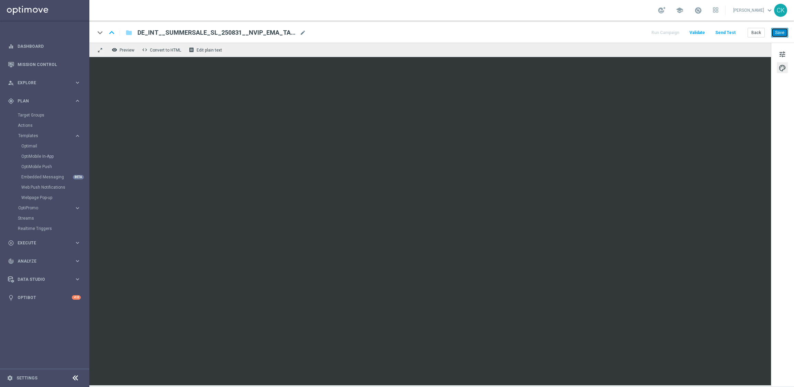
click at [780, 36] on button "Save" at bounding box center [779, 33] width 17 height 10
click at [779, 34] on button "Save" at bounding box center [779, 33] width 17 height 10
click at [729, 29] on button "Send Test" at bounding box center [725, 32] width 22 height 9
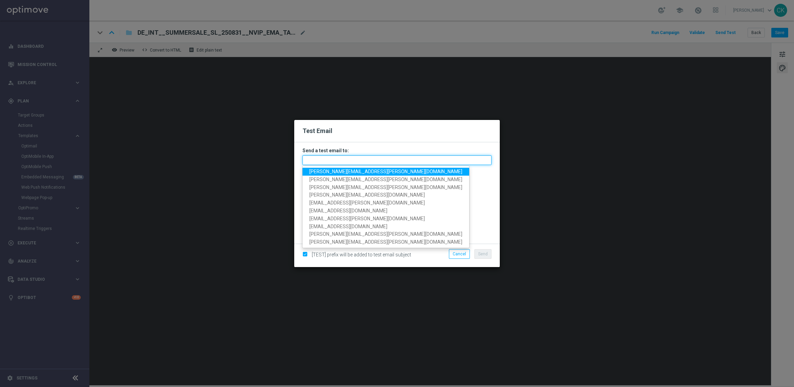
click at [393, 161] on input "text" at bounding box center [396, 160] width 189 height 10
click at [360, 170] on span "charlotte.kammeyer@lottoland.com" at bounding box center [385, 171] width 153 height 5
type input "charlotte.kammeyer@lottoland.com"
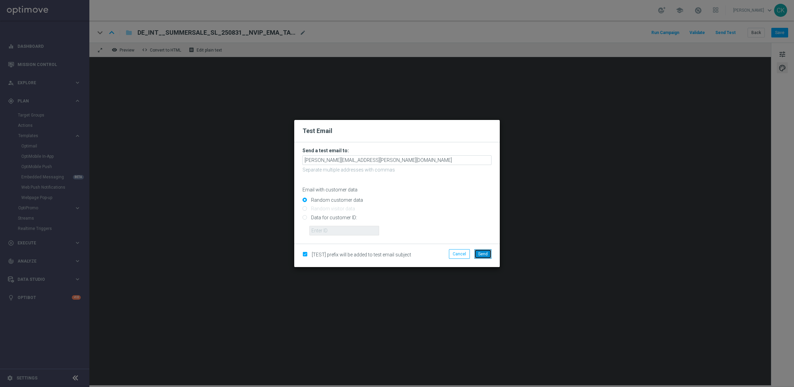
click at [486, 255] on span "Send" at bounding box center [483, 254] width 10 height 5
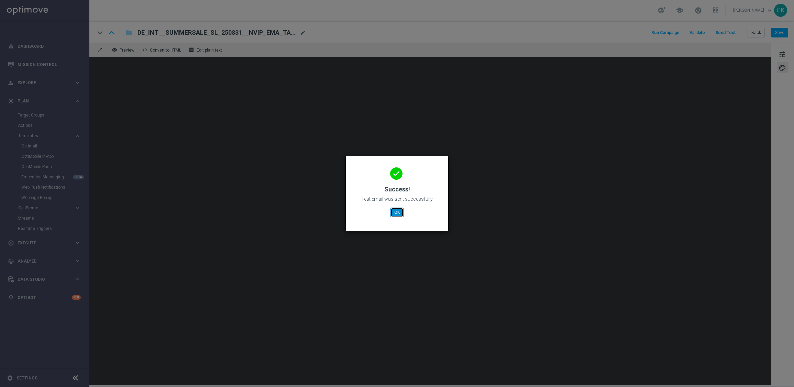
click at [398, 213] on button "OK" at bounding box center [396, 213] width 13 height 10
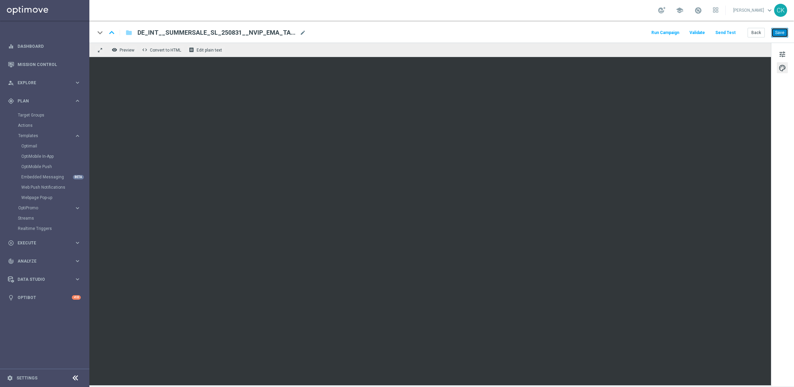
click at [785, 32] on button "Save" at bounding box center [779, 33] width 17 height 10
click at [756, 33] on button "Back" at bounding box center [755, 33] width 17 height 10
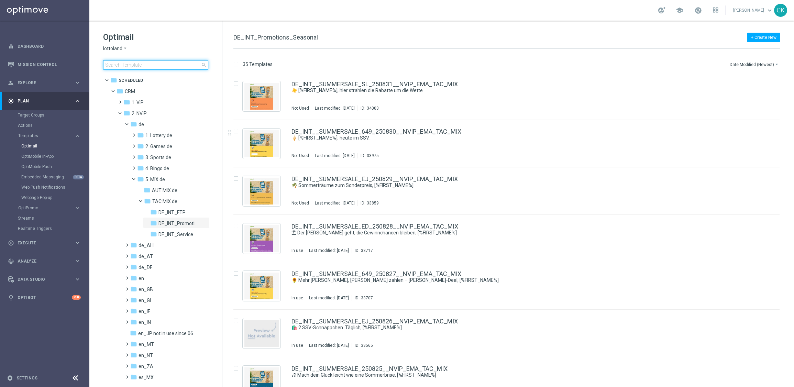
click at [154, 63] on input at bounding box center [155, 65] width 105 height 10
type input "0831"
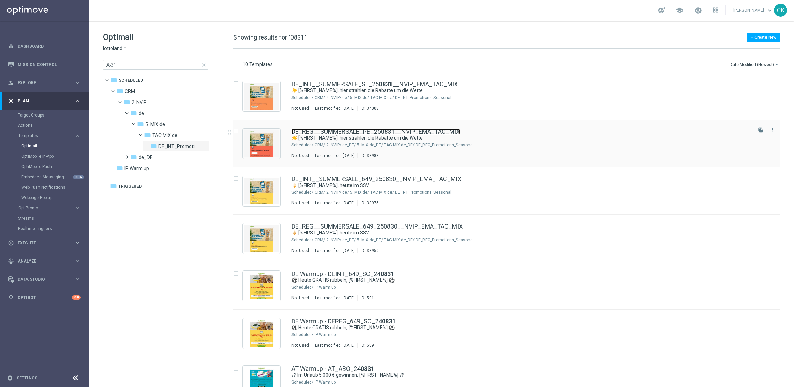
click at [331, 129] on link "DE_REG__SUMMERSALE_PB_25 0831 __NVIP_EMA_TAC_MIX" at bounding box center [375, 132] width 168 height 6
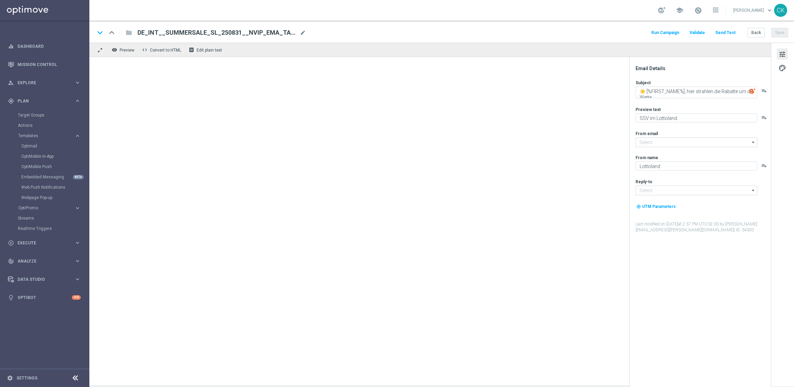
type input "[EMAIL_ADDRESS][DOMAIN_NAME]"
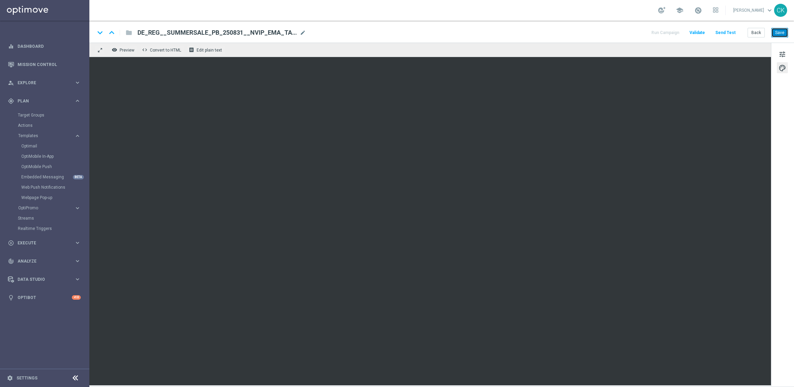
click at [778, 33] on button "Save" at bounding box center [779, 33] width 17 height 10
click at [781, 32] on button "Save" at bounding box center [779, 33] width 17 height 10
click at [755, 33] on button "Back" at bounding box center [755, 33] width 17 height 10
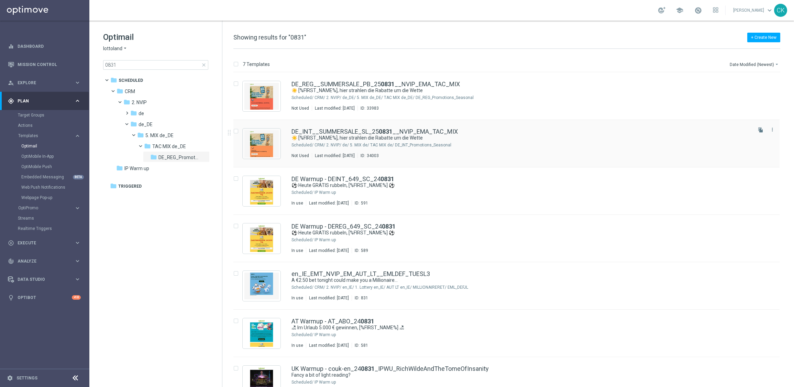
click at [330, 128] on div "DE_INT__SUMMERSALE_SL_25 0831 __NVIP_EMA_TAC_MIX ☀️ [%FIRST_NAME%], hier strahl…" at bounding box center [506, 143] width 546 height 47
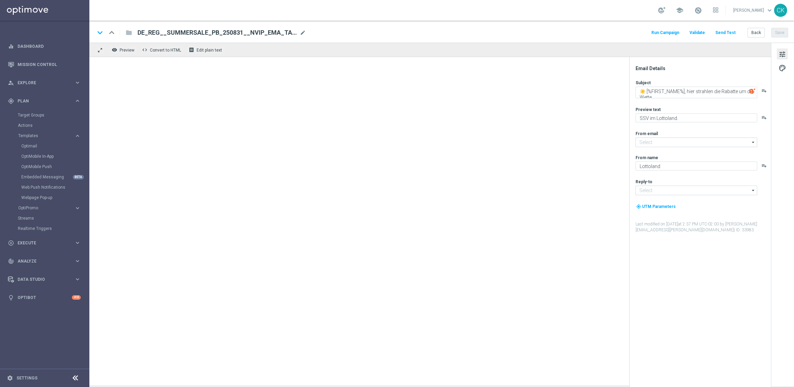
type input "[EMAIL_ADDRESS][DOMAIN_NAME]"
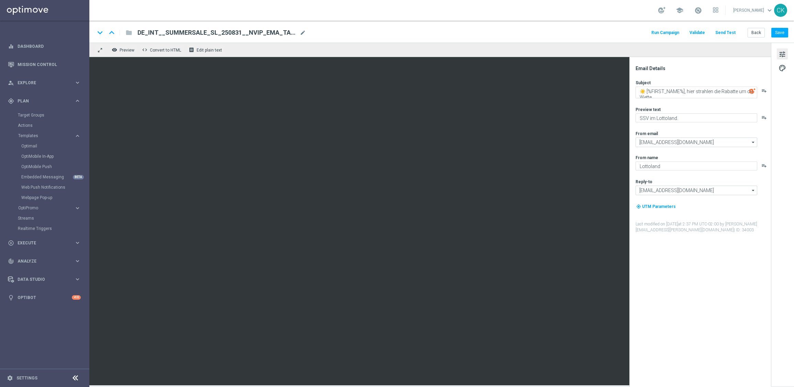
click at [729, 30] on button "Send Test" at bounding box center [725, 32] width 22 height 9
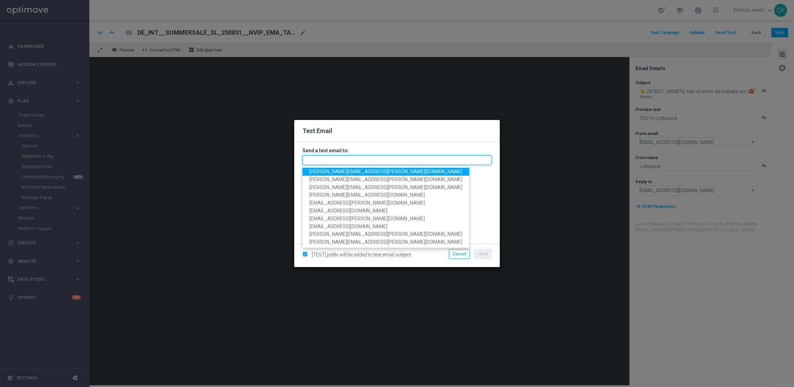
click at [372, 158] on input "text" at bounding box center [396, 160] width 189 height 10
click at [322, 174] on span "charlotte.kammeyer@lottoland.com" at bounding box center [385, 171] width 153 height 5
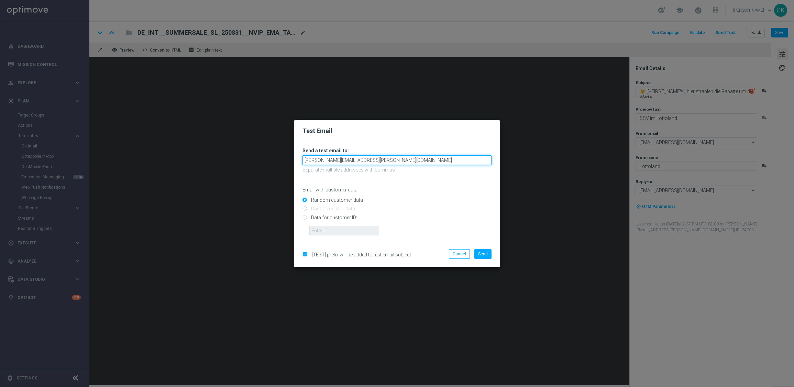
click at [413, 158] on input "charlotte.kammeyer@lottoland.com" at bounding box center [396, 160] width 189 height 10
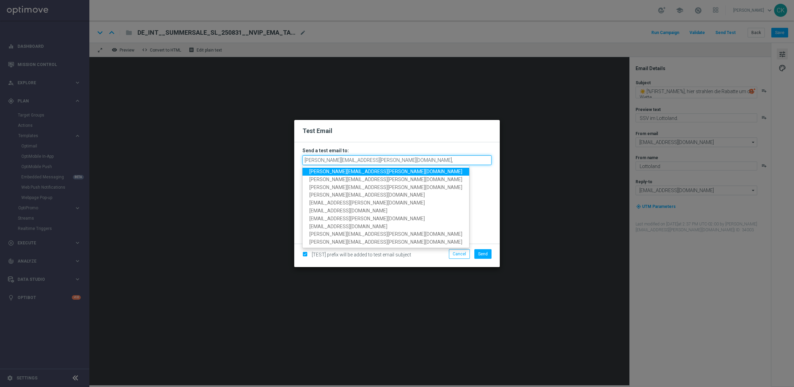
type input "charlotte.kammeyer@lottoland.com"
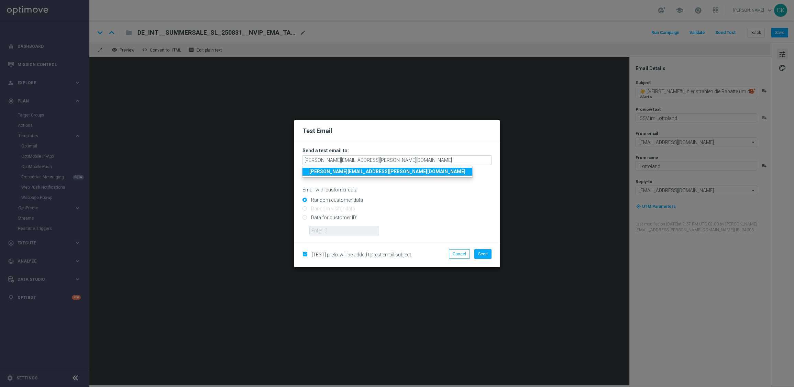
click at [363, 170] on strong "charlotte.kammeyer@lottoland.com" at bounding box center [387, 171] width 156 height 5
click at [332, 215] on input "Data for customer ID:" at bounding box center [396, 220] width 189 height 10
radio input "true"
click at [332, 228] on input "text" at bounding box center [344, 231] width 70 height 10
type input "14586067"
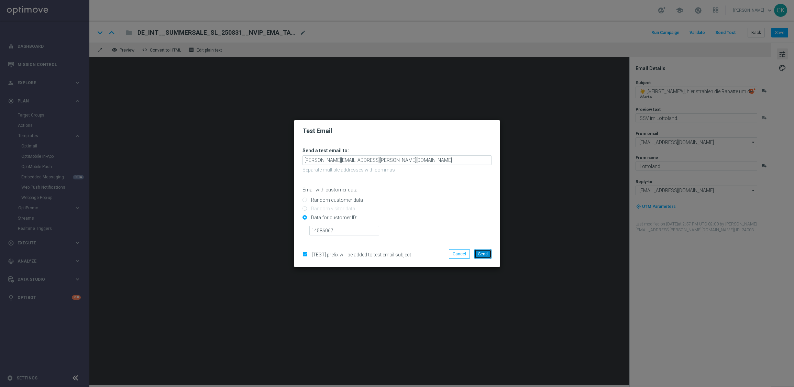
click at [488, 254] on button "Send" at bounding box center [482, 254] width 17 height 10
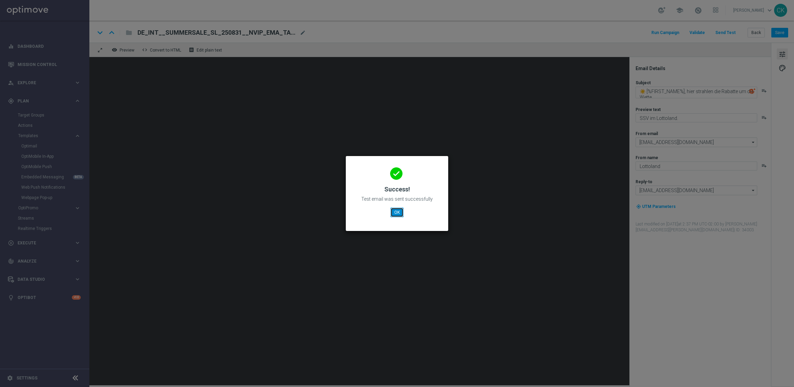
click at [395, 208] on button "OK" at bounding box center [396, 213] width 13 height 10
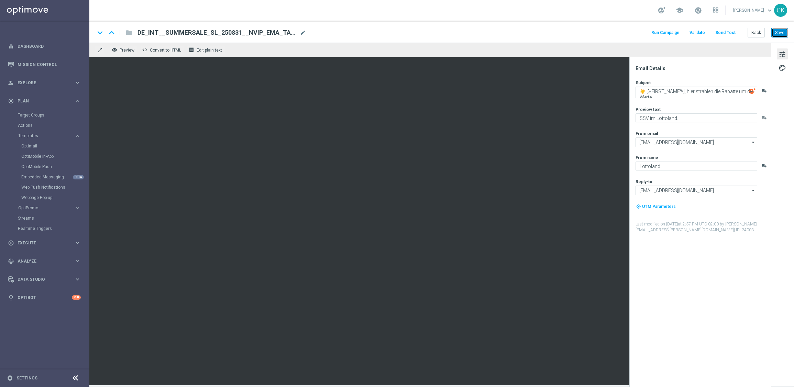
click at [782, 36] on button "Save" at bounding box center [779, 33] width 17 height 10
click at [757, 31] on button "Back" at bounding box center [755, 33] width 17 height 10
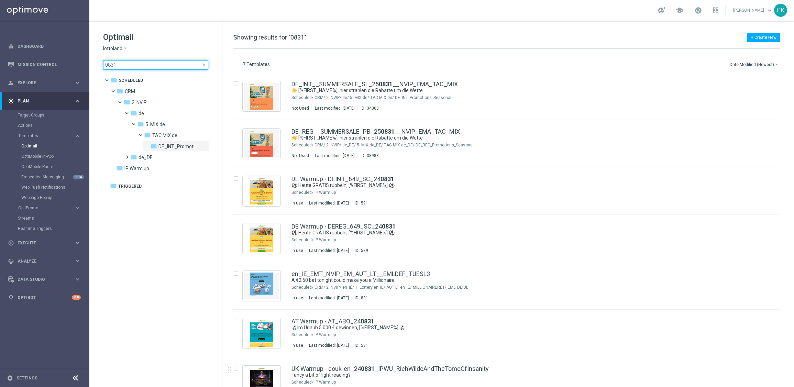
click at [130, 62] on input "0831" at bounding box center [155, 65] width 105 height 10
click at [204, 63] on span "close" at bounding box center [203, 64] width 5 height 5
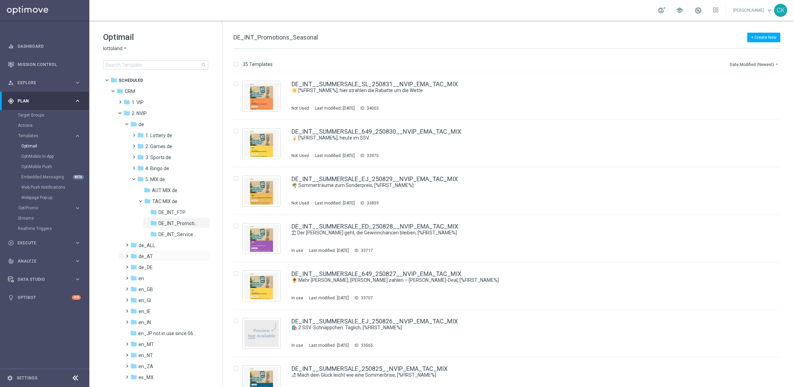
click at [126, 254] on span at bounding box center [125, 253] width 3 height 3
click at [133, 265] on span at bounding box center [132, 264] width 3 height 3
click at [140, 287] on span at bounding box center [139, 286] width 3 height 3
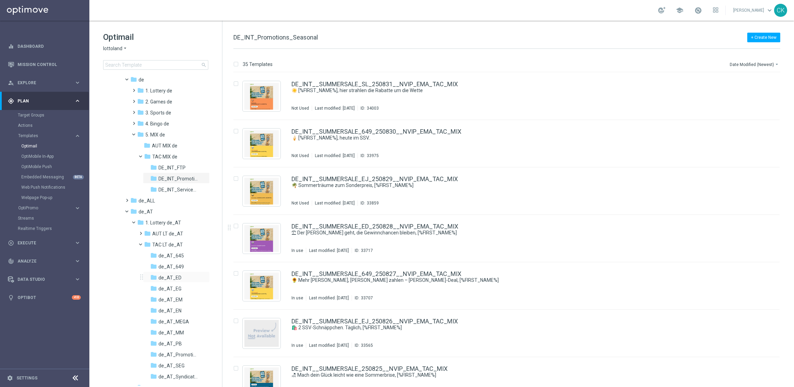
scroll to position [57, 0]
click at [170, 243] on span "de_AT_645" at bounding box center [170, 243] width 25 height 6
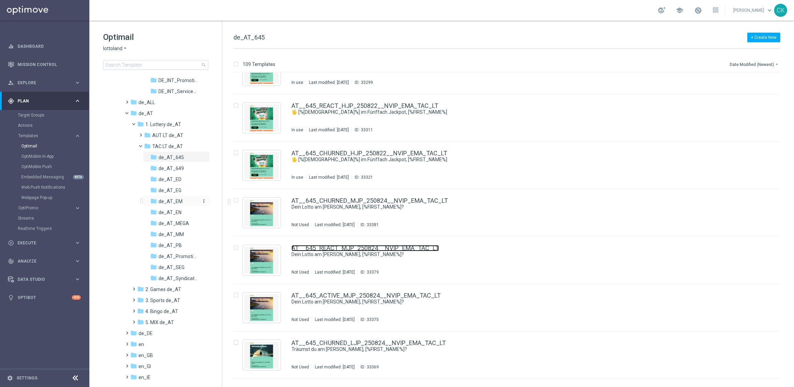
scroll to position [150, 0]
click at [134, 313] on span at bounding box center [132, 311] width 3 height 3
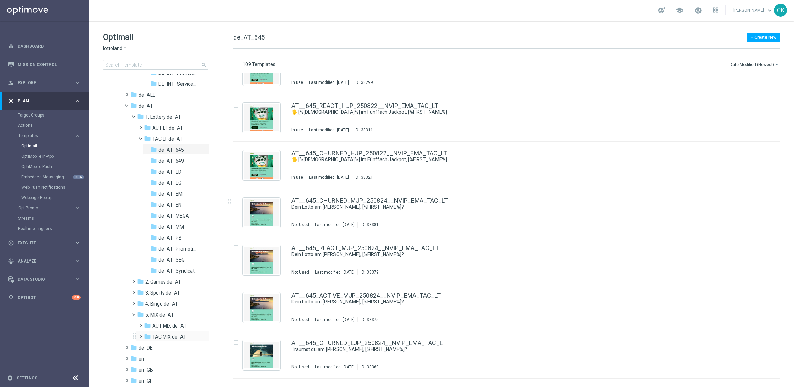
click at [139, 334] on span at bounding box center [139, 333] width 3 height 3
click at [188, 357] on span "AT_Promotions_Seasonal" at bounding box center [178, 359] width 40 height 6
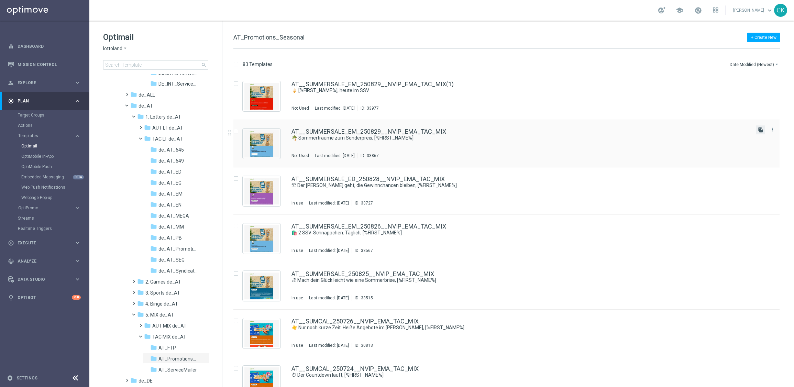
click at [759, 130] on icon "file_copy" at bounding box center [760, 129] width 5 height 5
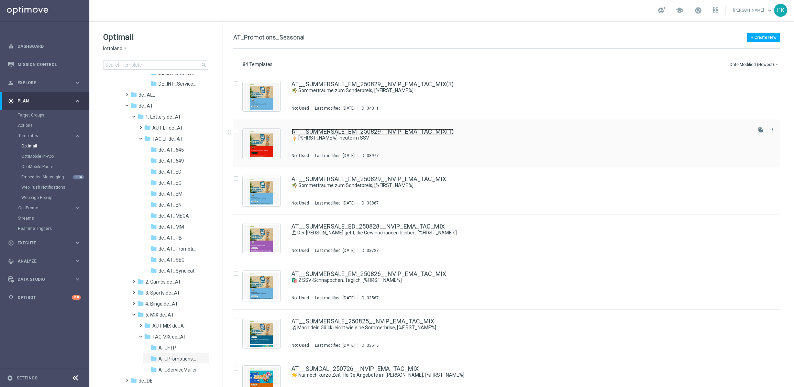
click at [338, 130] on link "AT__SUMMERSALE_EM_250829__NVIP_EMA_TAC_MIX(1)" at bounding box center [372, 132] width 162 height 6
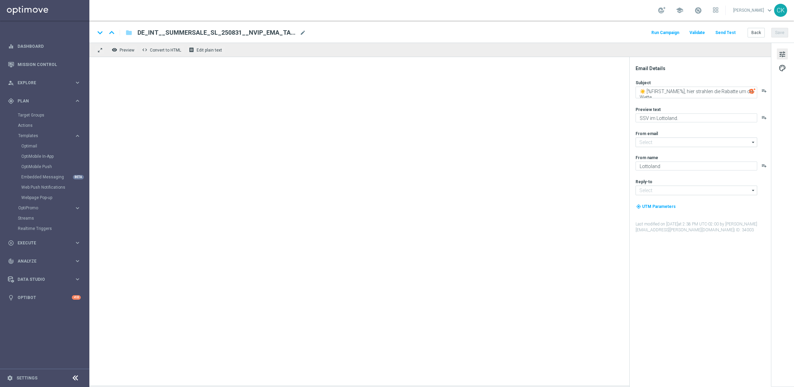
type input "[EMAIL_ADDRESS][DOMAIN_NAME]"
type textarea "🍦 [%FIRST_NAME%], heute im SSV.."
type textarea "GRATIS El Gordo."
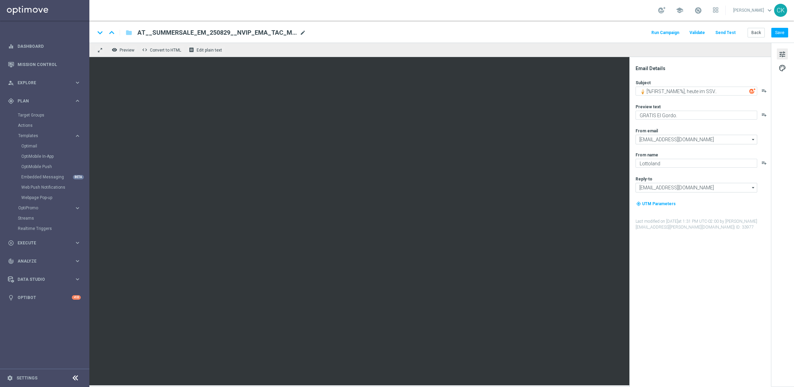
click at [302, 34] on span "mode_edit" at bounding box center [303, 33] width 6 height 6
click at [296, 33] on input "AT__SUMMERSALE_EM_250829__NVIP_EMA_TAC_MIX(1)" at bounding box center [222, 32] width 170 height 9
paste input "G_250830__NVIP_EMA_TAC_MIX"
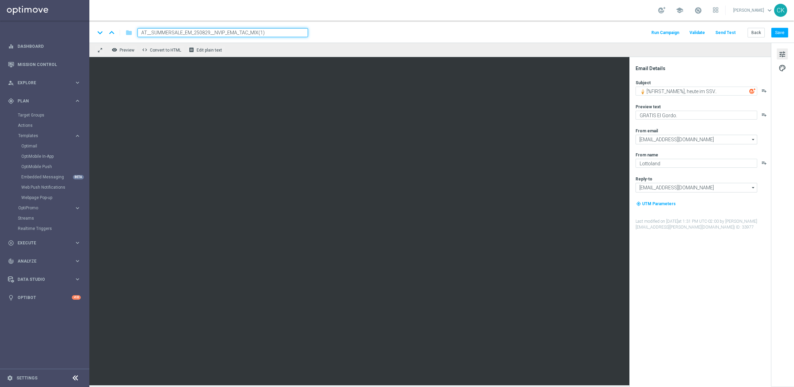
type input "AT__SUMMERSALE_EG_250830__NVIP_EMA_TAC_MIX"
click at [782, 34] on button "Save" at bounding box center [779, 33] width 17 height 10
click at [756, 34] on button "Back" at bounding box center [755, 33] width 17 height 10
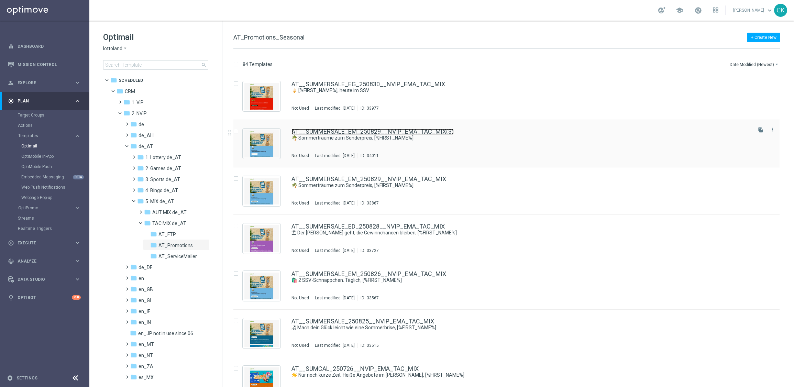
click at [358, 131] on link "AT__SUMMERSALE_EM_250829__NVIP_EMA_TAC_MIX(3)" at bounding box center [372, 132] width 162 height 6
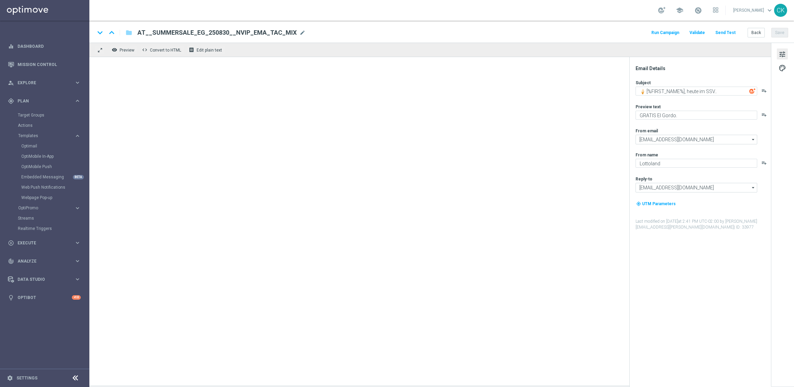
type textarea "🌴 Sommerträume zum Sonderpreis, [%FIRST_NAME%]"
type textarea "Deine EuroMillionen zum Sommersparpreis."
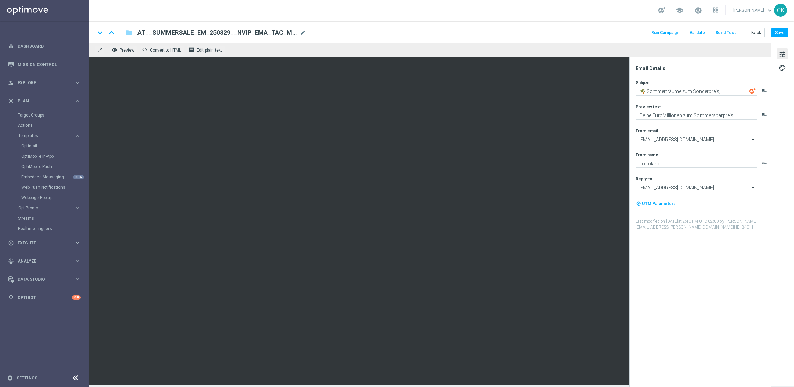
click at [268, 34] on span "AT__SUMMERSALE_EM_250829__NVIP_EMA_TAC_MIX(3)" at bounding box center [216, 33] width 159 height 8
click at [268, 34] on input "AT__SUMMERSALE_EM_250829__NVIP_EMA_TAC_MIX(3)" at bounding box center [222, 32] width 170 height 9
paste input "645_250831__NVIP_EMA_TAC_MIX"
type input "AT__SUMMERSALE_645_250831__NVIP_EMA_TAC_MIX"
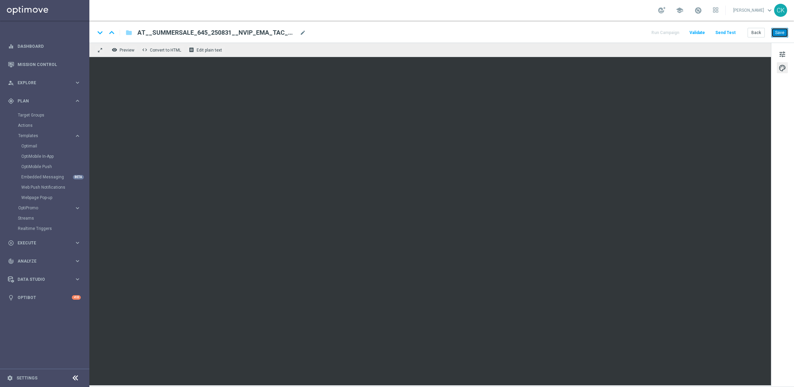
click at [780, 33] on button "Save" at bounding box center [779, 33] width 17 height 10
click at [785, 31] on button "Save" at bounding box center [779, 33] width 17 height 10
click at [783, 31] on button "Save" at bounding box center [779, 33] width 17 height 10
click at [778, 30] on button "Save" at bounding box center [779, 33] width 17 height 10
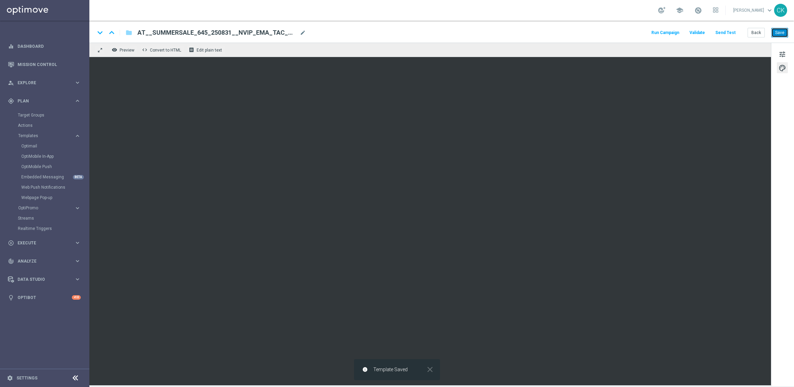
click at [778, 30] on button "Save" at bounding box center [779, 33] width 17 height 10
click at [780, 32] on button "Save" at bounding box center [779, 33] width 17 height 10
click at [733, 30] on button "Send Test" at bounding box center [725, 32] width 22 height 9
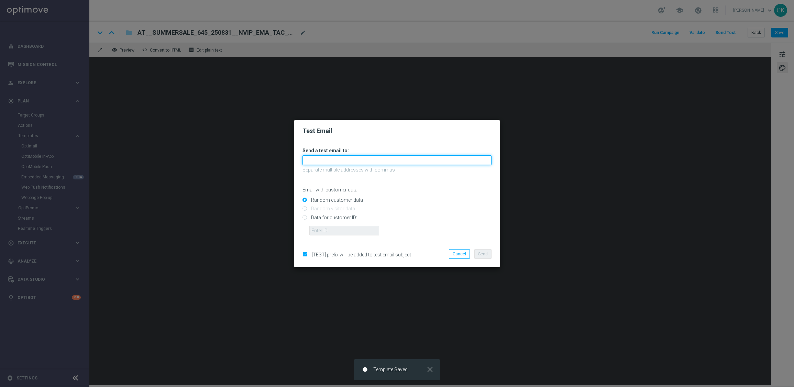
click at [451, 161] on input "text" at bounding box center [396, 160] width 189 height 10
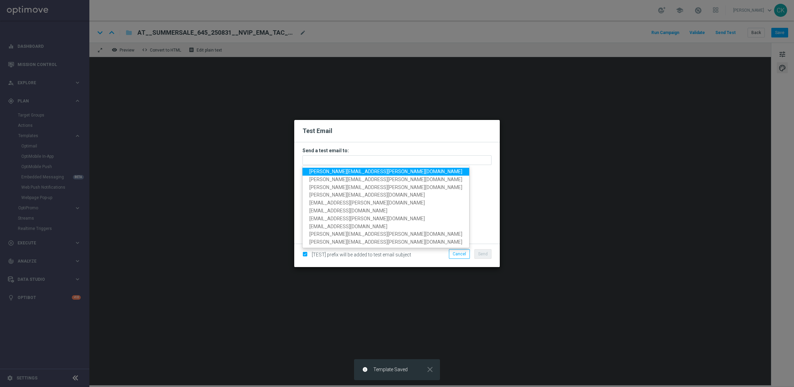
click at [349, 171] on span "charlotte.kammeyer@lottoland.com" at bounding box center [385, 171] width 153 height 5
type input "charlotte.kammeyer@lottoland.com"
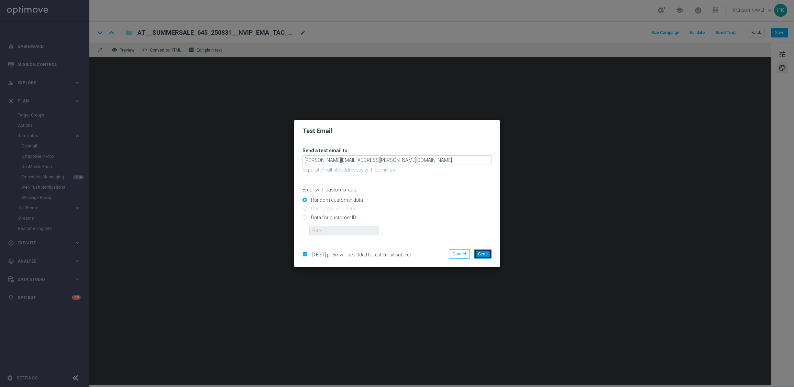
click at [476, 256] on button "Send" at bounding box center [482, 254] width 17 height 10
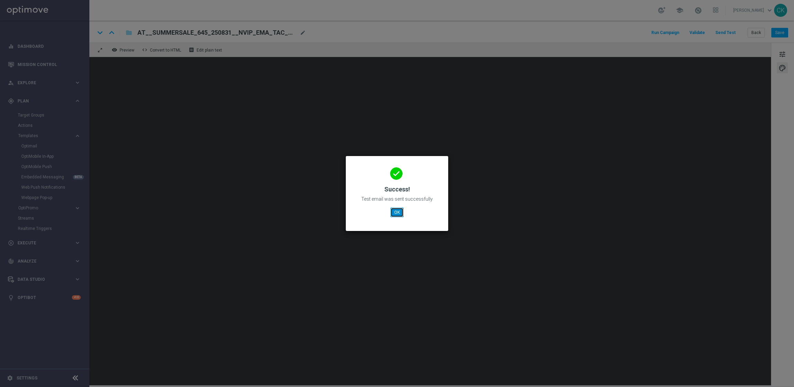
click at [393, 216] on button "OK" at bounding box center [396, 213] width 13 height 10
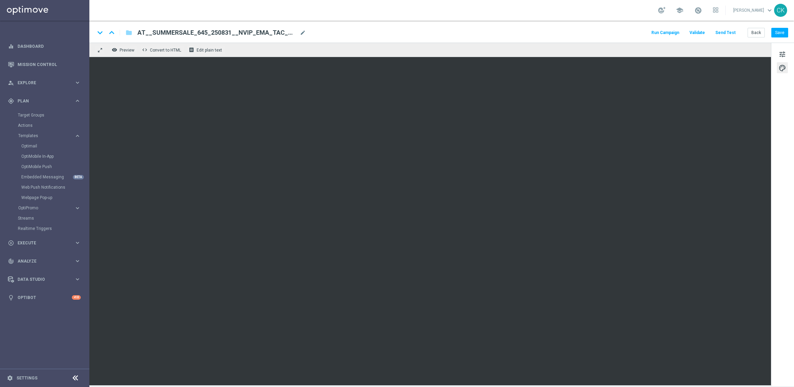
click at [788, 33] on div "keyboard_arrow_down keyboard_arrow_up folder AT__SUMMERSALE_645_250831__NVIP_EM…" at bounding box center [441, 32] width 704 height 22
click at [782, 32] on button "Save" at bounding box center [779, 33] width 17 height 10
click at [760, 32] on button "Back" at bounding box center [755, 33] width 17 height 10
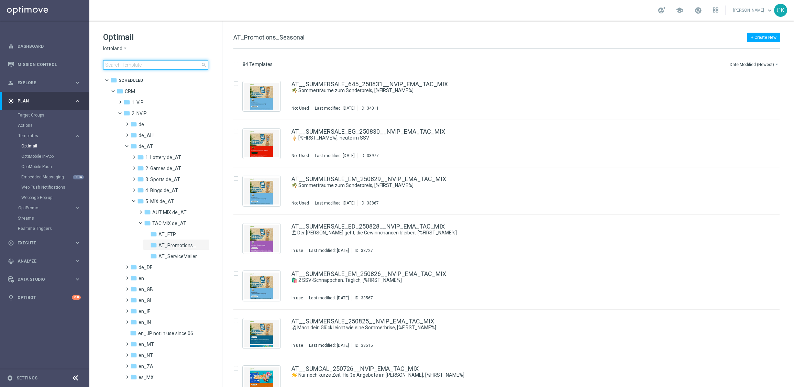
click at [141, 66] on input at bounding box center [155, 65] width 105 height 10
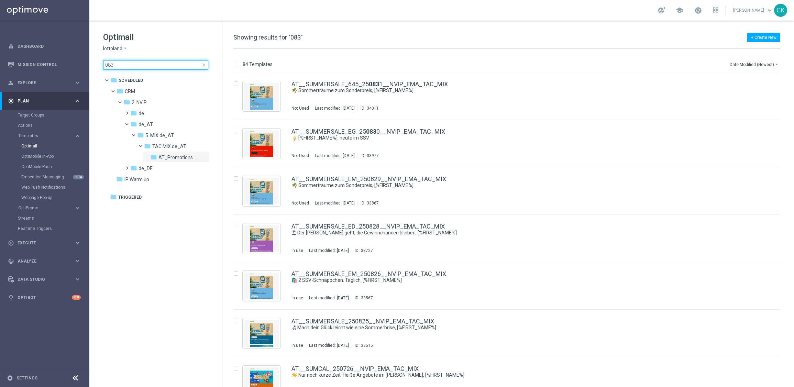
type input "0831"
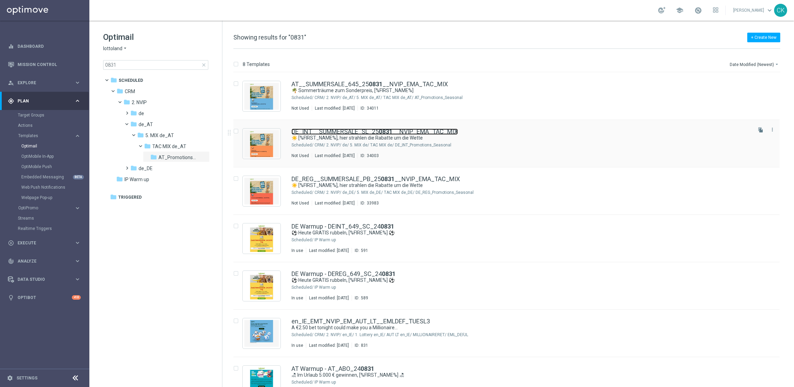
click at [324, 129] on link "DE_INT__SUMMERSALE_SL_25 0831 __NVIP_EMA_TAC_MIX" at bounding box center [374, 132] width 166 height 6
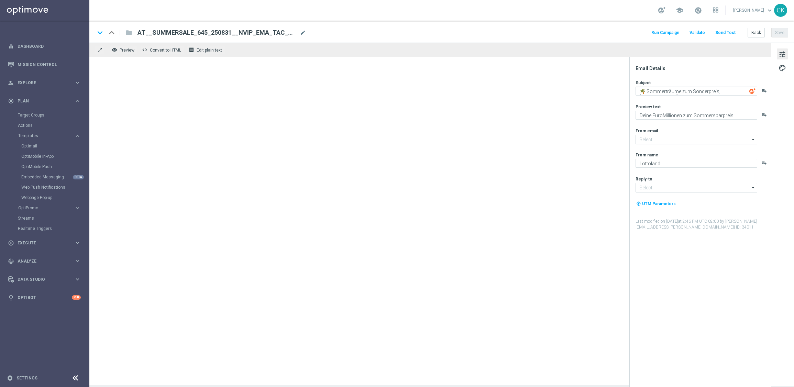
type input "[EMAIL_ADDRESS][DOMAIN_NAME]"
type textarea "☀️ [%FIRST_NAME%], hier strahlen die Rabatte um die Wette"
type textarea "SSV im Lottoland."
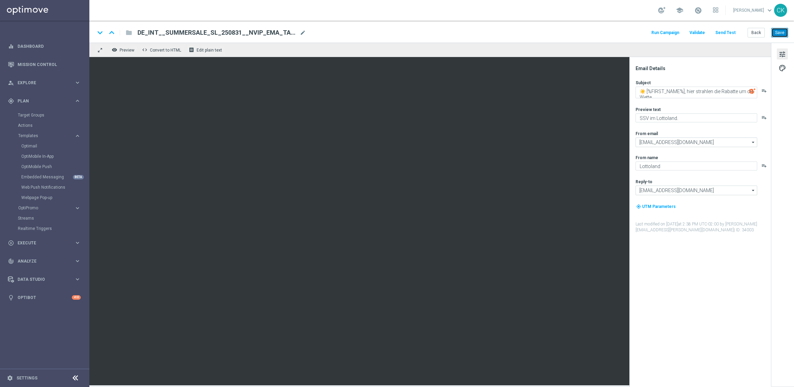
click at [781, 35] on button "Save" at bounding box center [779, 33] width 17 height 10
click at [756, 32] on button "Back" at bounding box center [755, 33] width 17 height 10
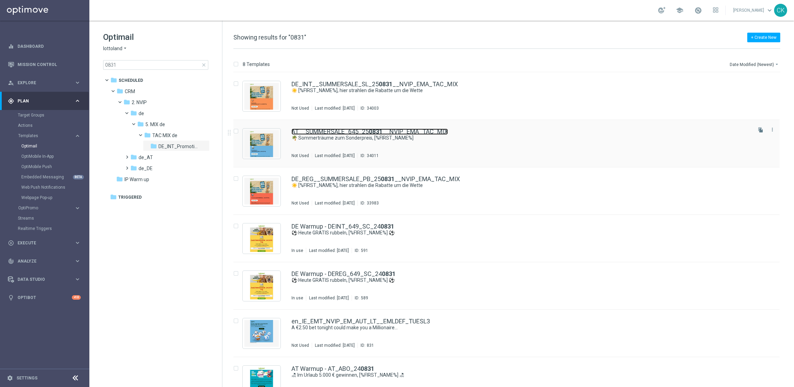
click at [322, 129] on link "AT__SUMMERSALE_645_25 0831 __NVIP_EMA_TAC_MIX" at bounding box center [369, 132] width 156 height 6
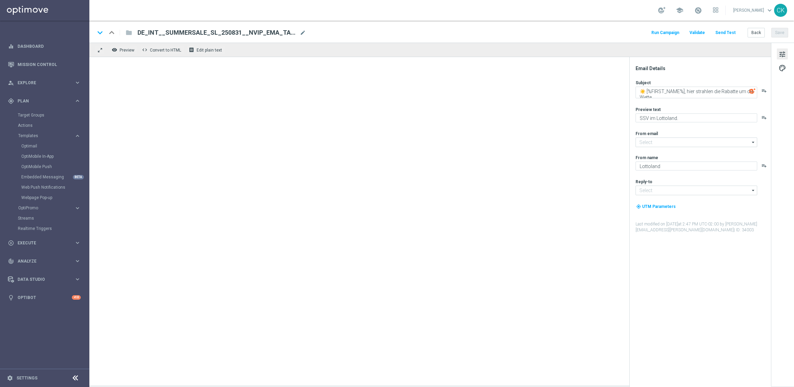
type input "[EMAIL_ADDRESS][DOMAIN_NAME]"
type textarea "🌴 Sommerträume zum Sonderpreis, [%FIRST_NAME%]"
type textarea "Deine EuroMillionen zum Sommersparpreis."
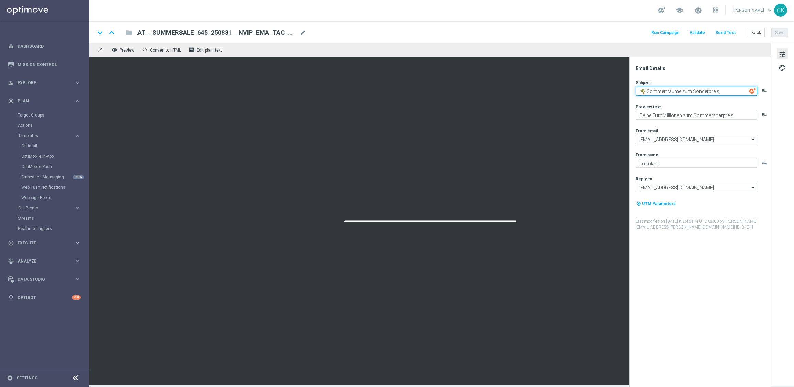
click at [656, 89] on textarea "🌴 Sommerträume zum Sonderpreis, [%FIRST_NAME%]" at bounding box center [696, 91] width 122 height 9
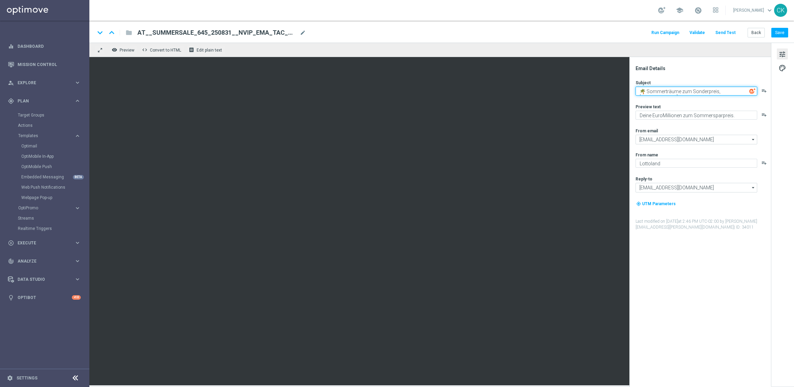
paste textarea "☀️ [%FIRST_NAME%], hier strahlen die Rabatte um die Wette"
type textarea "☀️ [%FIRST_NAME%], hier strahlen die Rabatte um die Wette"
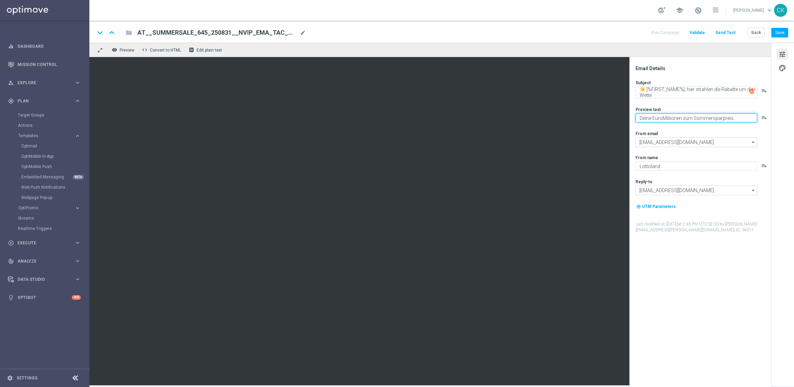
paste textarea "SSV im Lottoland"
type textarea "SSV im Lottoland."
click at [637, 125] on div "Subject ☀️ [%FIRST_NAME%], hier strahlen die Rabatte um die Wette playlist_add …" at bounding box center [702, 156] width 135 height 153
click at [778, 33] on button "Save" at bounding box center [779, 33] width 17 height 10
click at [779, 33] on button "Save" at bounding box center [779, 33] width 17 height 10
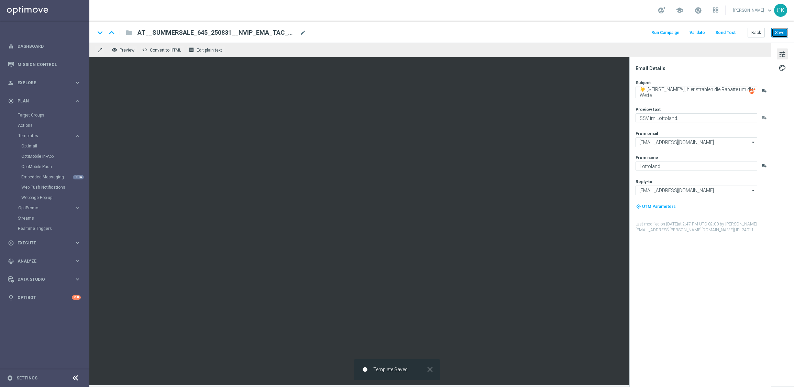
click at [779, 33] on button "Save" at bounding box center [779, 33] width 17 height 10
click at [727, 30] on button "Send Test" at bounding box center [725, 32] width 22 height 9
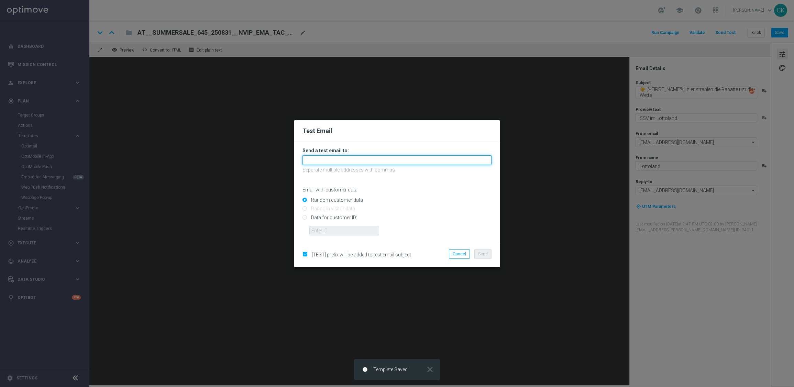
click at [331, 162] on input "text" at bounding box center [396, 160] width 189 height 10
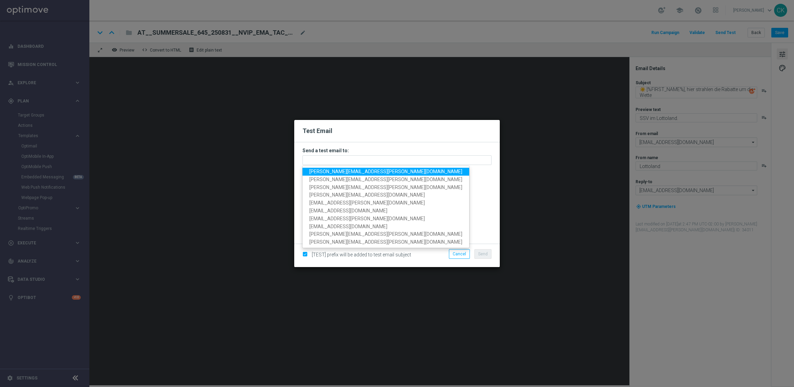
click at [343, 169] on span "charlotte.kammeyer@lottoland.com" at bounding box center [385, 171] width 153 height 5
type input "charlotte.kammeyer@lottoland.com"
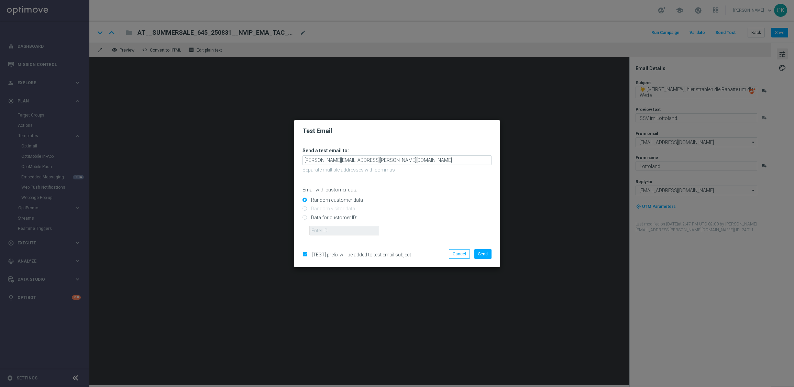
click at [327, 217] on input "Data for customer ID:" at bounding box center [396, 220] width 189 height 10
radio input "true"
click at [327, 230] on input "text" at bounding box center [344, 231] width 70 height 10
type input "14586067"
click at [485, 254] on span "Send" at bounding box center [483, 254] width 10 height 5
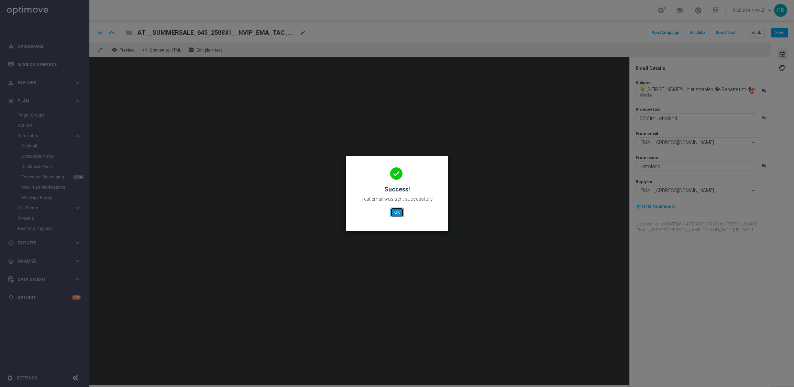
click at [398, 211] on button "OK" at bounding box center [396, 213] width 13 height 10
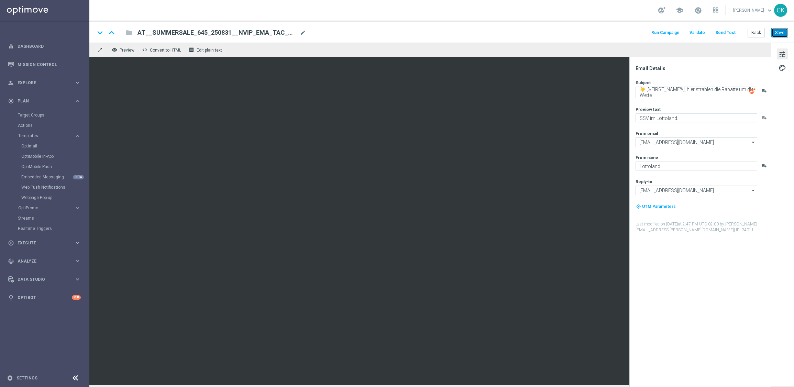
click at [781, 33] on button "Save" at bounding box center [779, 33] width 17 height 10
click at [784, 31] on button "Save" at bounding box center [779, 33] width 17 height 10
click at [758, 31] on button "Back" at bounding box center [755, 33] width 17 height 10
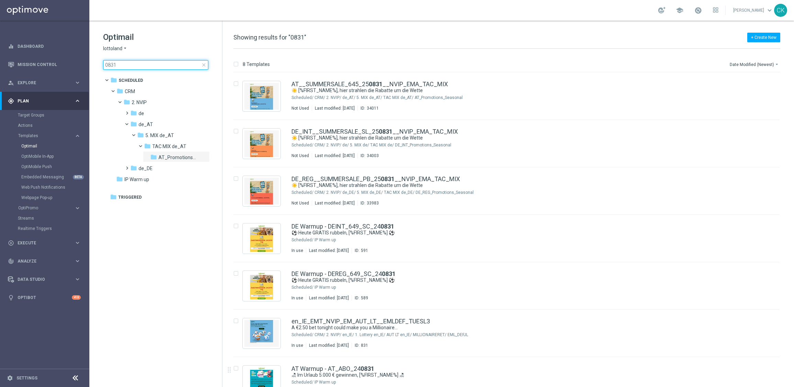
click at [138, 65] on input "0831" at bounding box center [155, 65] width 105 height 10
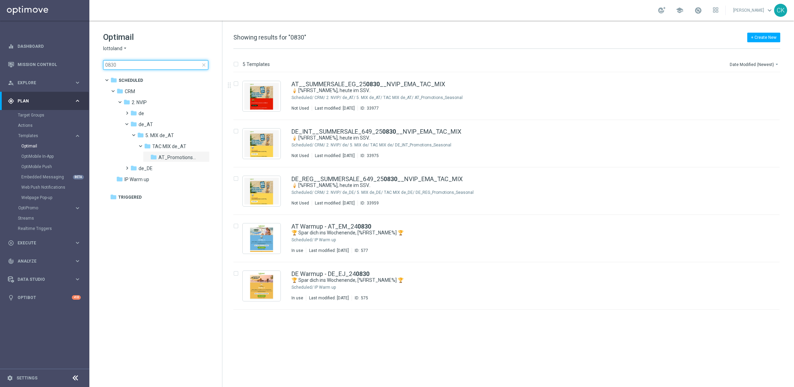
type input "0830"
click at [128, 62] on input "0830" at bounding box center [155, 65] width 105 height 10
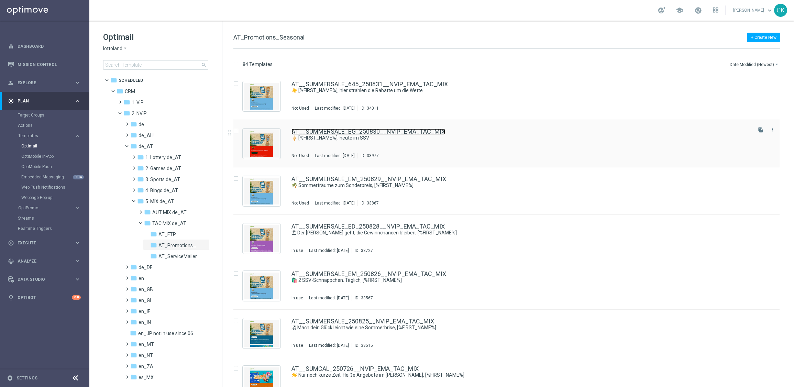
click at [316, 129] on link "AT__SUMMERSALE_EG_250830__NVIP_EMA_TAC_MIX" at bounding box center [368, 132] width 154 height 6
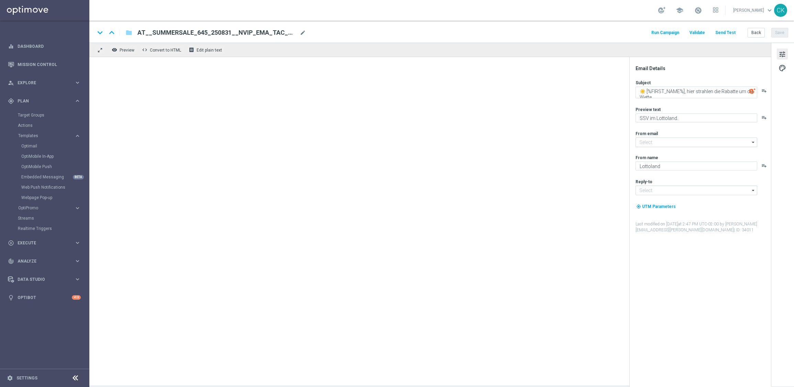
type input "[EMAIL_ADDRESS][DOMAIN_NAME]"
type textarea "🍦 [%FIRST_NAME%], heute im SSV.."
type textarea "GRATIS El Gordo."
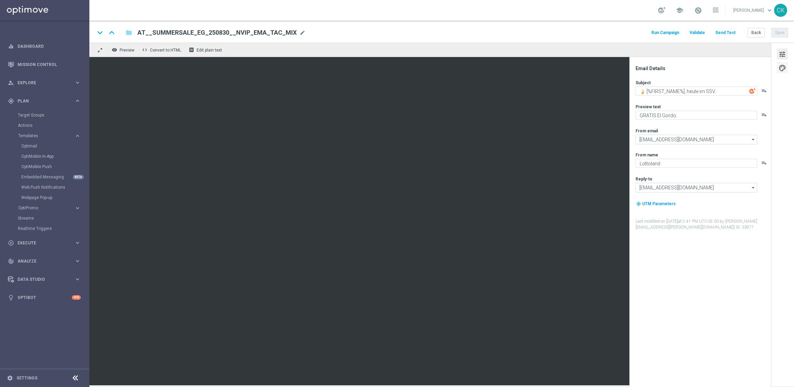
click at [781, 68] on span "palette" at bounding box center [782, 68] width 8 height 9
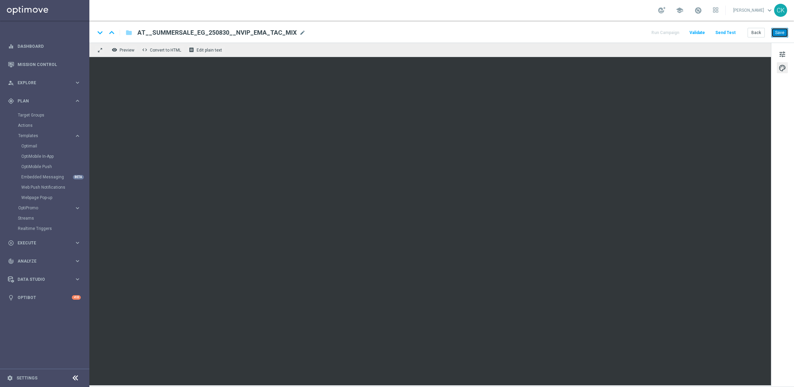
click at [782, 32] on button "Save" at bounding box center [779, 33] width 17 height 10
click at [727, 31] on button "Send Test" at bounding box center [725, 32] width 22 height 9
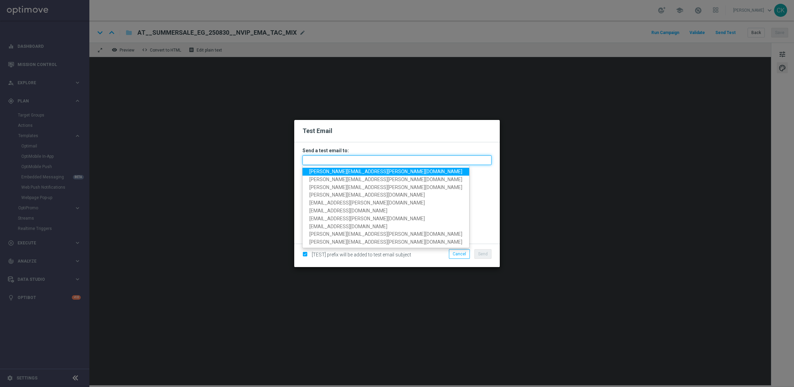
click at [381, 159] on input "text" at bounding box center [396, 160] width 189 height 10
click at [329, 168] on link "charlotte.kammeyer@lottoland.com" at bounding box center [385, 172] width 167 height 8
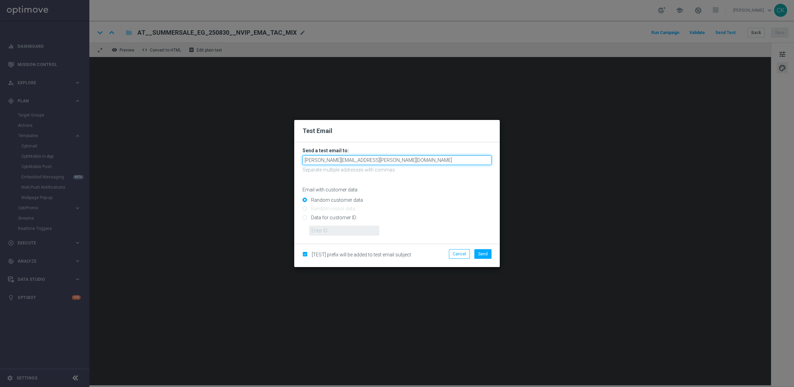
click at [409, 163] on input "charlotte.kammeyer@lottoland.com" at bounding box center [396, 160] width 189 height 10
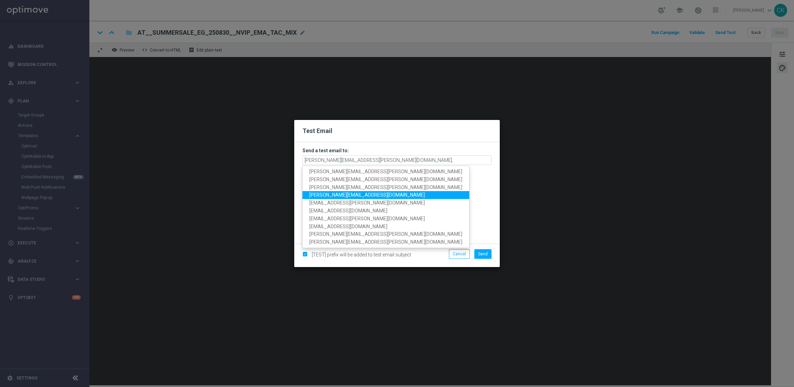
click at [347, 193] on span "sebastian.aubel@lottoland.com" at bounding box center [366, 194] width 115 height 5
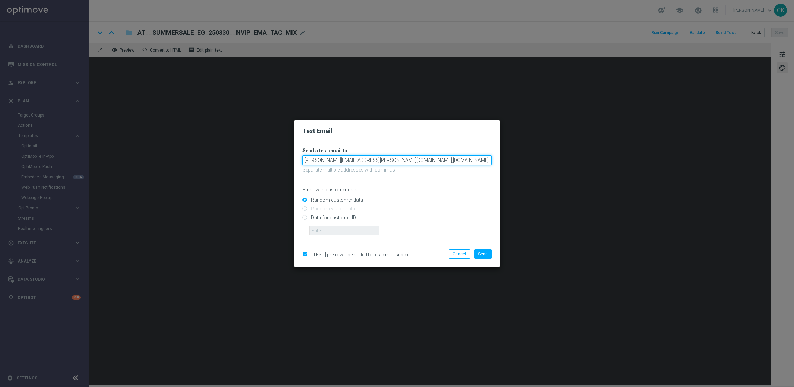
click at [467, 162] on input "charlotte.kammeyer@lottoland.com,sebastian.aubel@lottoland.com" at bounding box center [396, 160] width 189 height 10
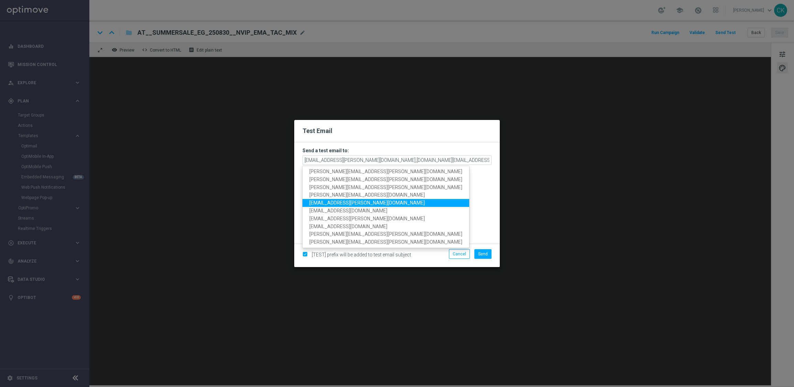
click at [360, 204] on span "palma.prieto@lottoland.com" at bounding box center [366, 202] width 115 height 5
type input "charlotte.kammeyer@lottoland.com,sebastian.aubel@lottoland.com,palma.prieto@lot…"
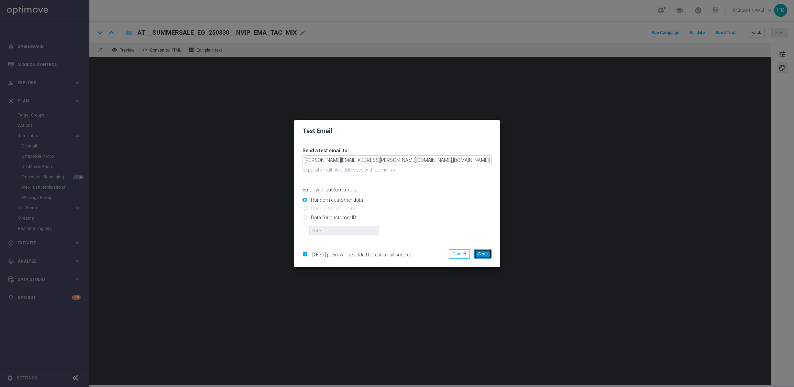
click at [483, 250] on button "Send" at bounding box center [482, 254] width 17 height 10
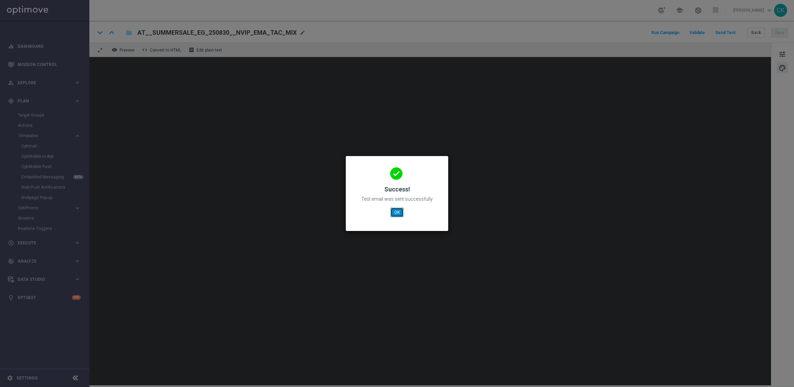
click at [397, 212] on button "OK" at bounding box center [396, 213] width 13 height 10
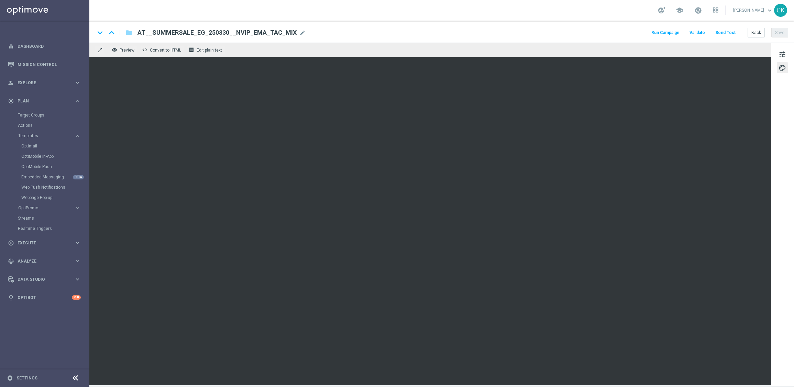
click at [732, 37] on div "keyboard_arrow_down keyboard_arrow_up folder AT__SUMMERSALE_EG_250830__NVIP_EMA…" at bounding box center [441, 32] width 704 height 22
click at [739, 38] on div "keyboard_arrow_down keyboard_arrow_up folder AT__SUMMERSALE_EG_250830__NVIP_EMA…" at bounding box center [441, 32] width 704 height 22
click at [757, 35] on button "Back" at bounding box center [755, 33] width 17 height 10
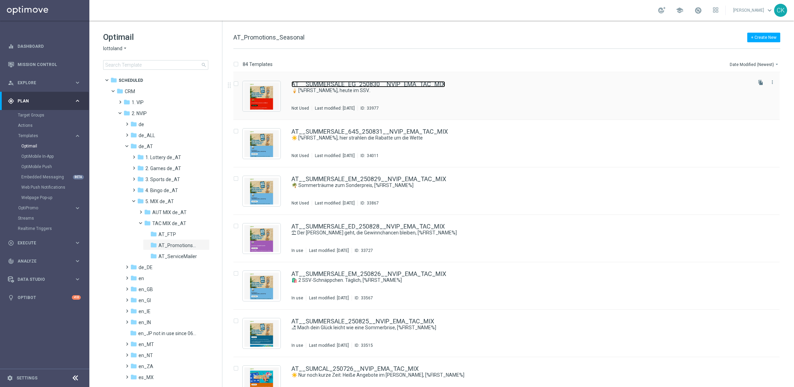
click at [346, 85] on link "AT__SUMMERSALE_EG_250830__NVIP_EMA_TAC_MIX" at bounding box center [368, 84] width 154 height 6
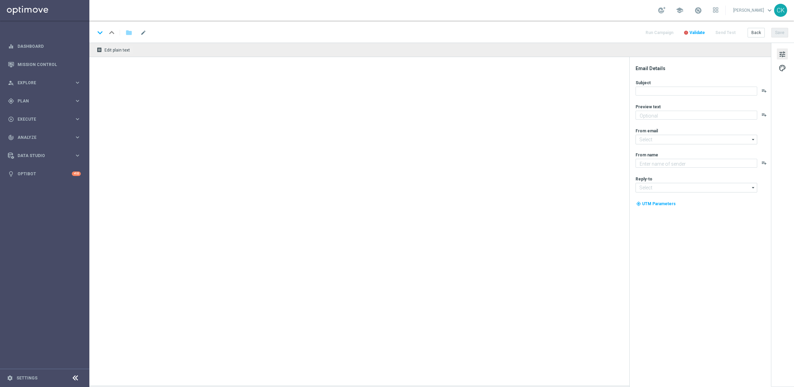
type textarea "Sonntagslotto GRATIS zum LOTTO 6 aus 45."
type textarea "Lottoland"
type input "[EMAIL_ADDRESS][DOMAIN_NAME]"
type textarea "GRATIS El Gordo."
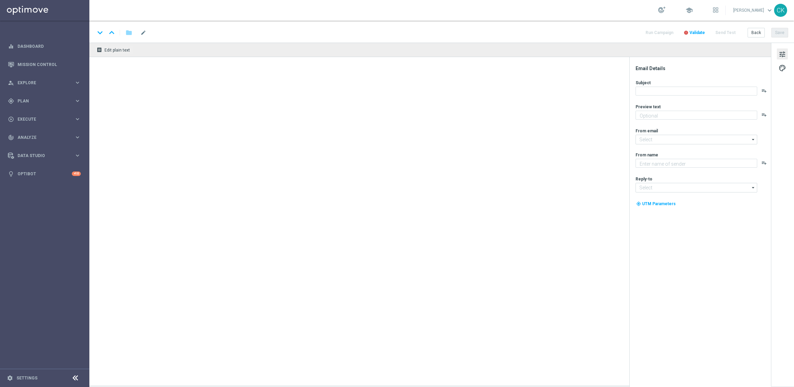
type input "[EMAIL_ADDRESS][DOMAIN_NAME]"
type textarea "Lottoland"
type input "[EMAIL_ADDRESS][DOMAIN_NAME]"
type textarea "GRATIS El Gordo."
type input "[EMAIL_ADDRESS][DOMAIN_NAME]"
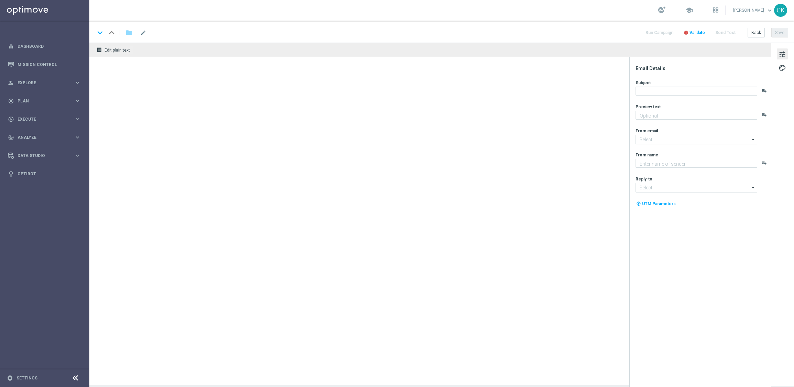
type textarea "Lottoland"
type input "[EMAIL_ADDRESS][DOMAIN_NAME]"
type textarea "GRATIS El Gordo."
type input "[EMAIL_ADDRESS][DOMAIN_NAME]"
type textarea "Lottoland"
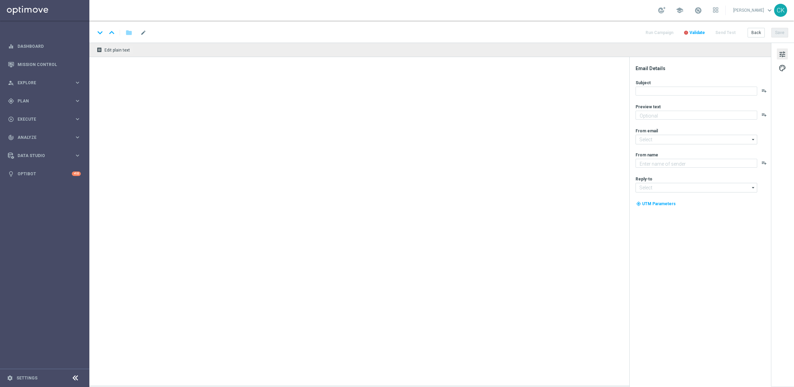
type input "[EMAIL_ADDRESS][DOMAIN_NAME]"
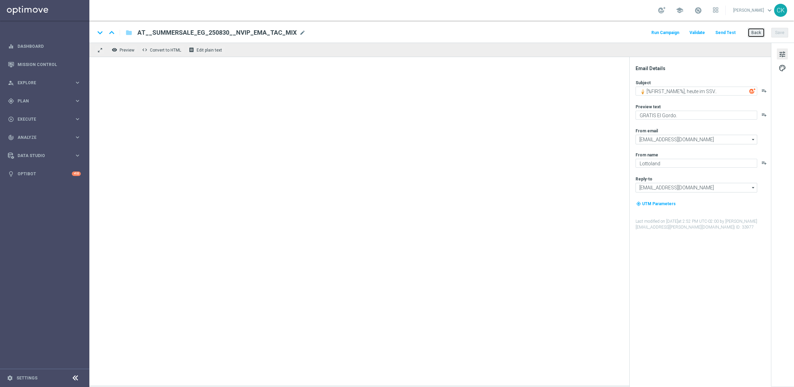
click at [755, 31] on button "Back" at bounding box center [755, 33] width 17 height 10
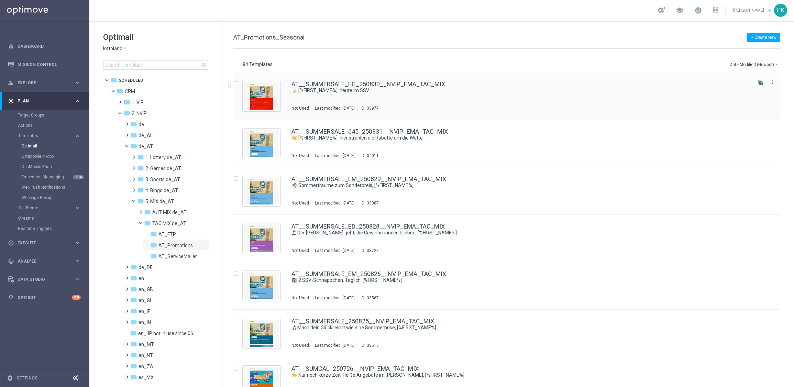
click at [329, 80] on div "AT__SUMMERSALE_EG_250830__NVIP_EMA_TAC_MIX 🍦 [%FIRST_NAME%], heute im SSV.. Not…" at bounding box center [506, 95] width 546 height 47
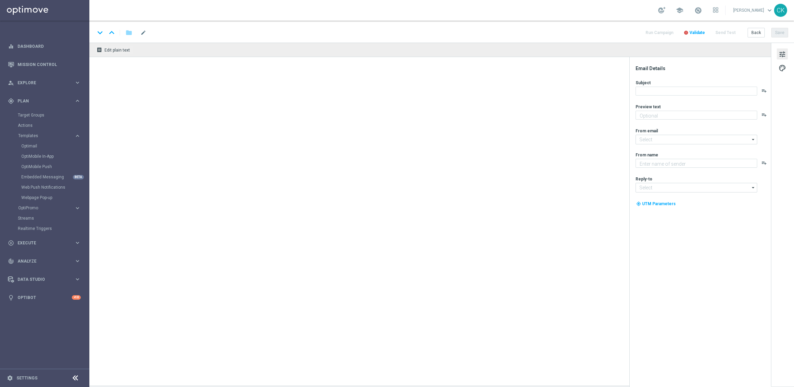
type textarea "GRATIS El Gordo."
type input "[EMAIL_ADDRESS][DOMAIN_NAME]"
type textarea "Lottoland"
type input "[EMAIL_ADDRESS][DOMAIN_NAME]"
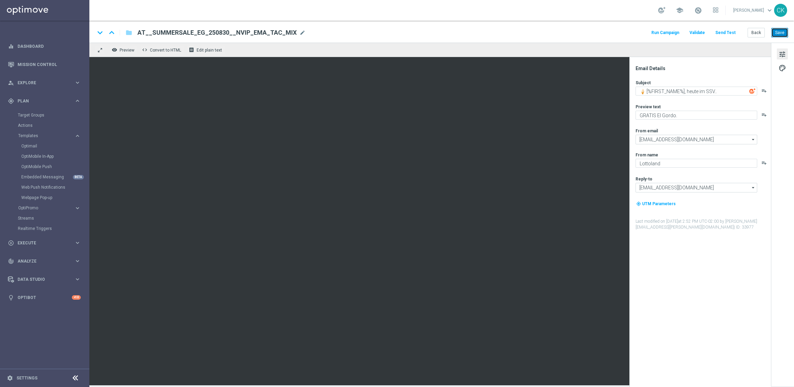
click at [782, 32] on button "Save" at bounding box center [779, 33] width 17 height 10
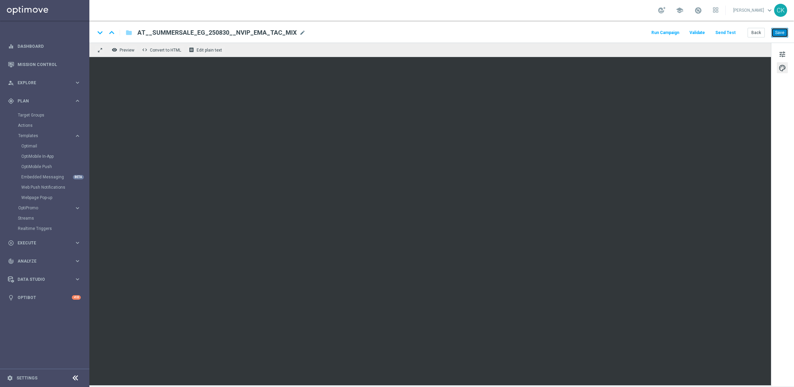
click at [779, 33] on button "Save" at bounding box center [779, 33] width 17 height 10
click at [755, 32] on button "Back" at bounding box center [755, 33] width 17 height 10
